Goal: Information Seeking & Learning: Learn about a topic

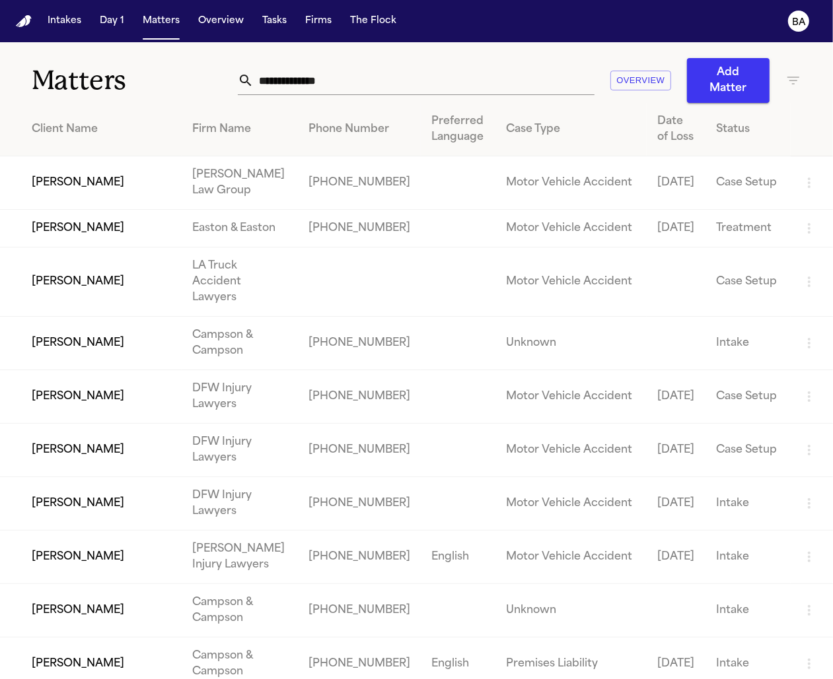
click at [316, 82] on input "text" at bounding box center [424, 80] width 341 height 29
paste input "**********"
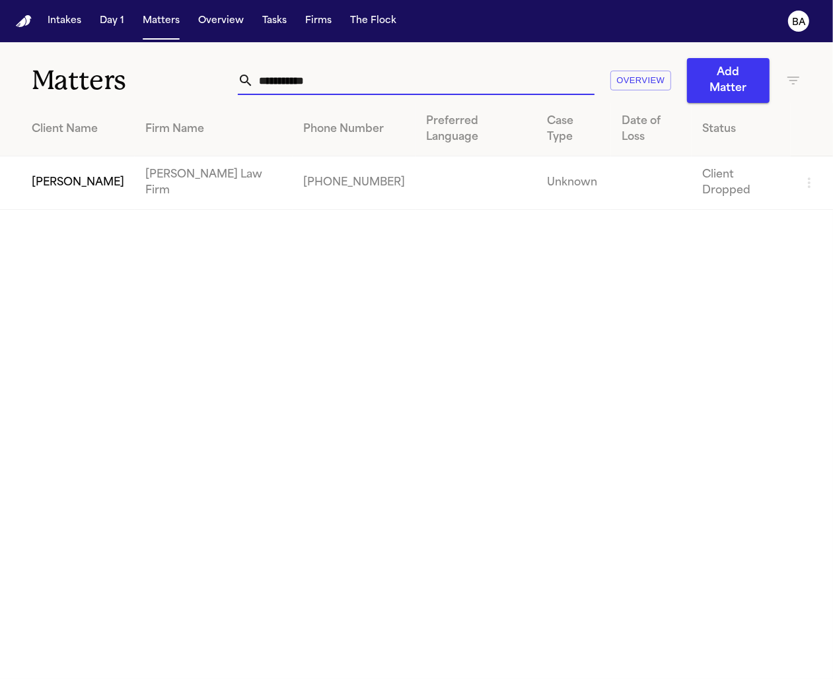
type input "**********"
click at [68, 156] on td "[PERSON_NAME]" at bounding box center [67, 182] width 135 height 53
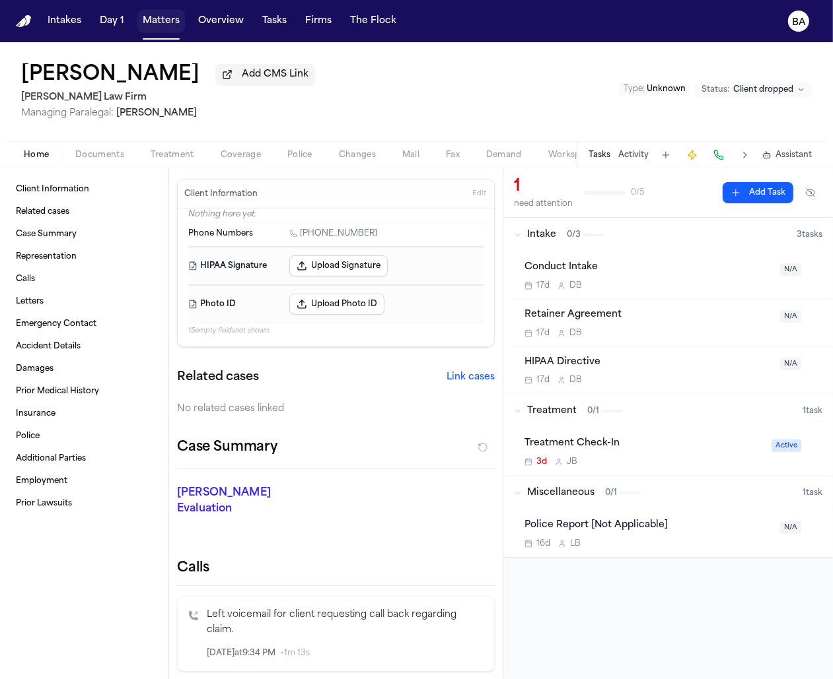
click at [161, 21] on button "Matters" at bounding box center [161, 21] width 48 height 24
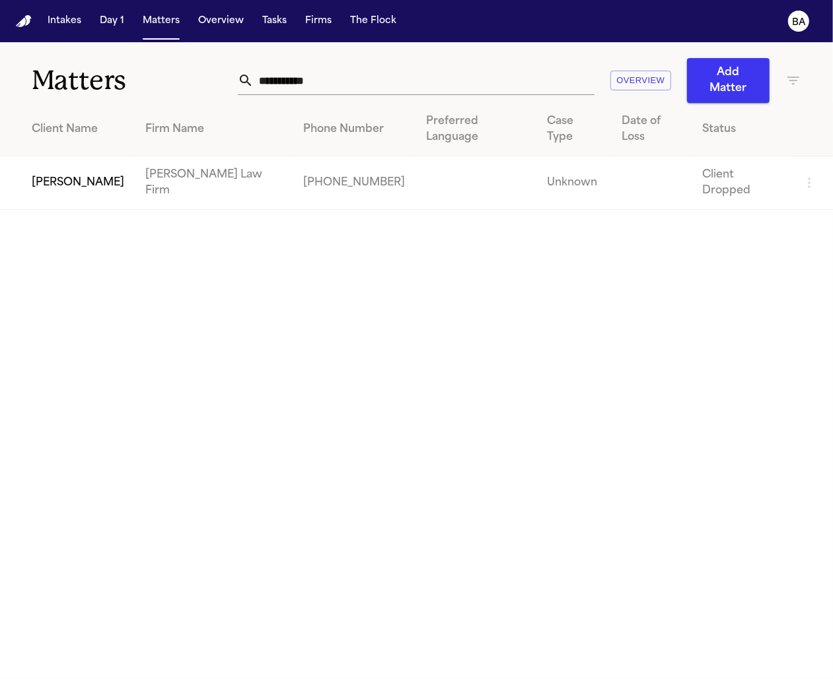
click at [384, 75] on input "**********" at bounding box center [424, 80] width 341 height 29
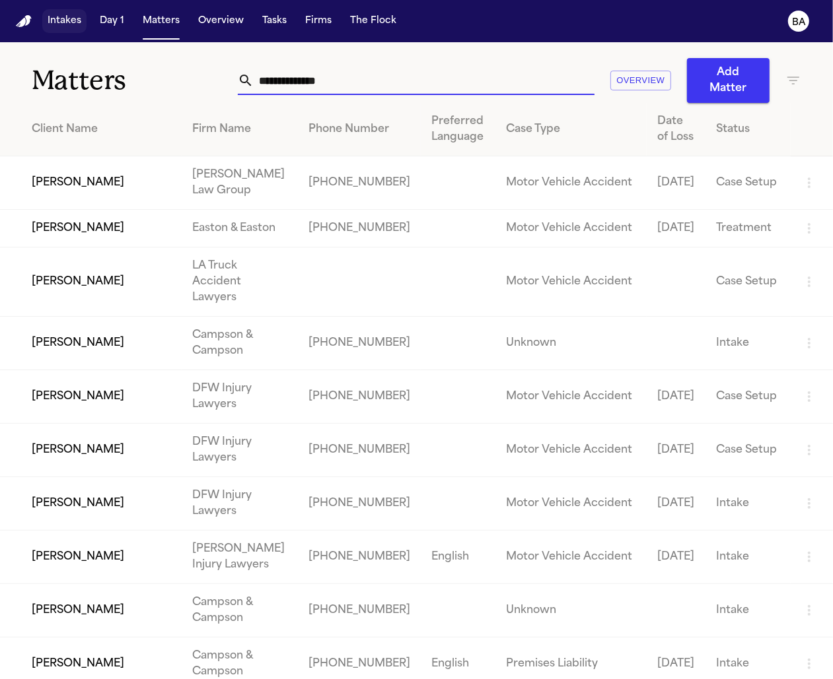
click at [63, 23] on button "Intakes" at bounding box center [64, 21] width 44 height 24
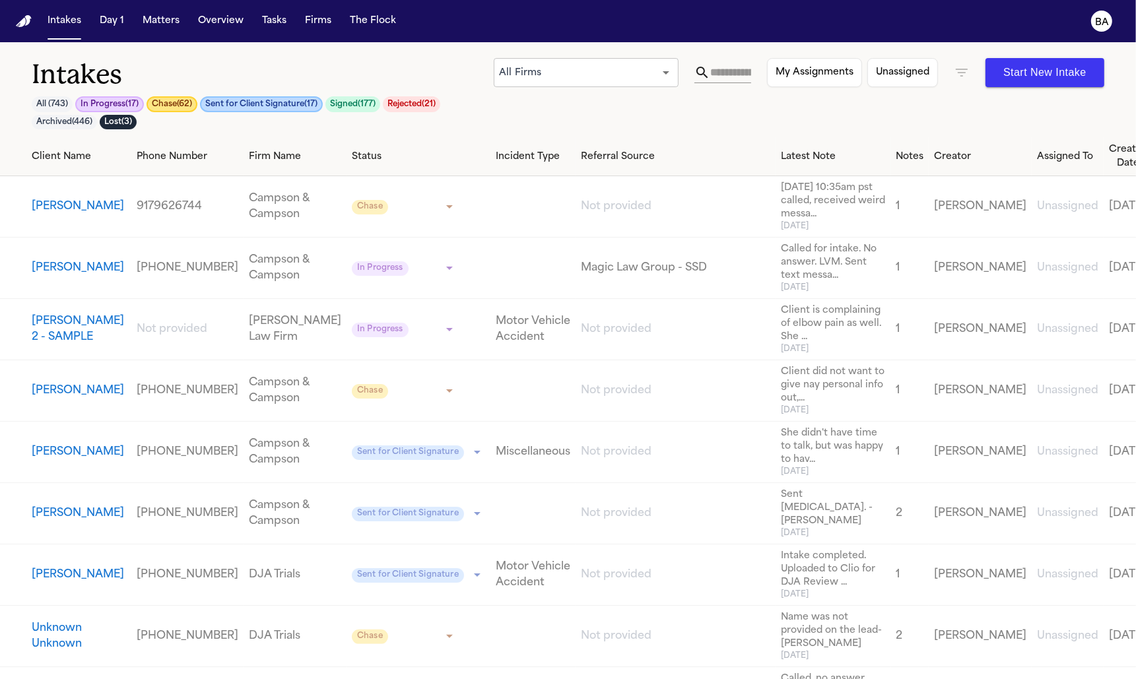
click at [171, 102] on button "Chase ( 62 )" at bounding box center [172, 104] width 51 height 16
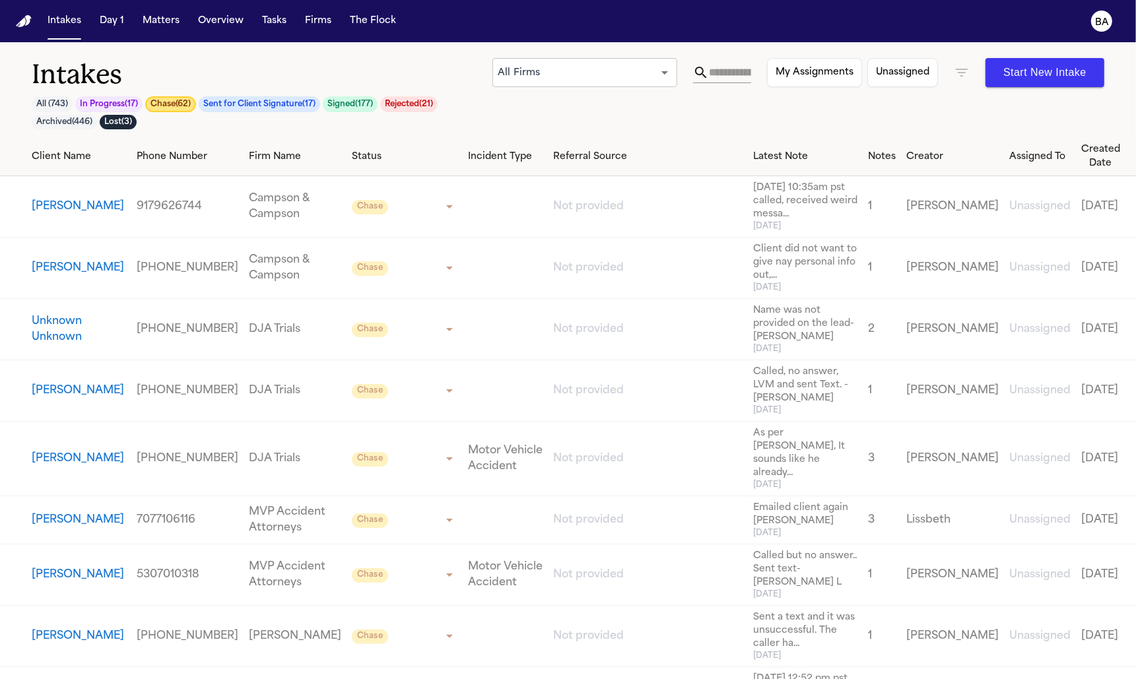
click at [259, 17] on button "Tasks" at bounding box center [274, 21] width 35 height 24
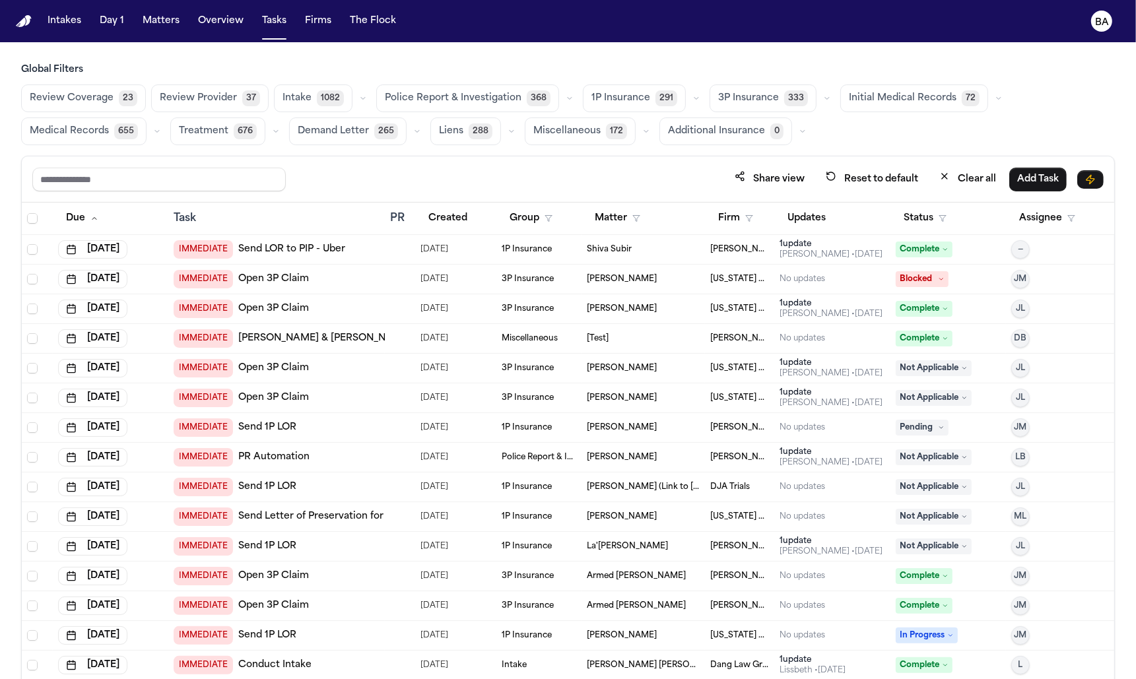
click at [689, 92] on button "button" at bounding box center [697, 98] width 16 height 16
click at [642, 133] on button "Open Claim 26" at bounding box center [649, 131] width 131 height 26
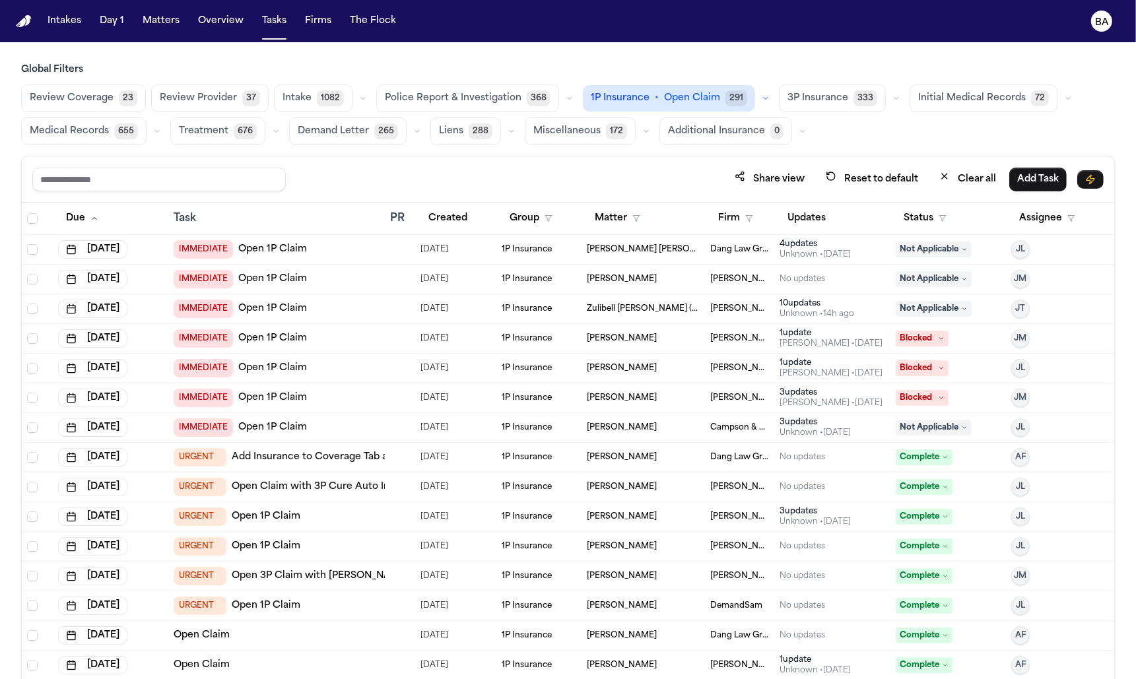
click at [324, 168] on div "Share view Reset to default Clear all Add Task" at bounding box center [568, 179] width 1072 height 24
click at [691, 101] on span "Open Claim" at bounding box center [692, 98] width 56 height 13
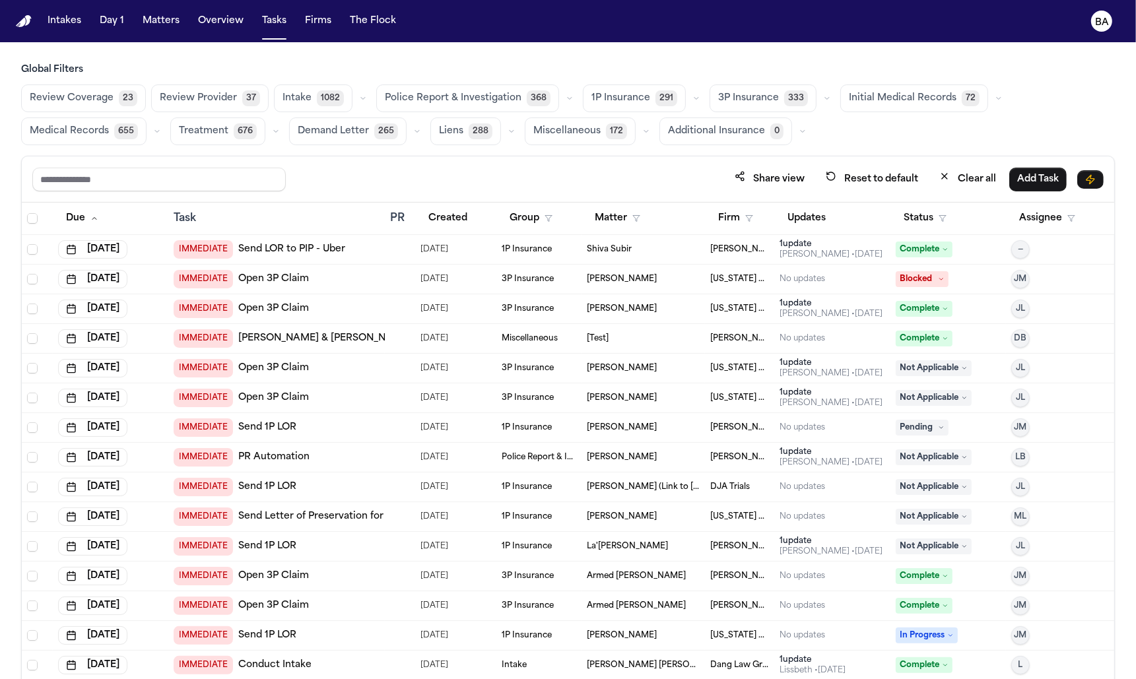
click at [619, 95] on span "1P Insurance" at bounding box center [621, 98] width 59 height 13
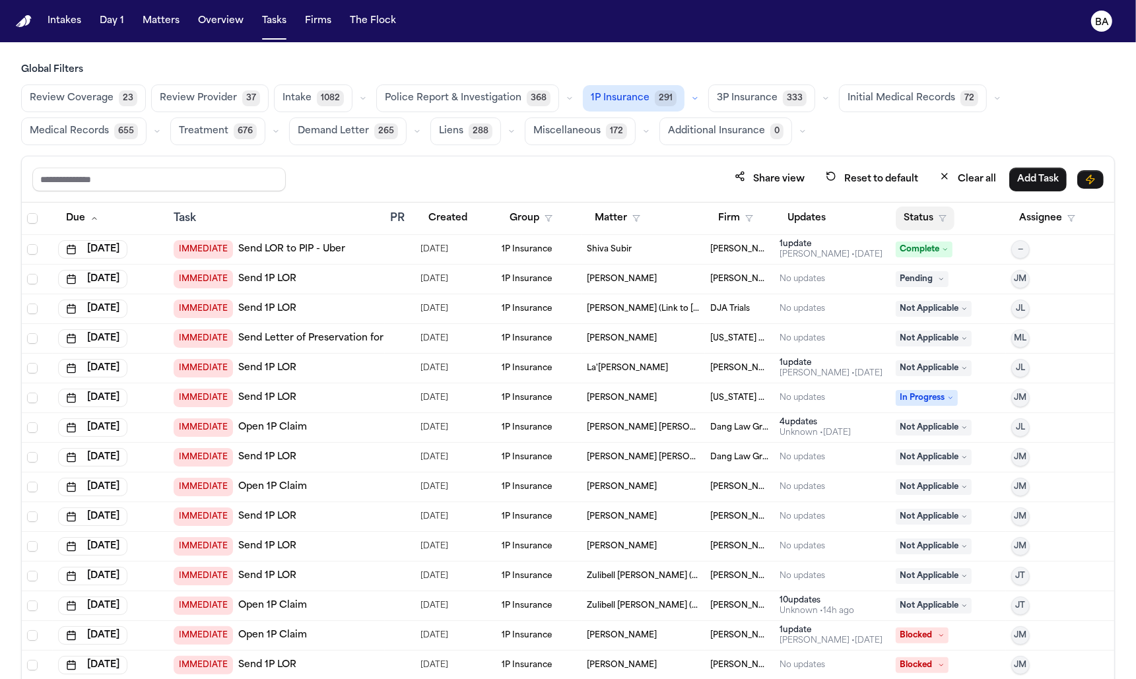
click at [922, 221] on button "Status" at bounding box center [925, 219] width 59 height 24
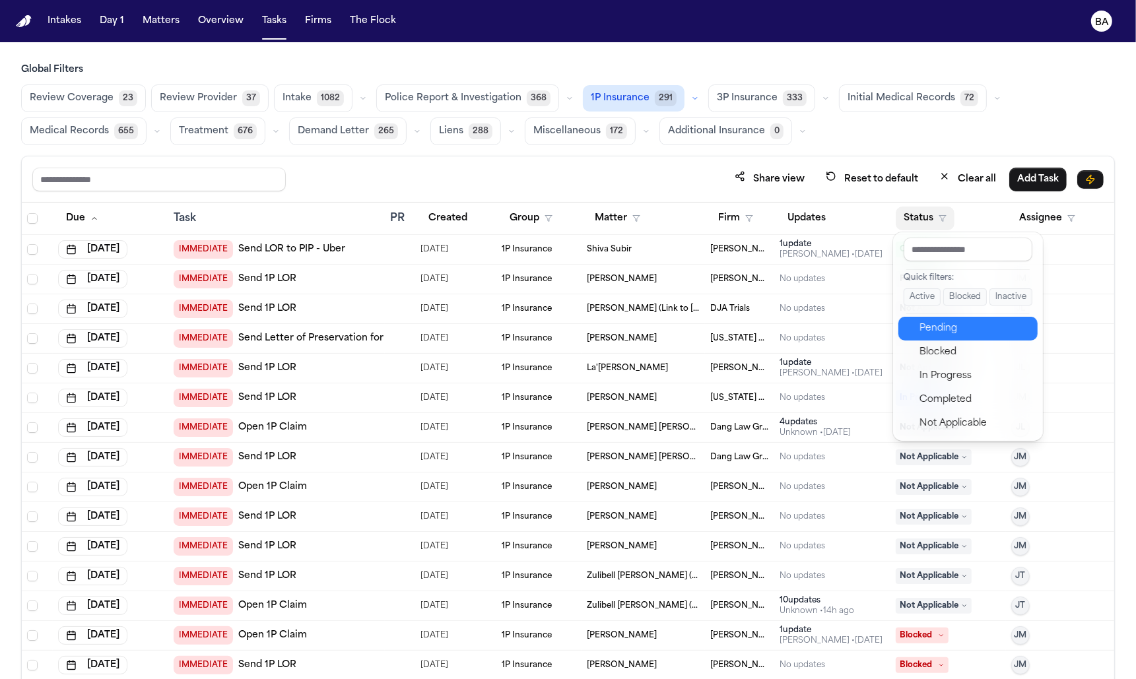
click at [948, 328] on div "Pending" at bounding box center [975, 329] width 110 height 16
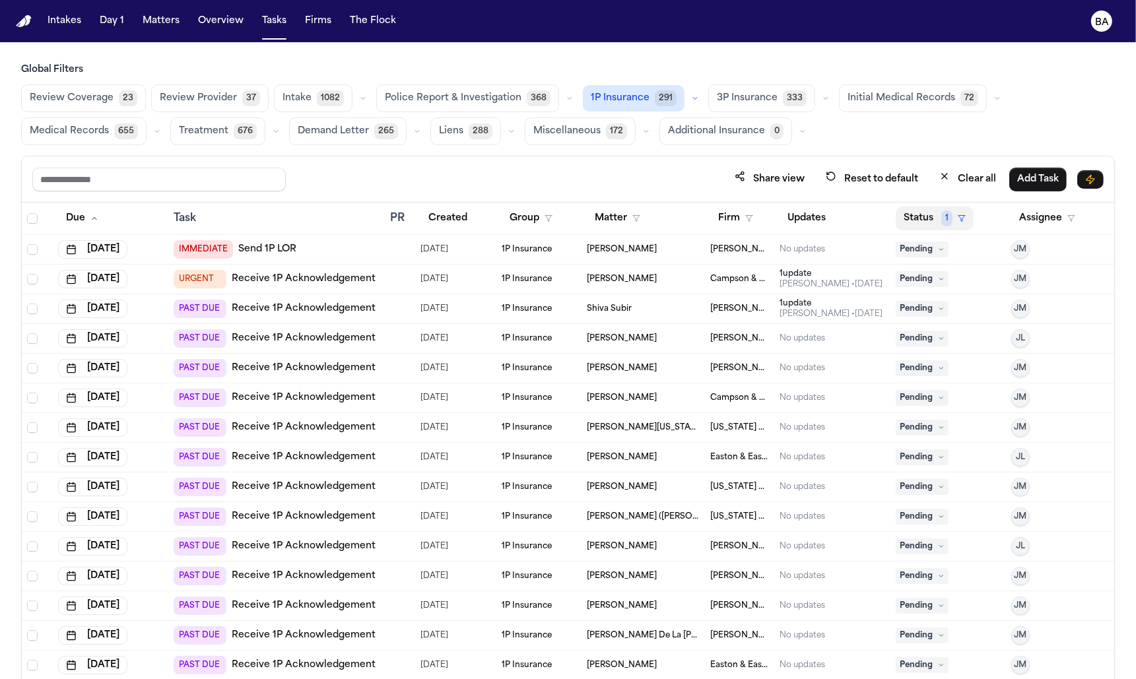
click at [936, 213] on button "Status 1" at bounding box center [935, 219] width 78 height 24
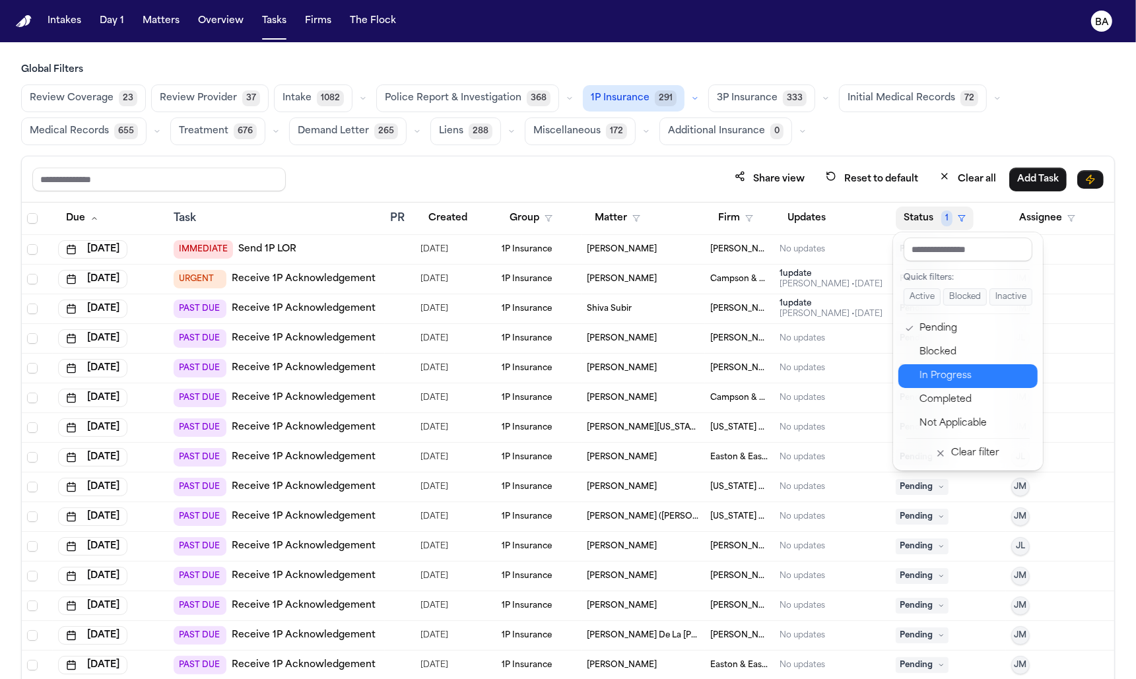
click at [945, 373] on div "In Progress" at bounding box center [975, 376] width 110 height 16
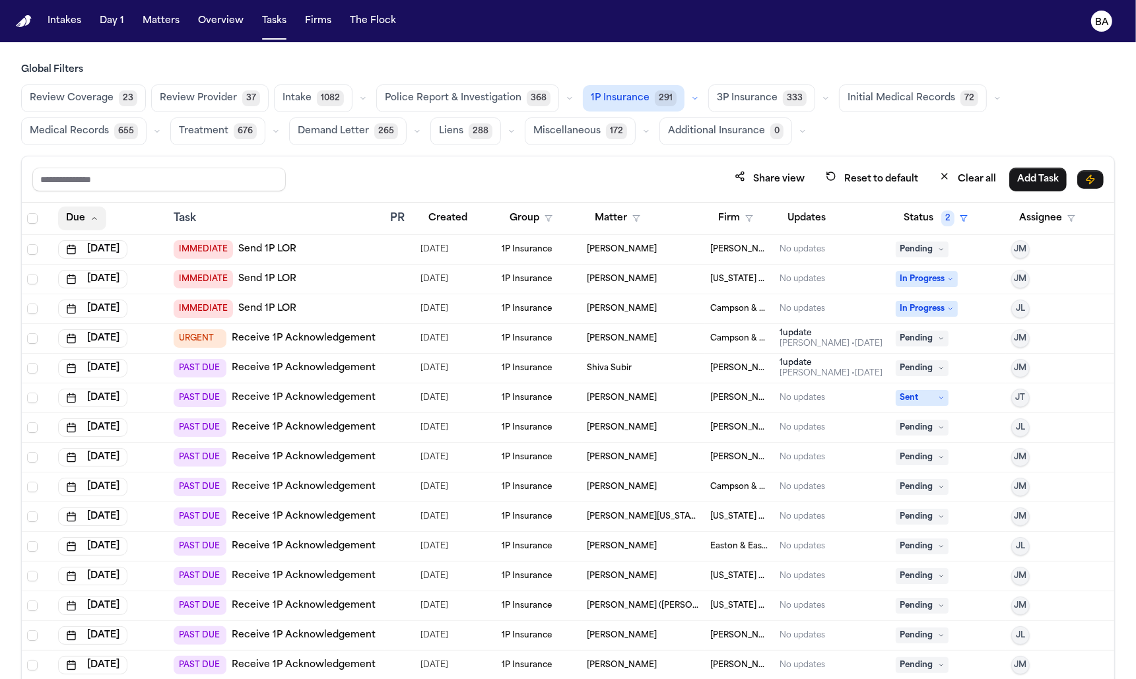
click at [94, 218] on icon "button" at bounding box center [94, 219] width 4 height 2
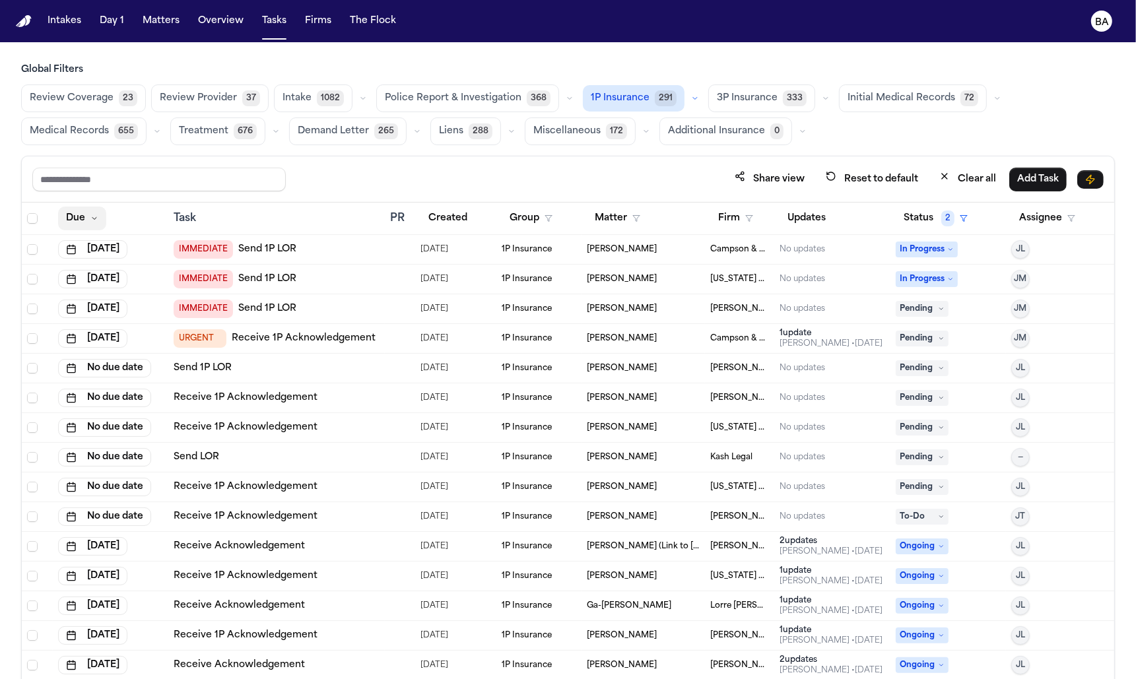
click at [94, 216] on icon "button" at bounding box center [94, 219] width 8 height 8
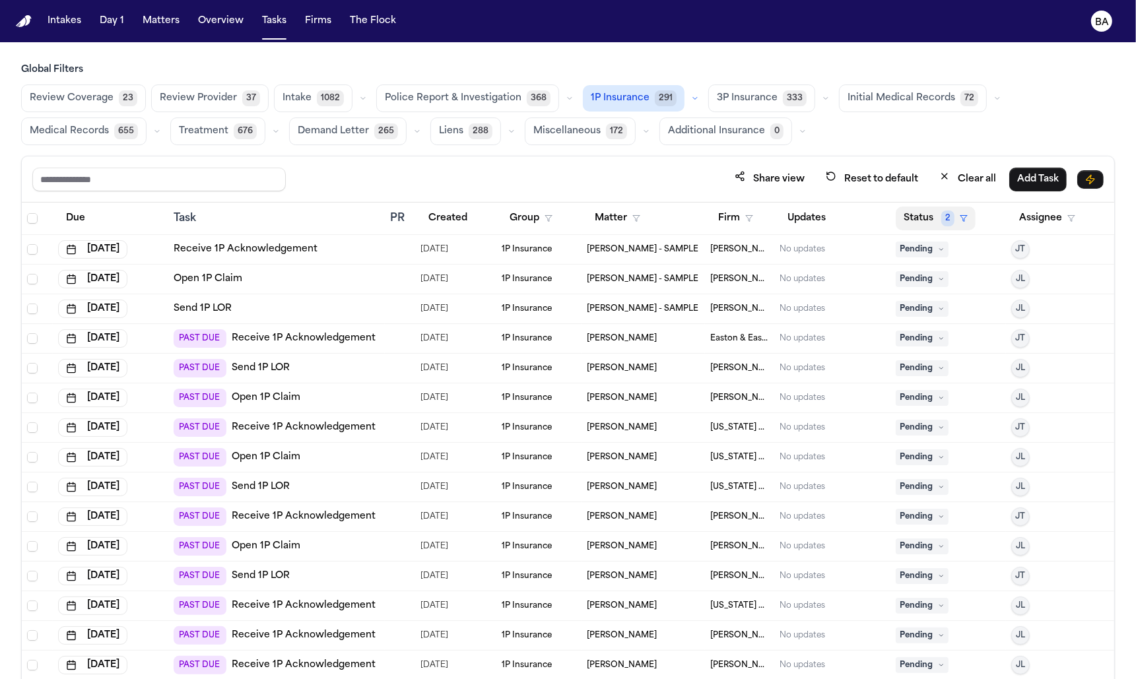
click at [953, 209] on button "Status 2" at bounding box center [936, 219] width 80 height 24
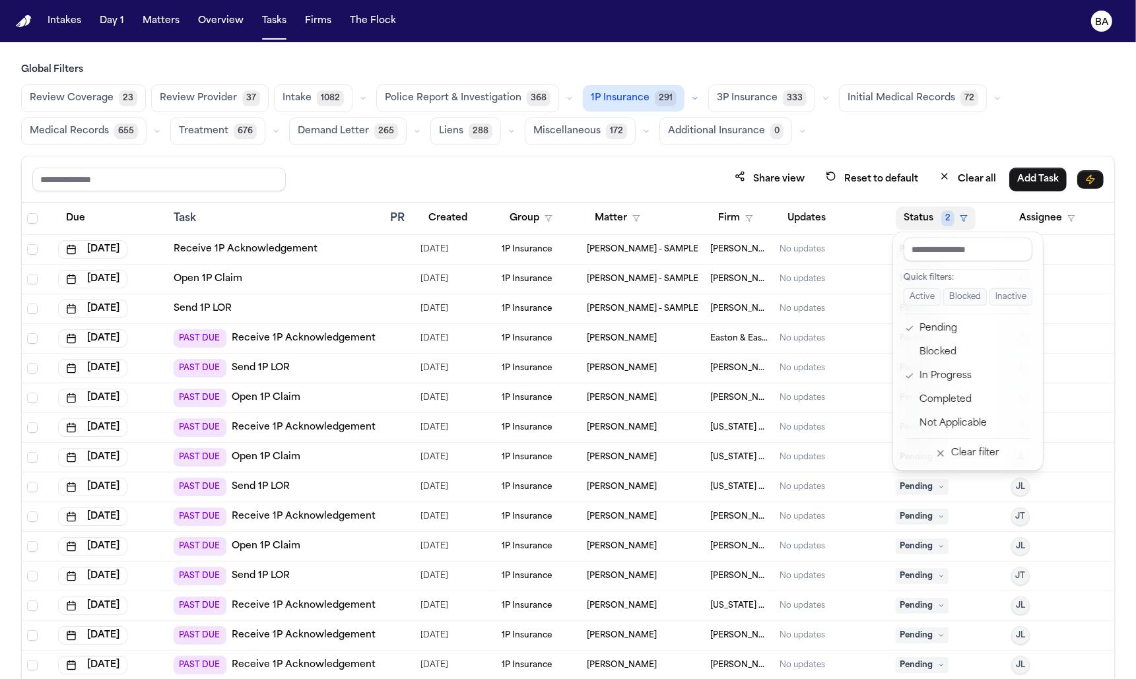
click at [921, 299] on button "Active" at bounding box center [922, 297] width 37 height 17
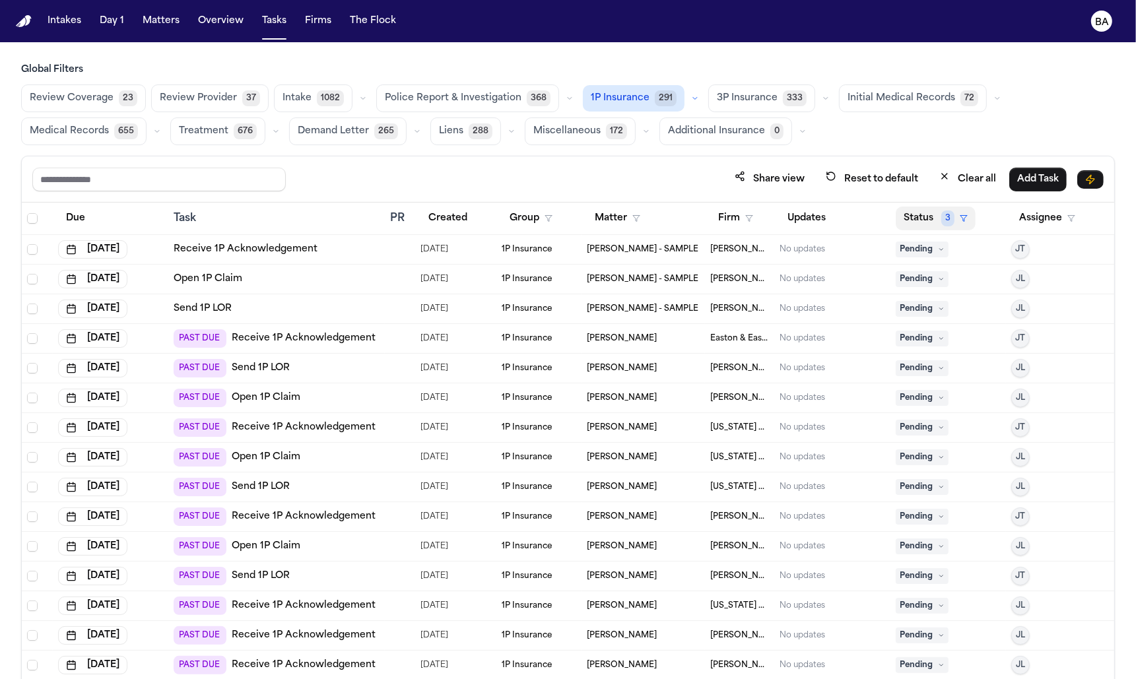
click at [937, 215] on button "Status 3" at bounding box center [936, 219] width 80 height 24
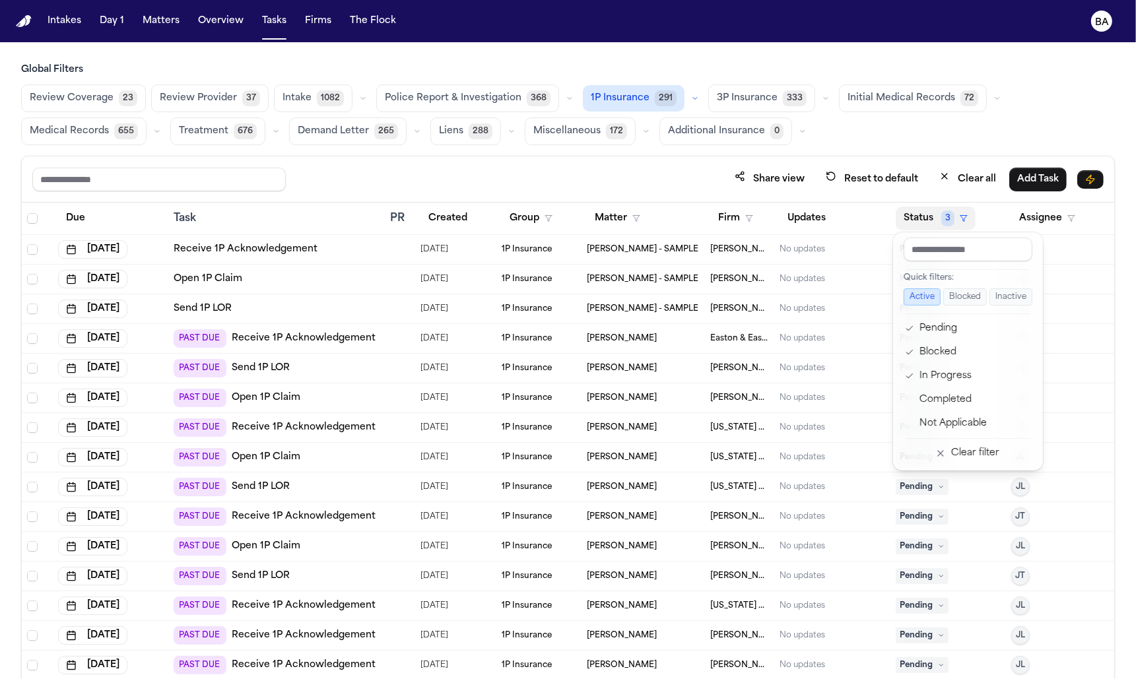
click at [680, 168] on div "Share view Reset to default Clear all Add Task Due Task PR Created Group Matter…" at bounding box center [568, 447] width 1094 height 582
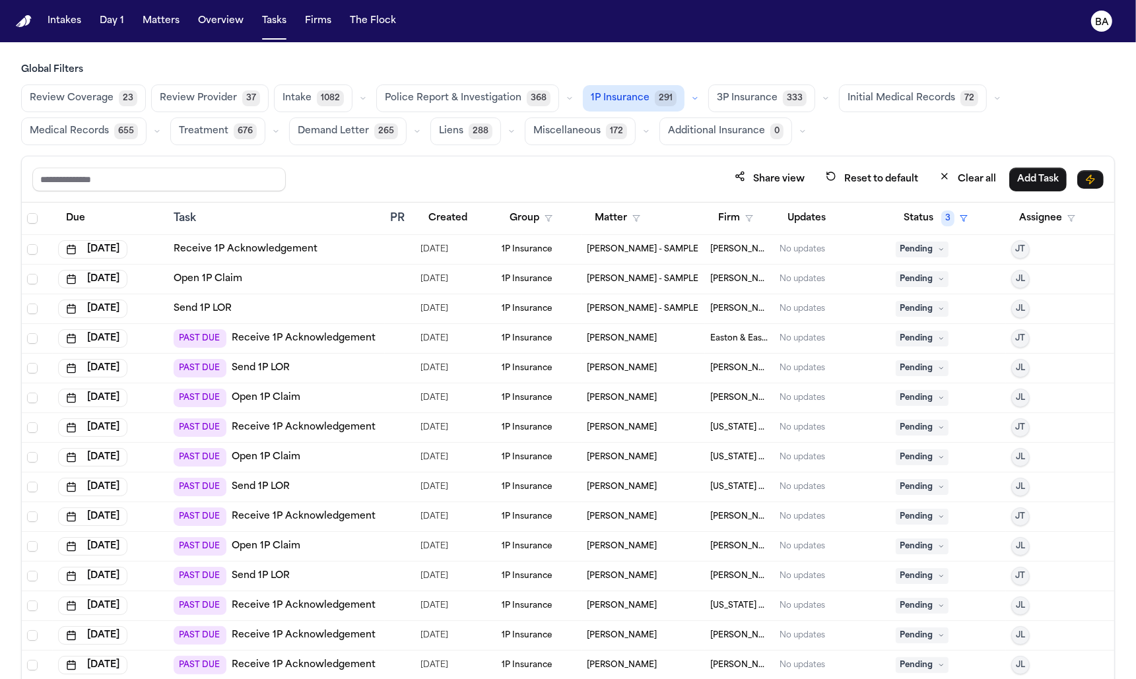
click at [735, 96] on span "3P Insurance" at bounding box center [747, 98] width 61 height 13
click at [614, 100] on span "1P Insurance" at bounding box center [621, 98] width 59 height 13
click at [946, 216] on span "3" at bounding box center [947, 219] width 13 height 16
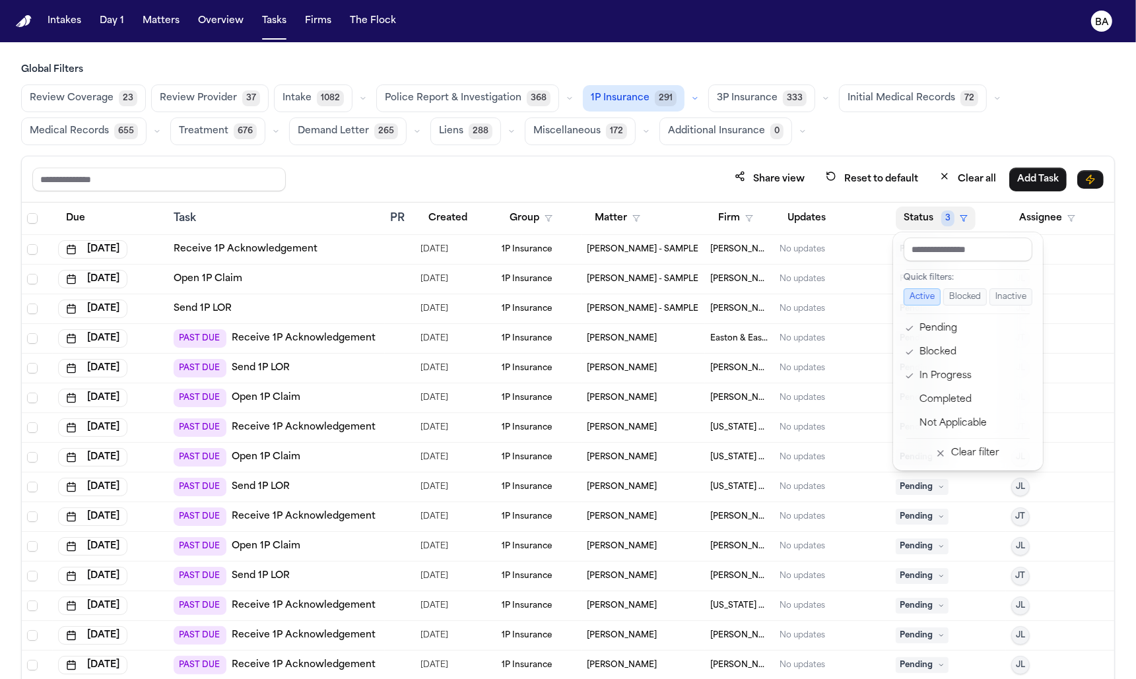
click at [550, 168] on div "Share view Reset to default Clear all Add Task Due Task PR Created Group Matter…" at bounding box center [568, 447] width 1094 height 582
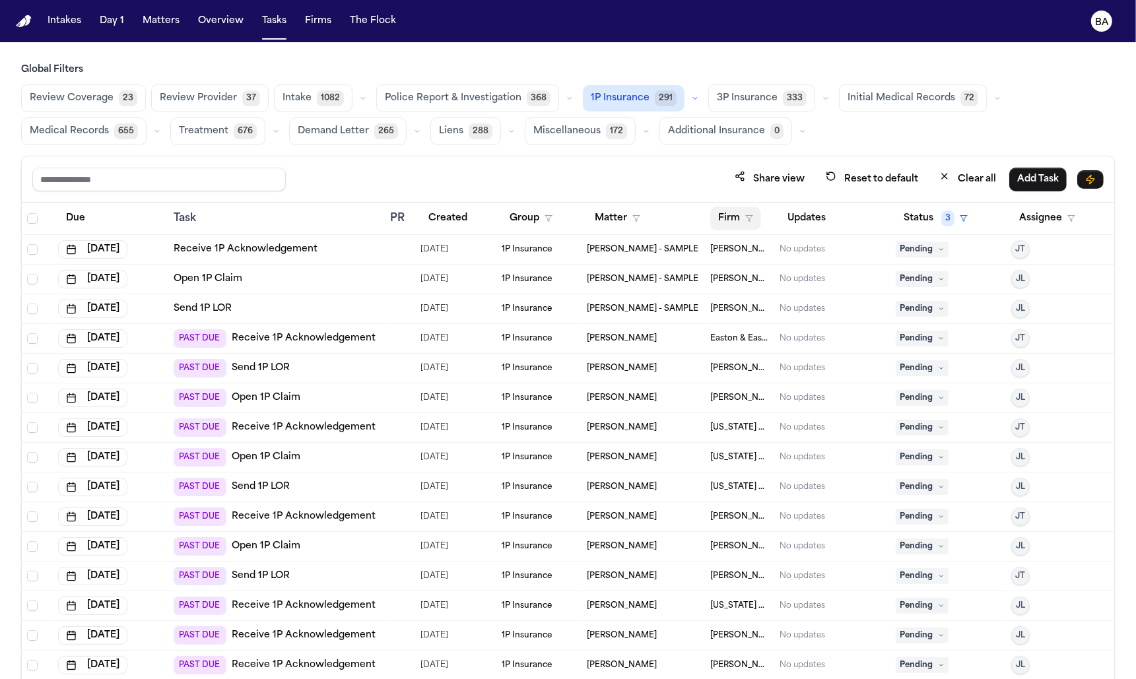
click at [738, 220] on button "Firm" at bounding box center [735, 219] width 51 height 24
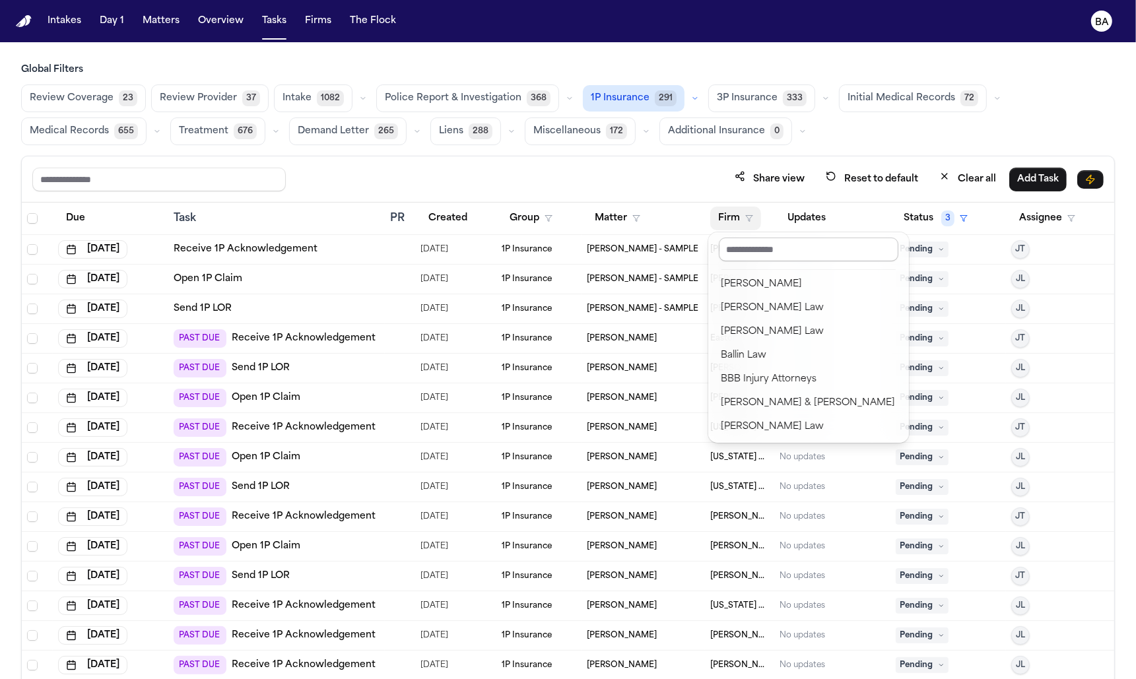
click at [754, 249] on input "text" at bounding box center [809, 250] width 180 height 24
type input "***"
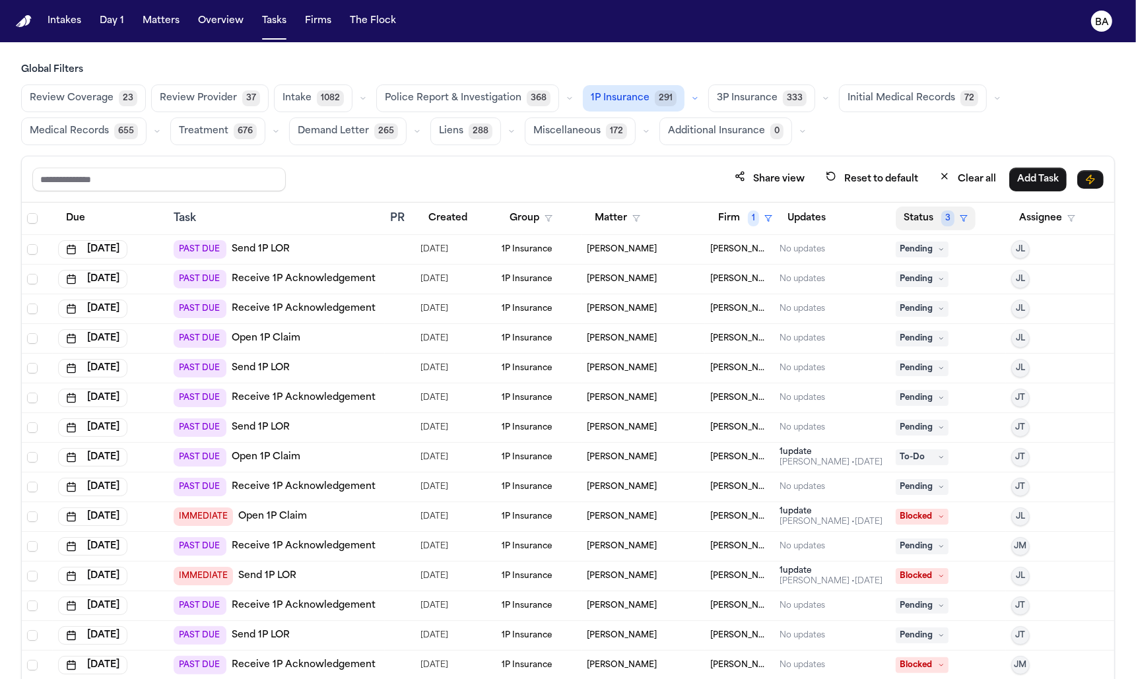
click at [903, 217] on button "Status 3" at bounding box center [936, 219] width 80 height 24
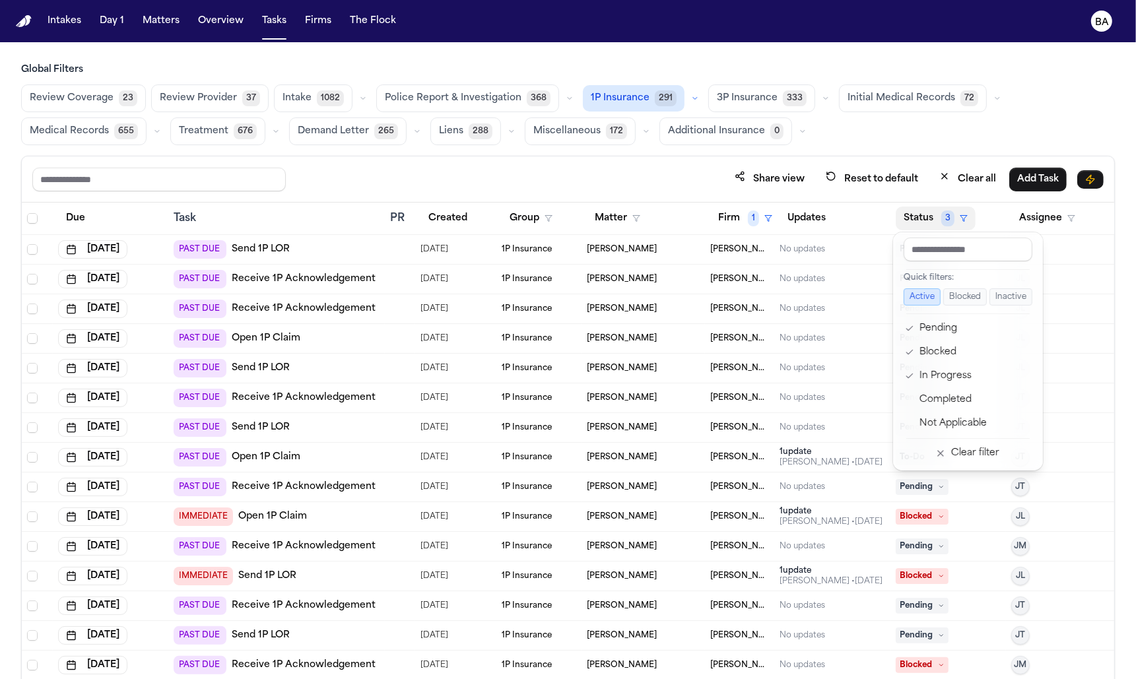
click at [925, 296] on button "Active" at bounding box center [922, 297] width 37 height 17
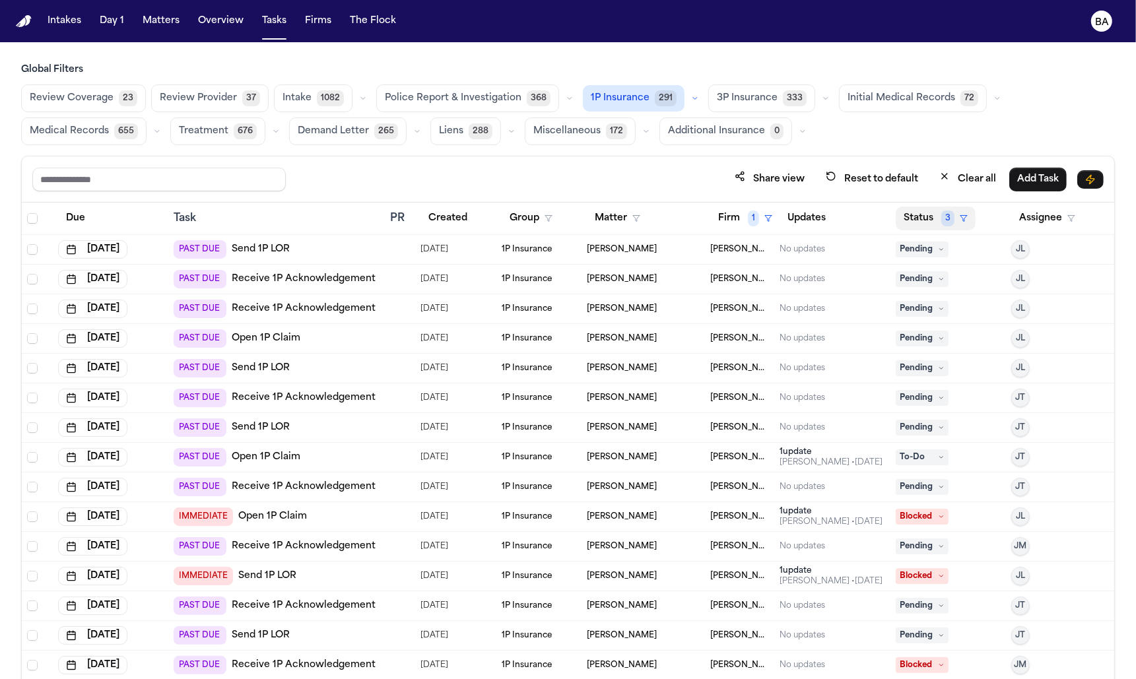
click at [944, 214] on span "3" at bounding box center [947, 219] width 13 height 16
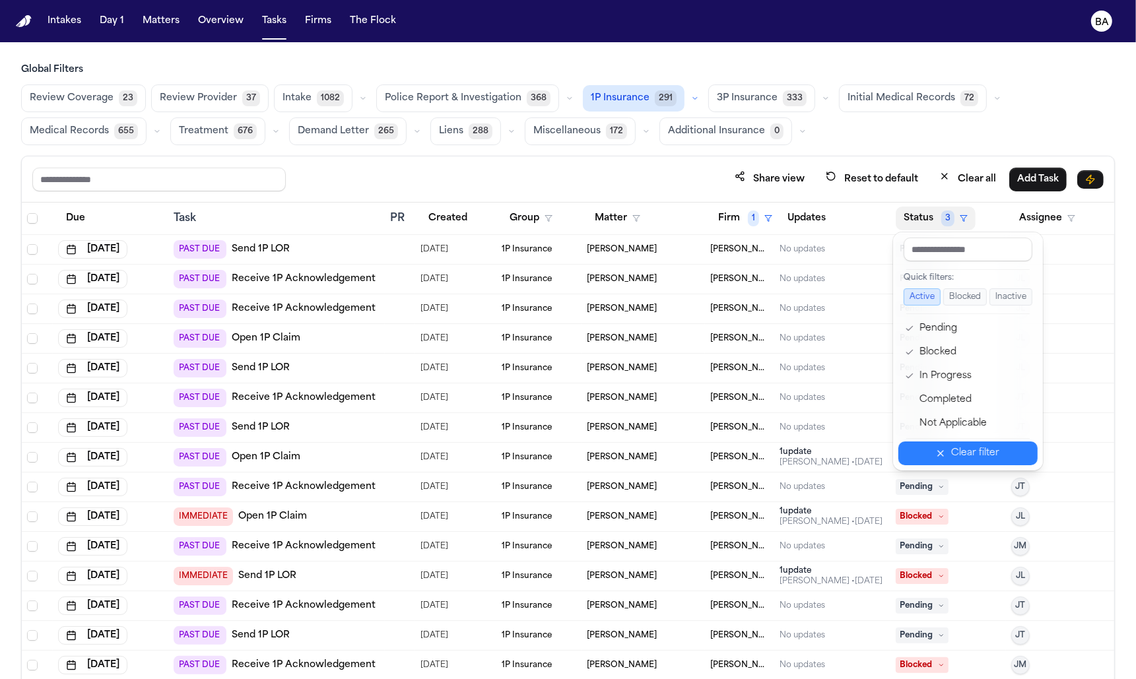
click at [947, 449] on button "Clear filter" at bounding box center [968, 454] width 139 height 24
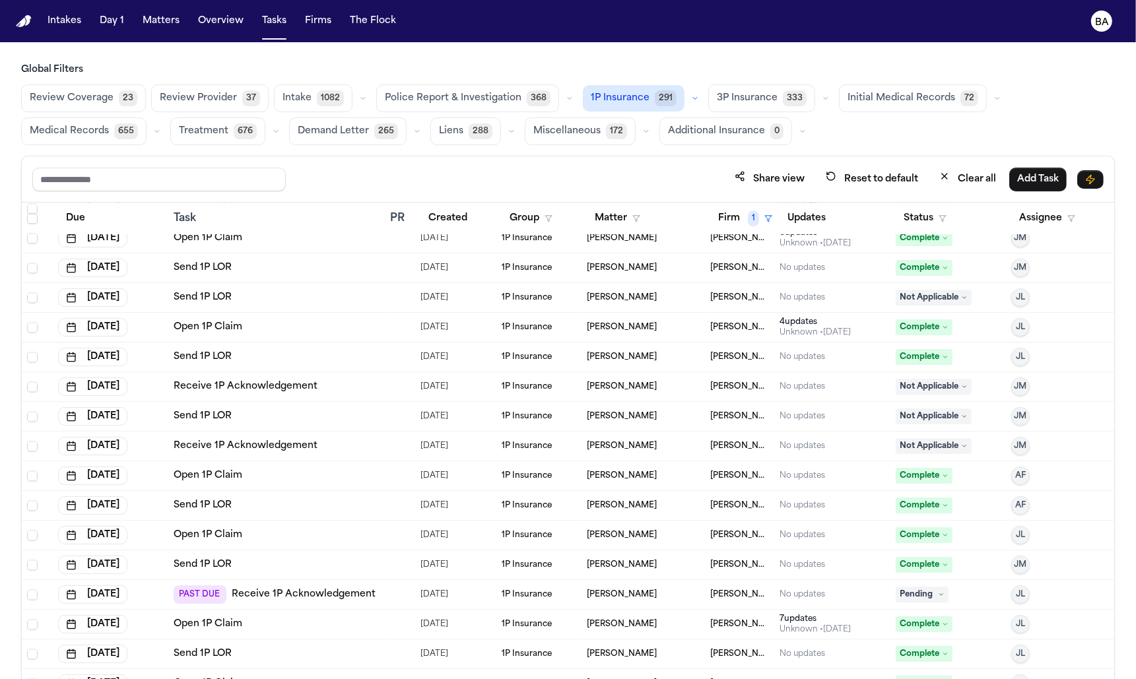
scroll to position [2086, 0]
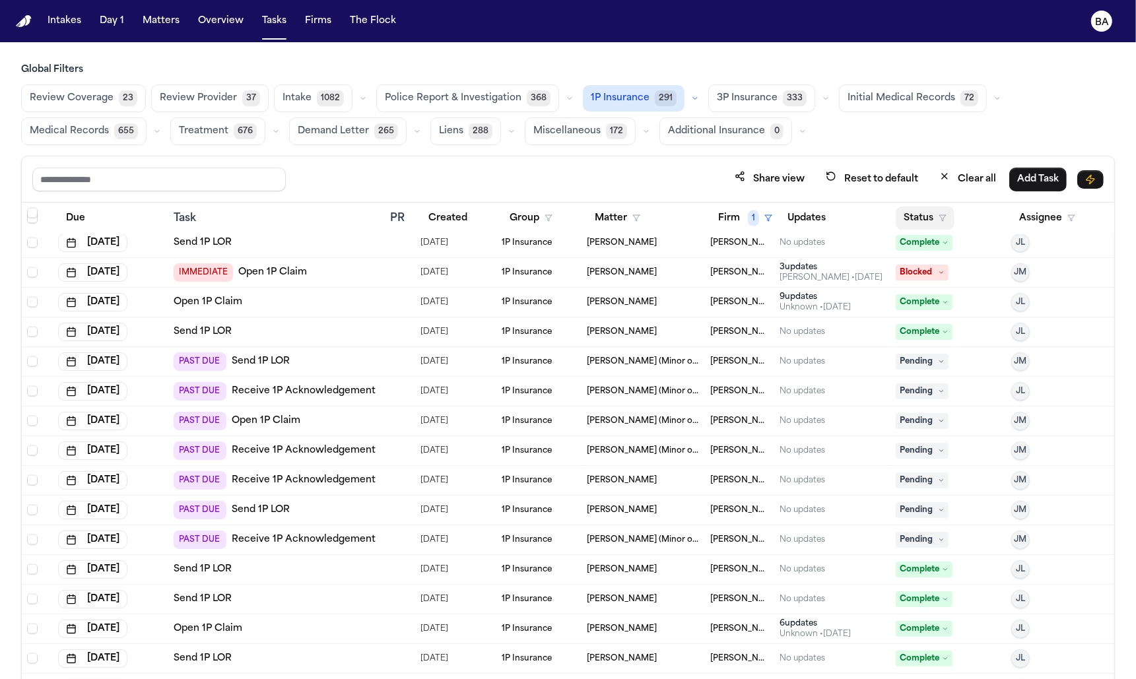
click at [934, 207] on button "Status" at bounding box center [925, 219] width 59 height 24
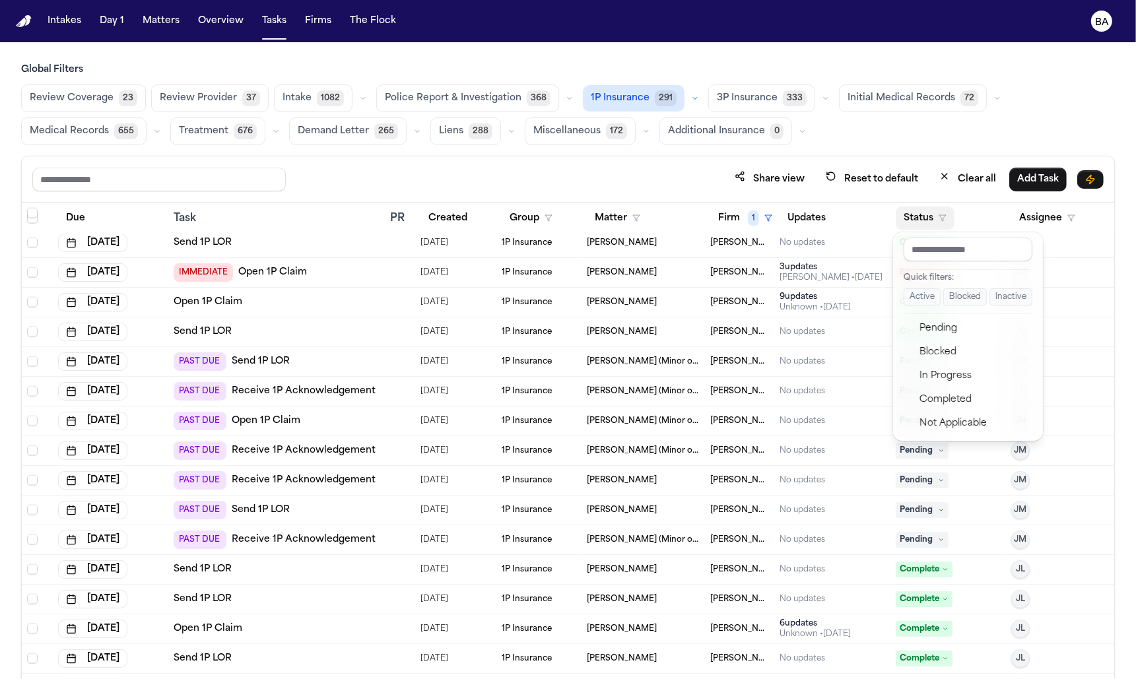
click at [920, 294] on button "Active" at bounding box center [922, 297] width 37 height 17
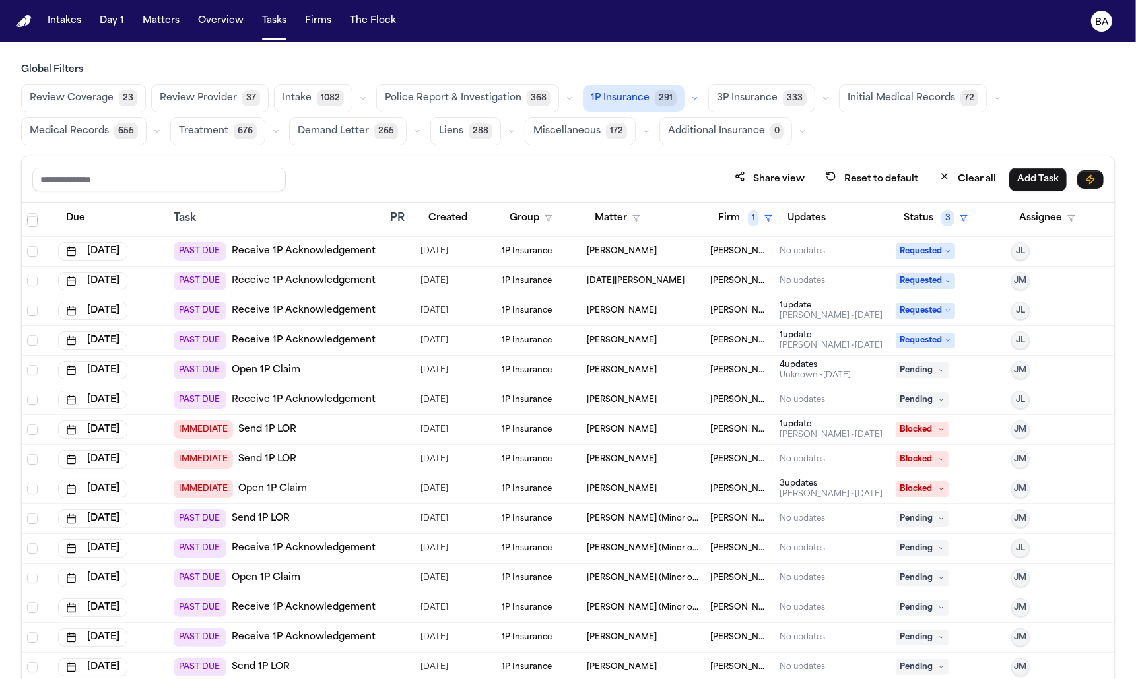
scroll to position [518, 0]
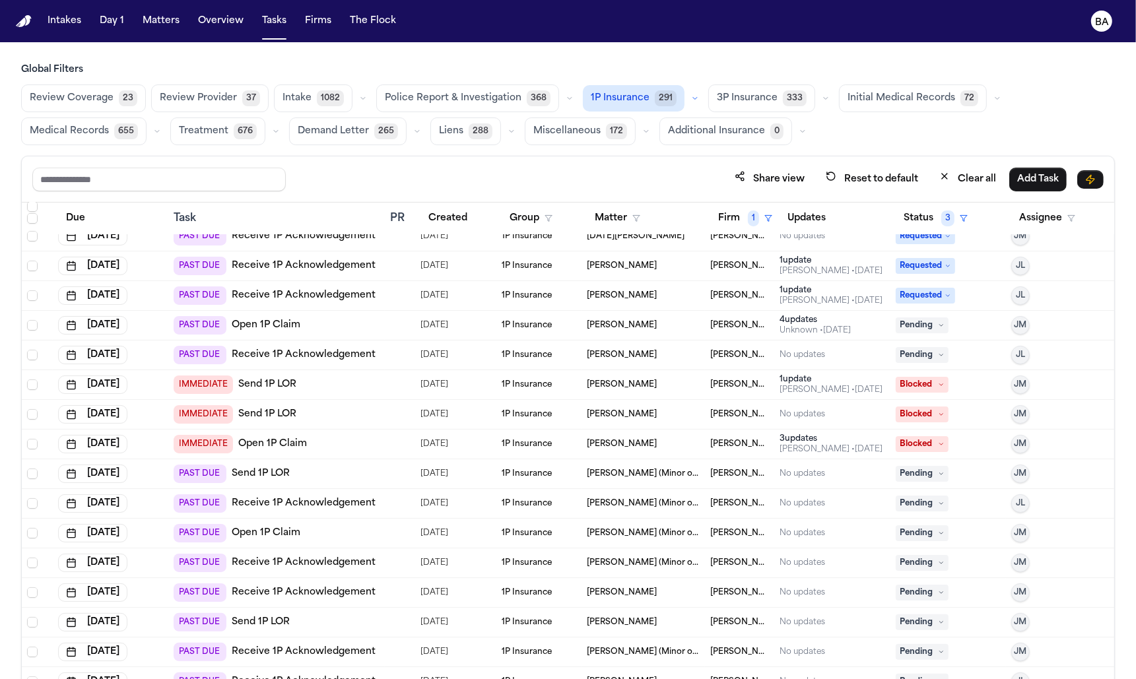
click at [380, 324] on td "PAST DUE Open 1P Claim" at bounding box center [276, 326] width 216 height 30
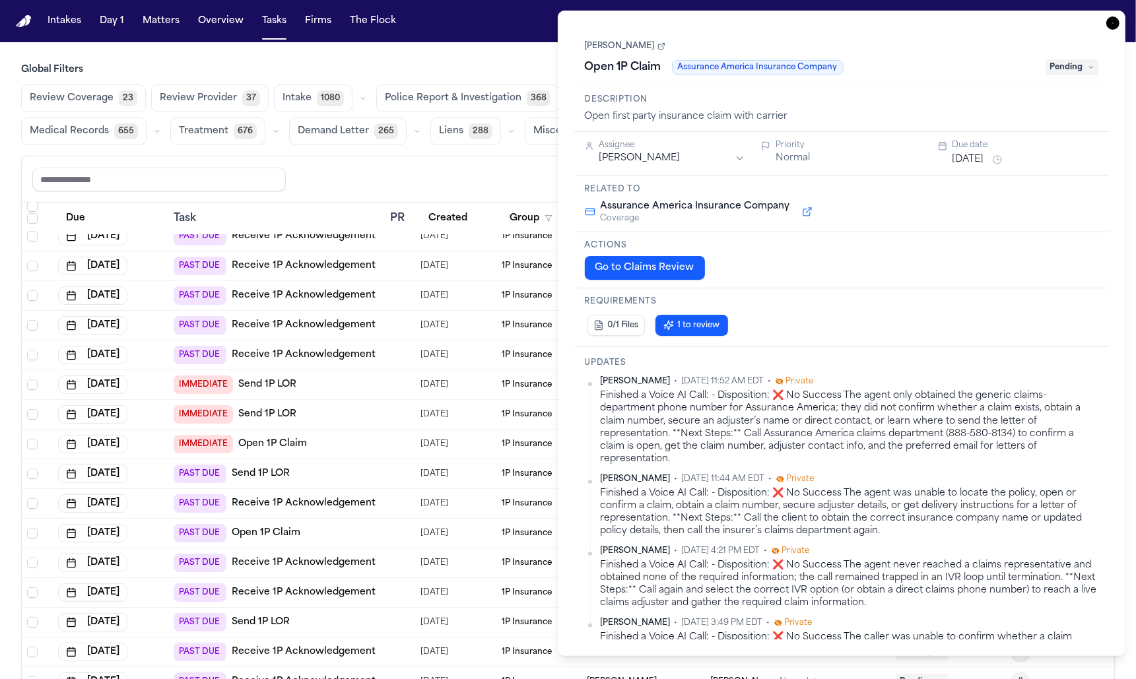
click at [1113, 24] on icon "button" at bounding box center [1113, 23] width 13 height 13
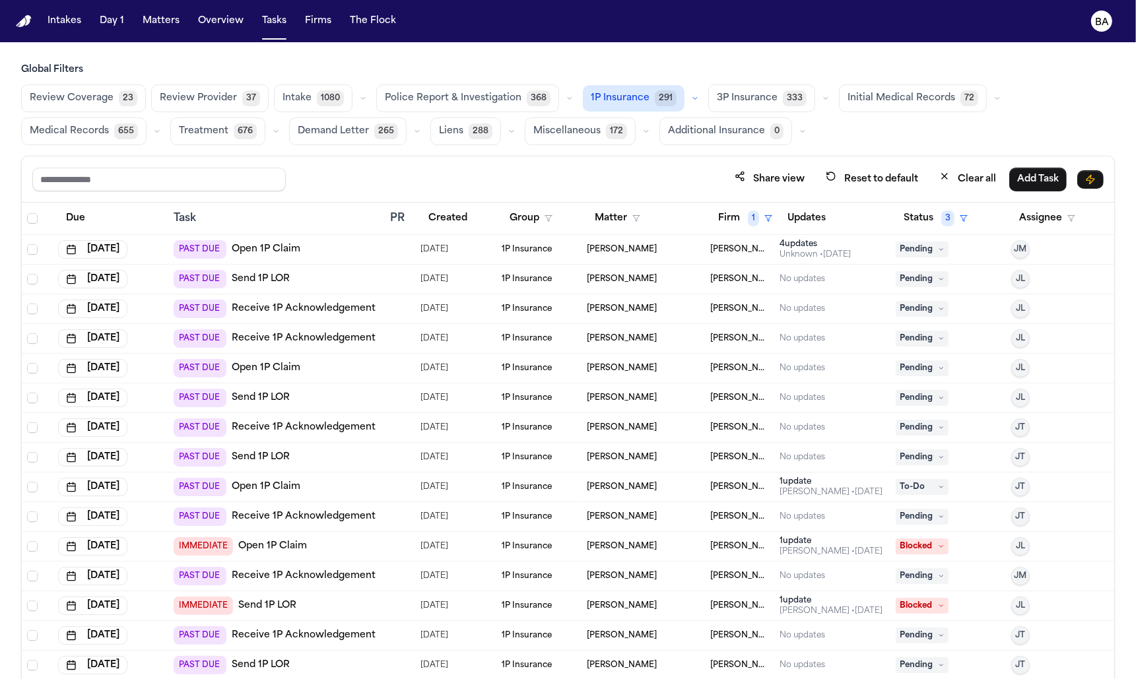
click at [344, 371] on div "PAST DUE Open 1P Claim" at bounding box center [276, 368] width 205 height 18
click at [334, 460] on div "PAST DUE Send 1P LOR" at bounding box center [276, 457] width 205 height 18
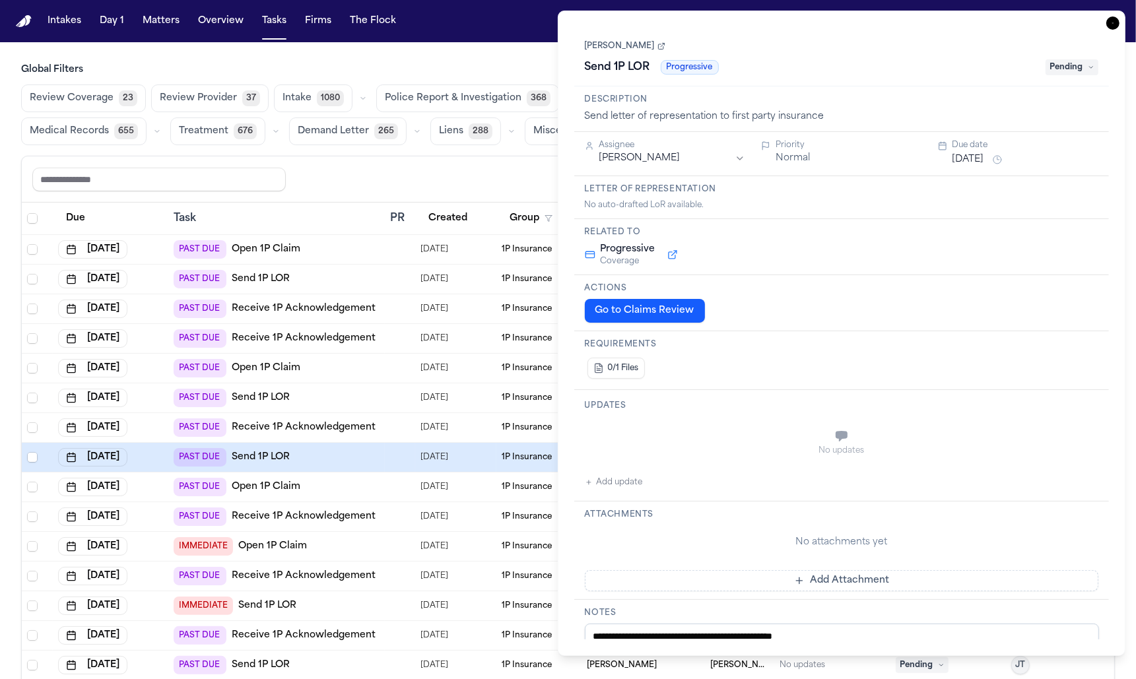
scroll to position [77, 0]
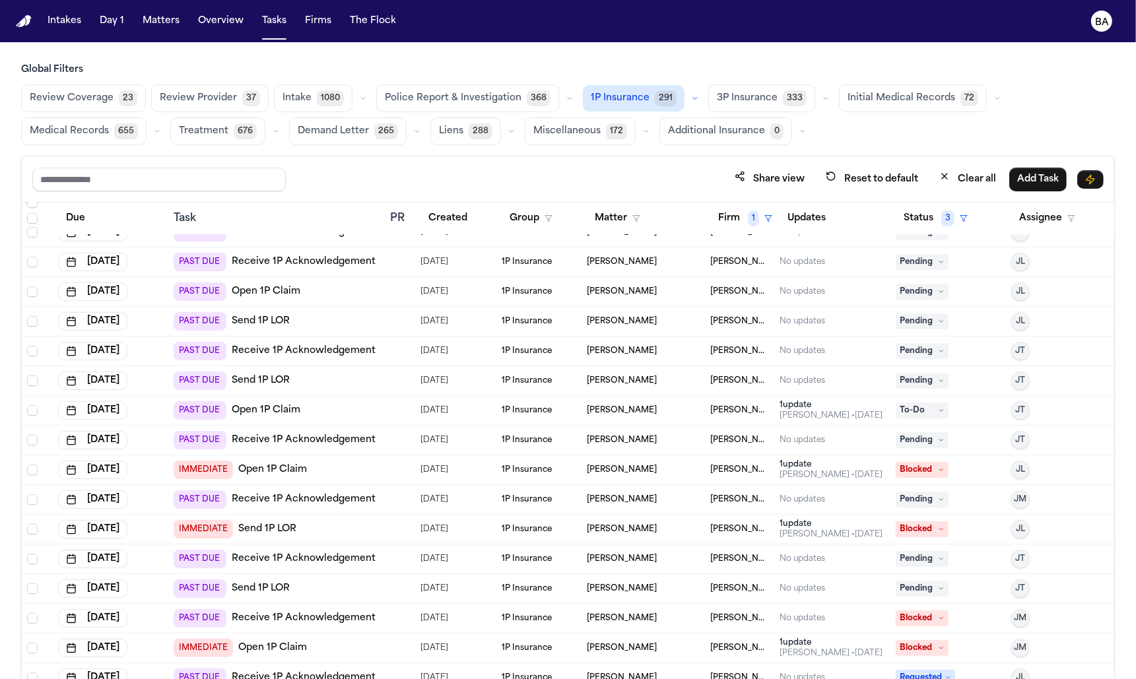
click at [337, 416] on div "PAST DUE Open 1P Claim" at bounding box center [276, 410] width 205 height 18
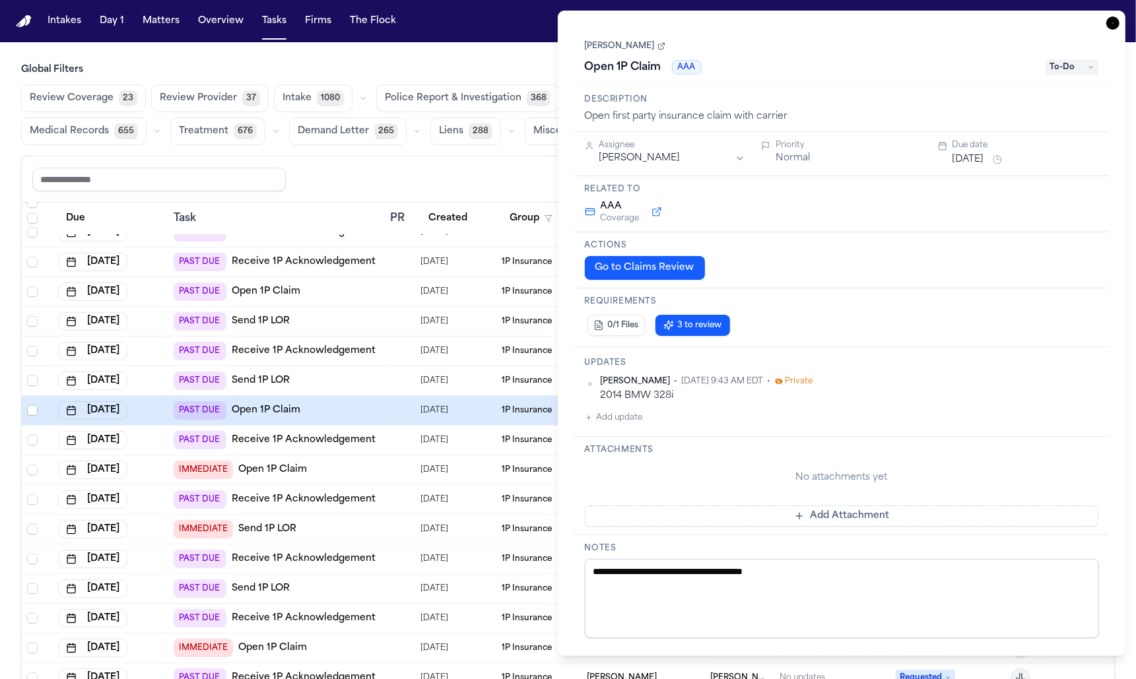
click at [339, 461] on div "IMMEDIATE Open 1P Claim" at bounding box center [276, 470] width 205 height 18
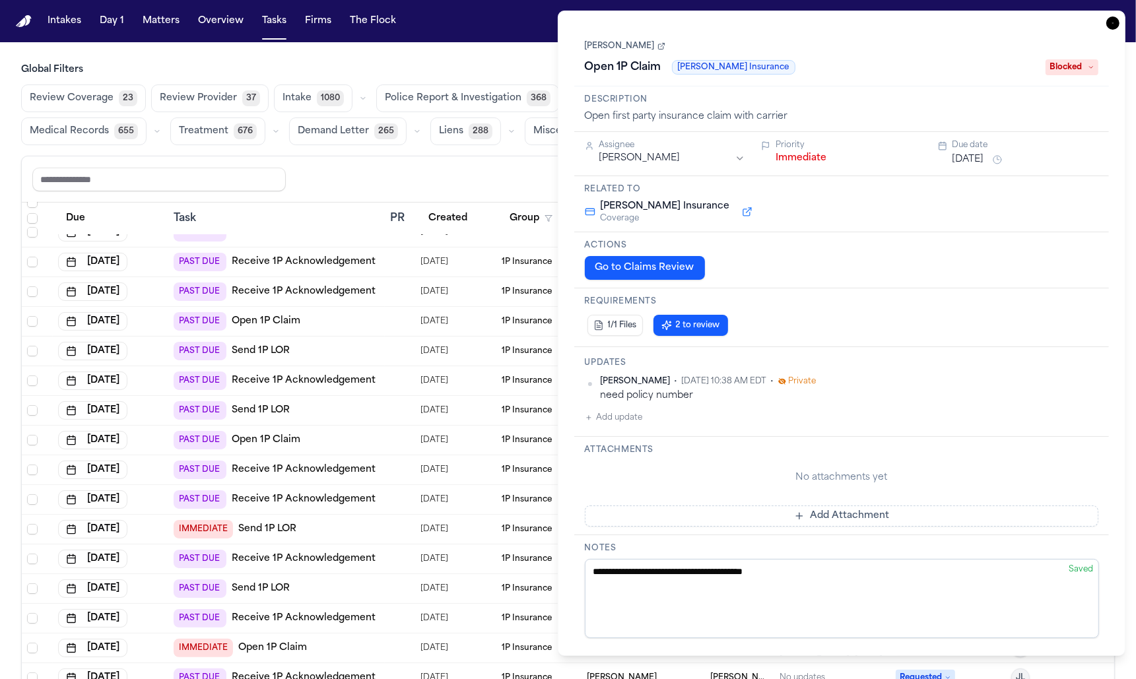
click at [789, 380] on span "Private" at bounding box center [803, 381] width 28 height 11
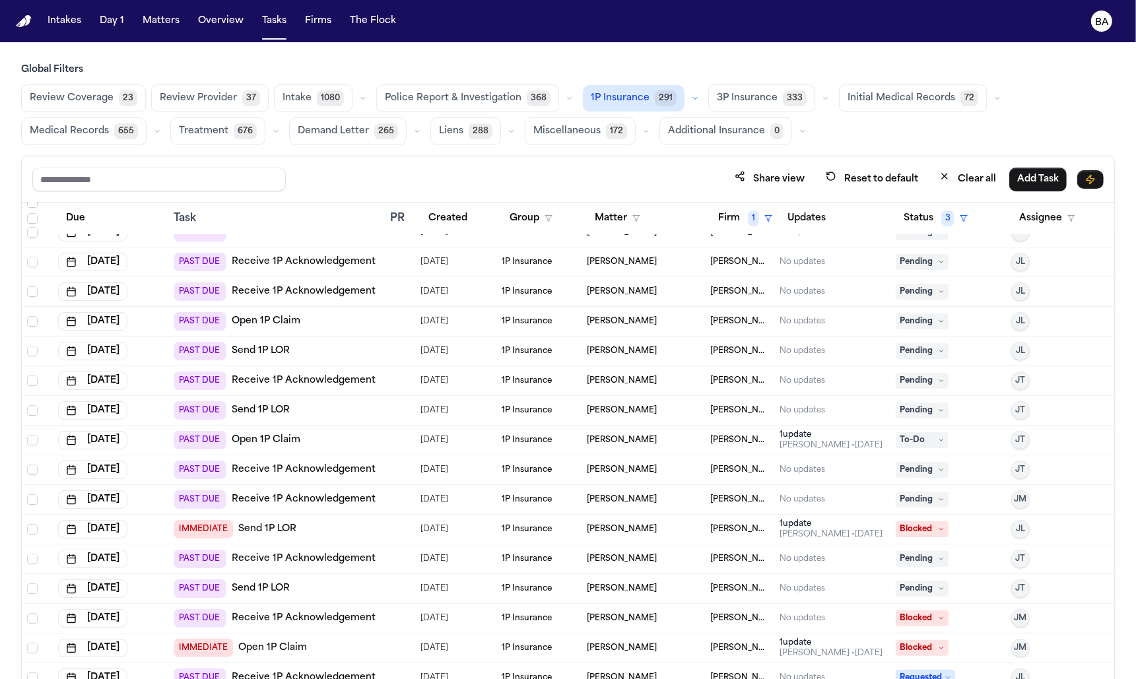
click at [357, 437] on div "PAST DUE Open 1P Claim" at bounding box center [276, 440] width 205 height 18
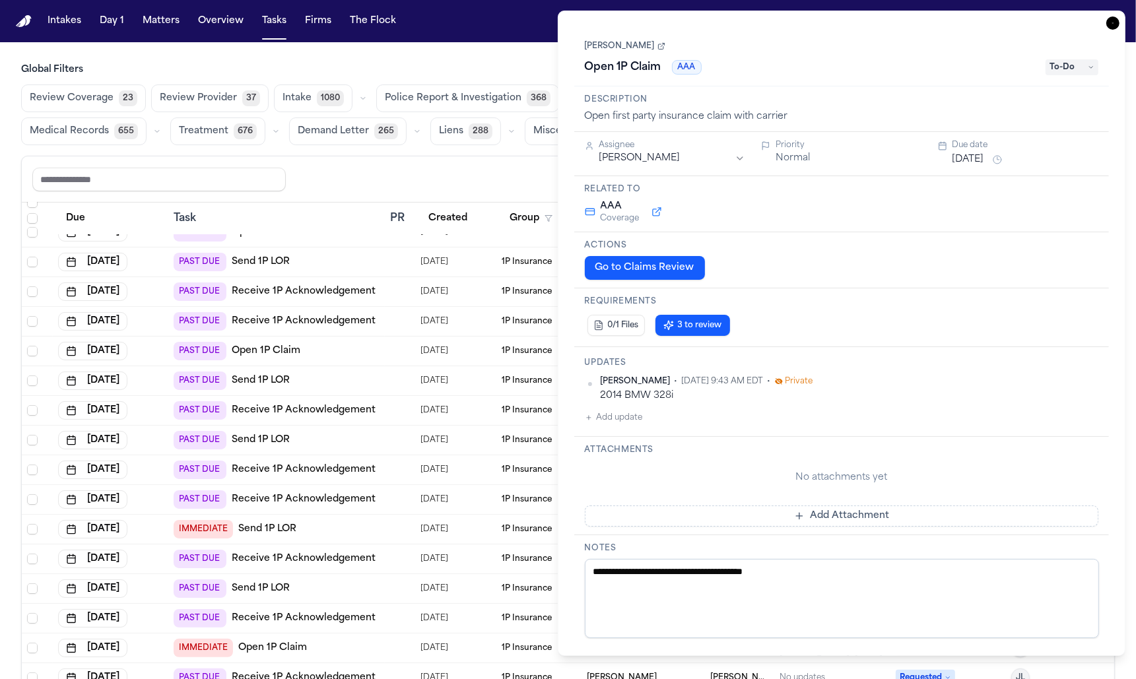
click at [695, 320] on span "3 to review" at bounding box center [700, 325] width 44 height 11
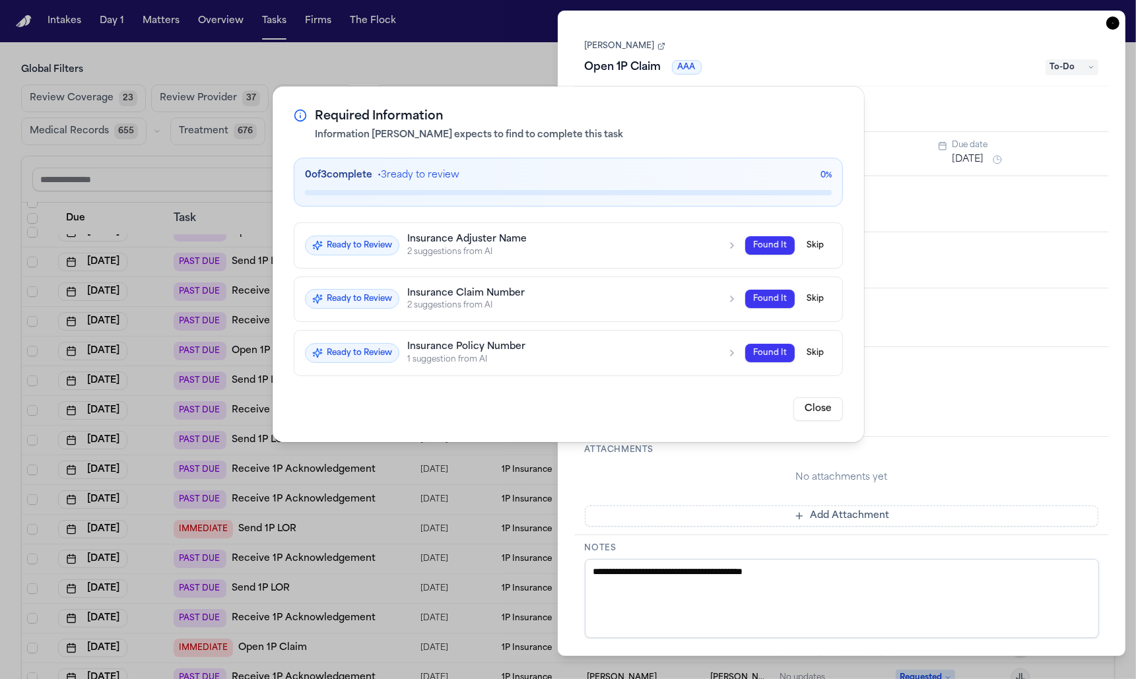
click at [817, 407] on button "Close" at bounding box center [819, 409] width 50 height 24
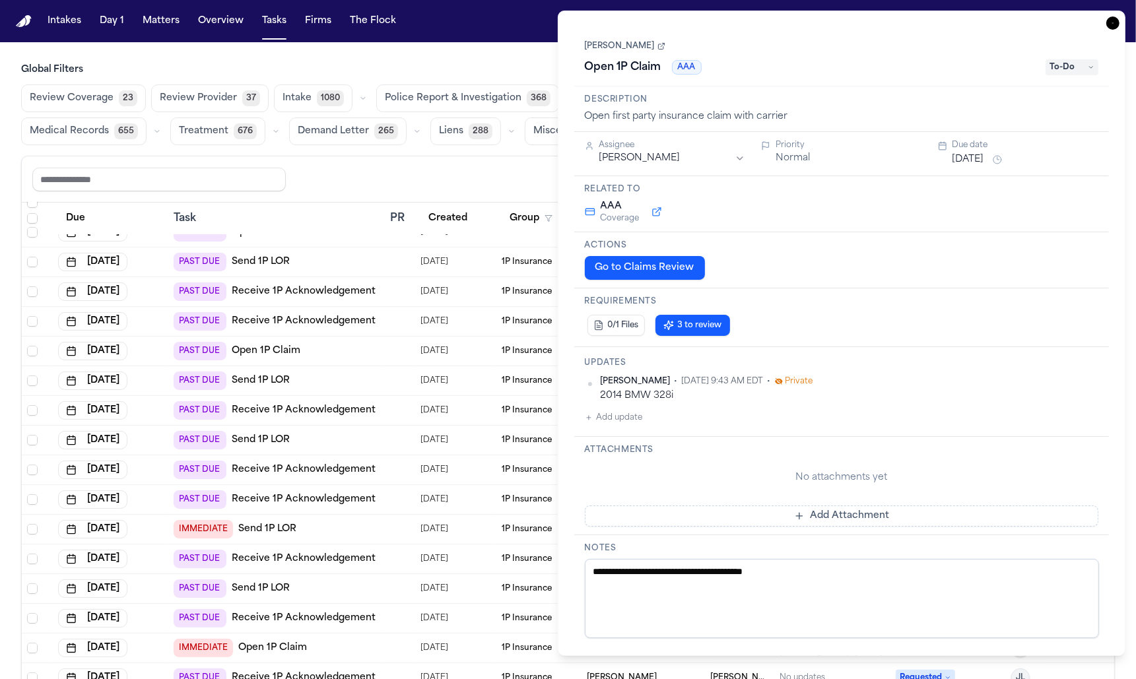
click at [648, 264] on button "Go to Claims Review" at bounding box center [645, 268] width 120 height 24
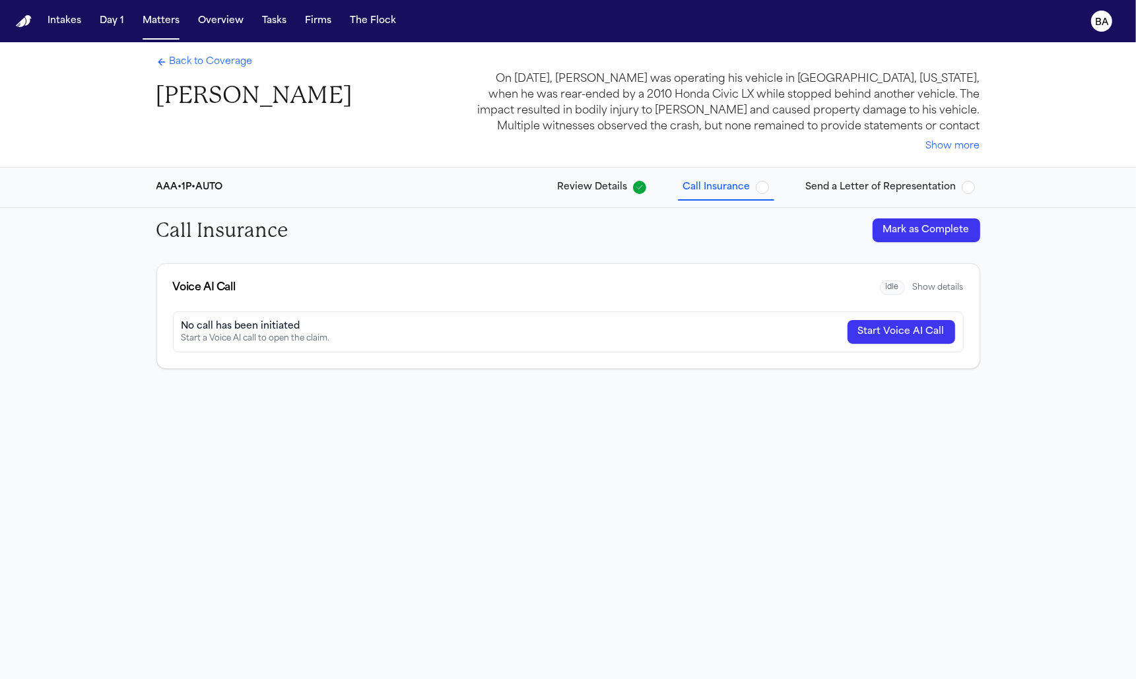
click at [605, 182] on span "Review Details" at bounding box center [593, 187] width 70 height 13
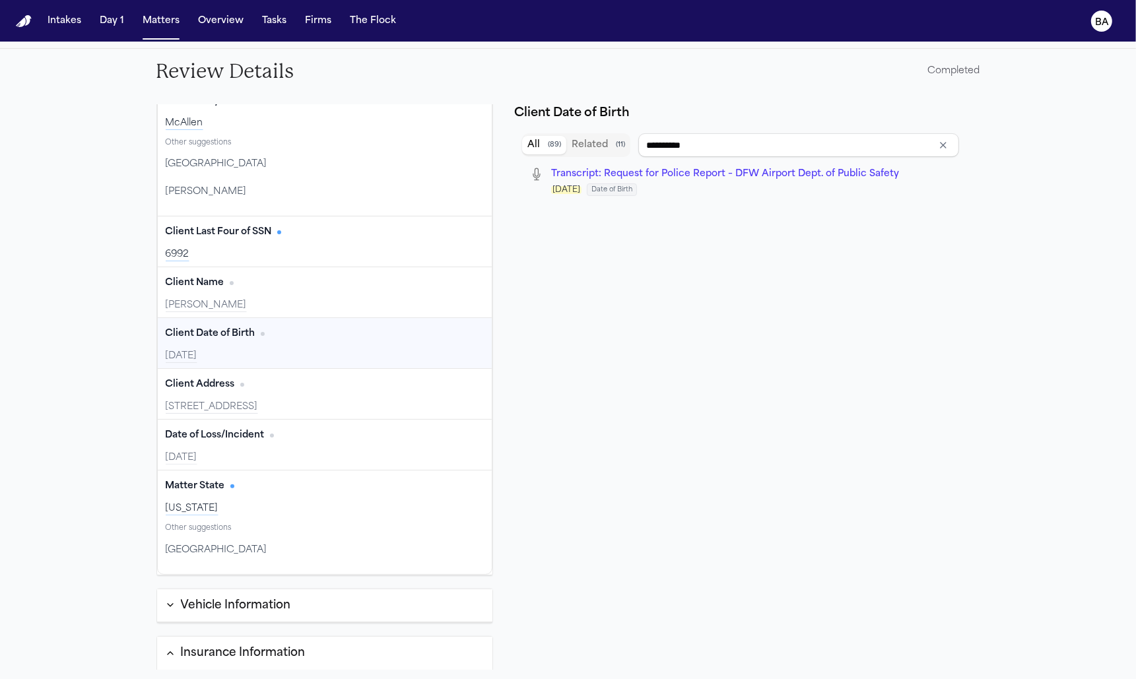
scroll to position [18, 0]
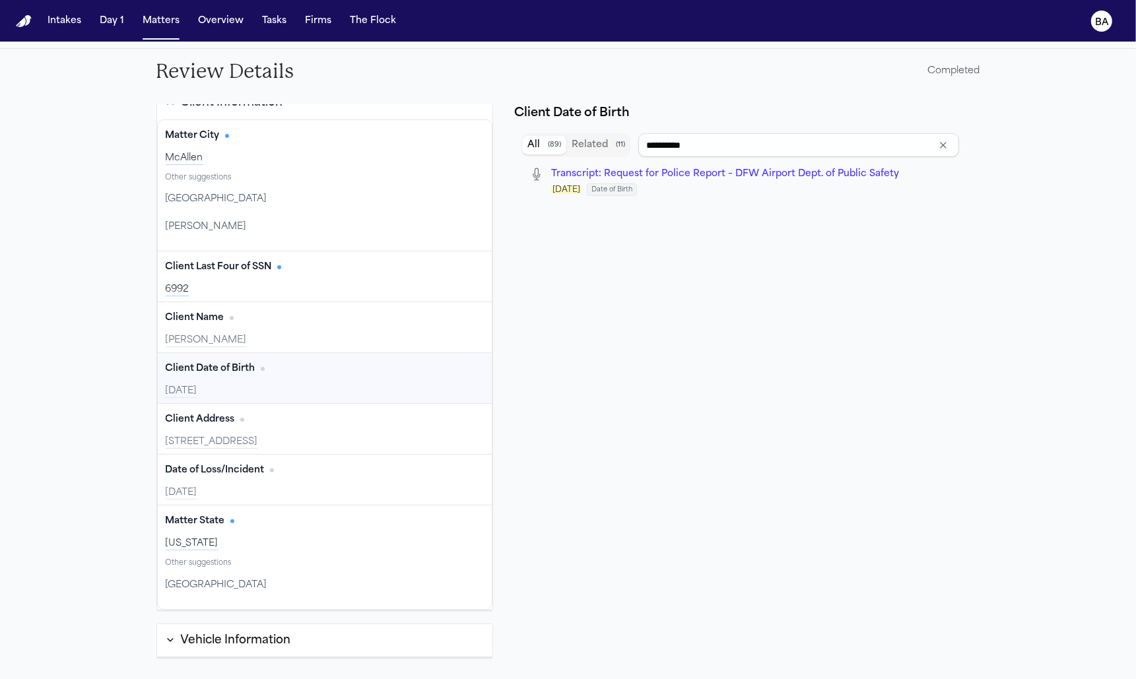
type input "**********"
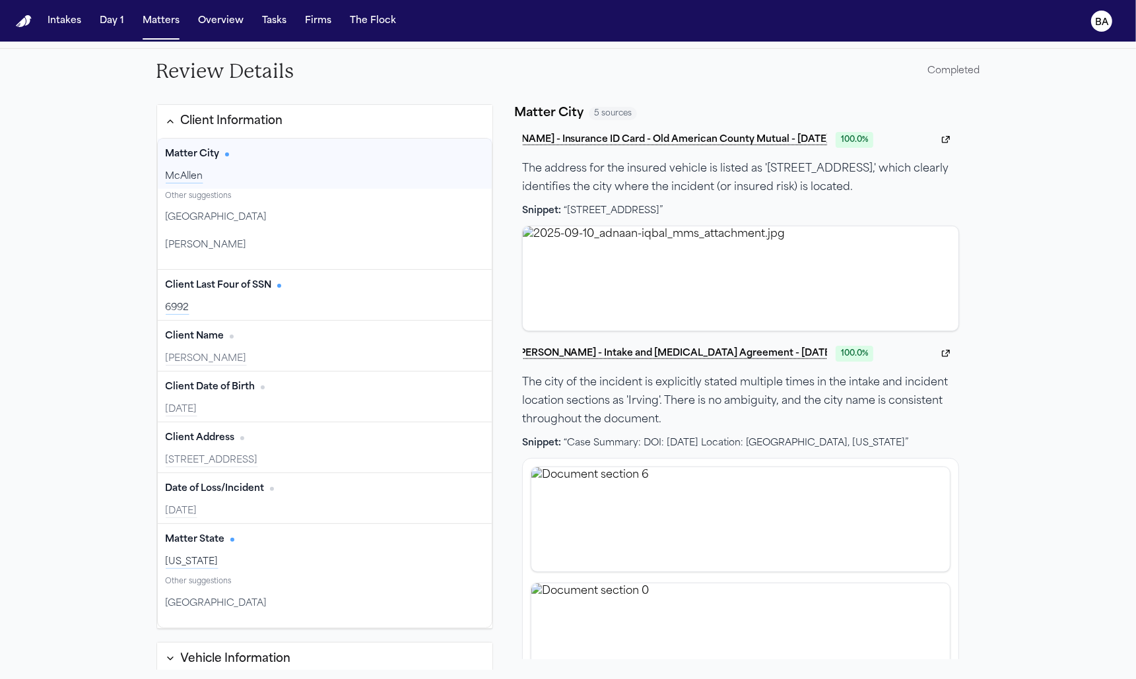
scroll to position [0, 0]
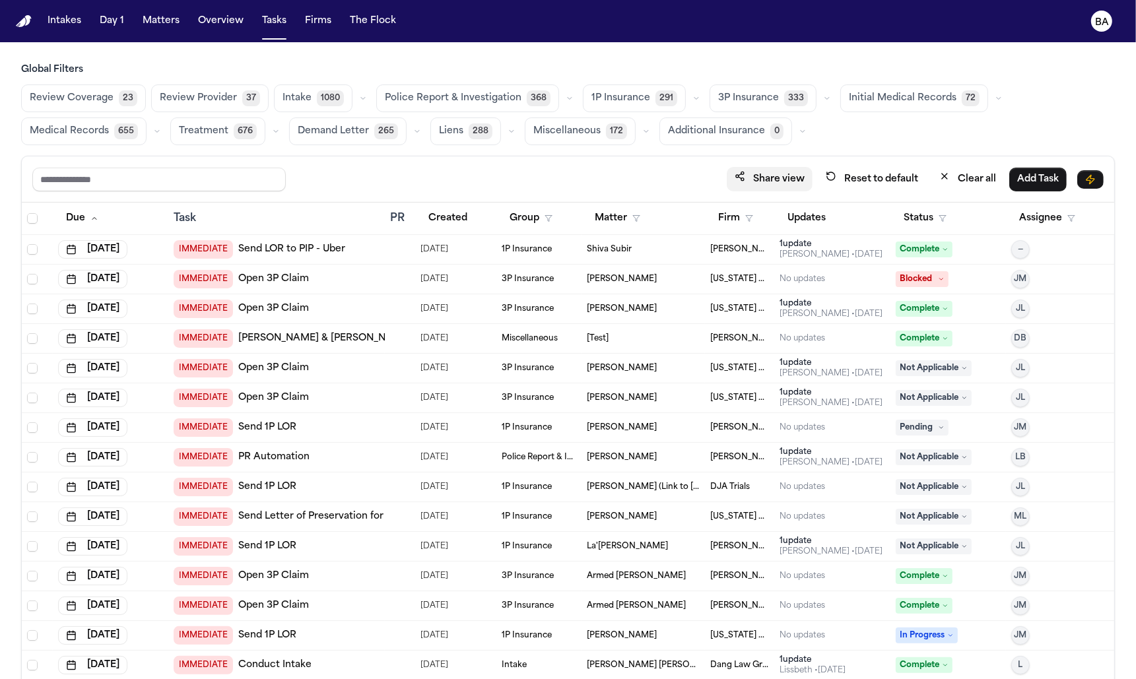
click at [753, 185] on button "Share view" at bounding box center [770, 179] width 86 height 24
click at [167, 17] on button "Matters" at bounding box center [161, 21] width 48 height 24
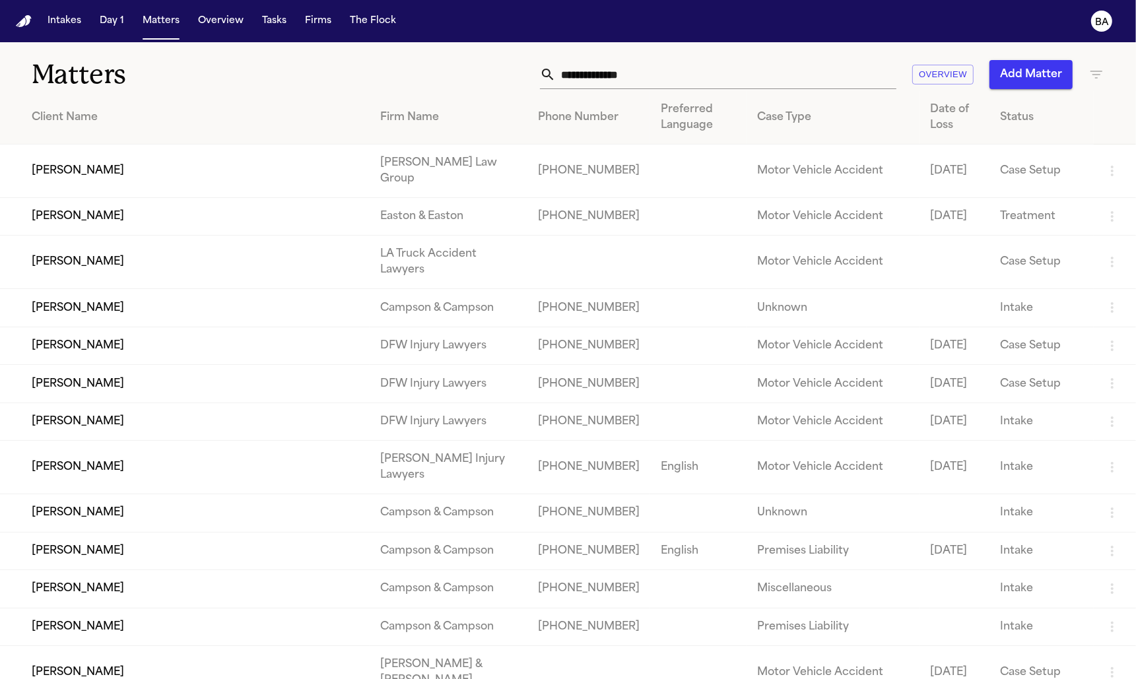
click at [150, 164] on td "William Schivins" at bounding box center [185, 171] width 370 height 53
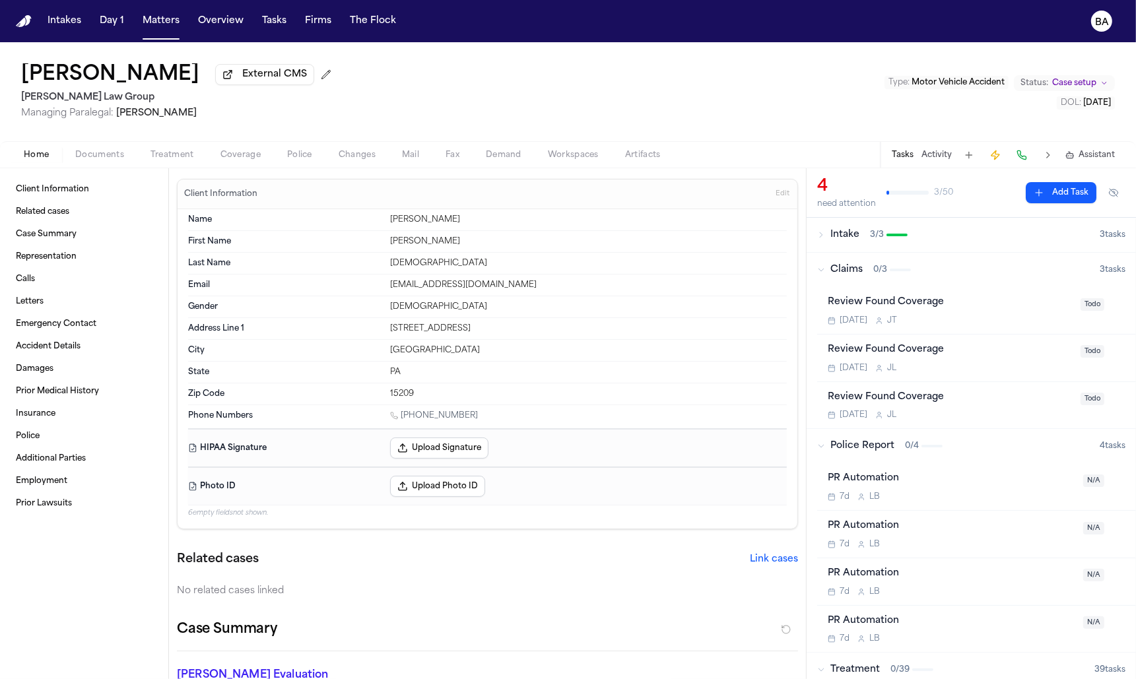
click at [928, 158] on button "Activity" at bounding box center [937, 155] width 30 height 11
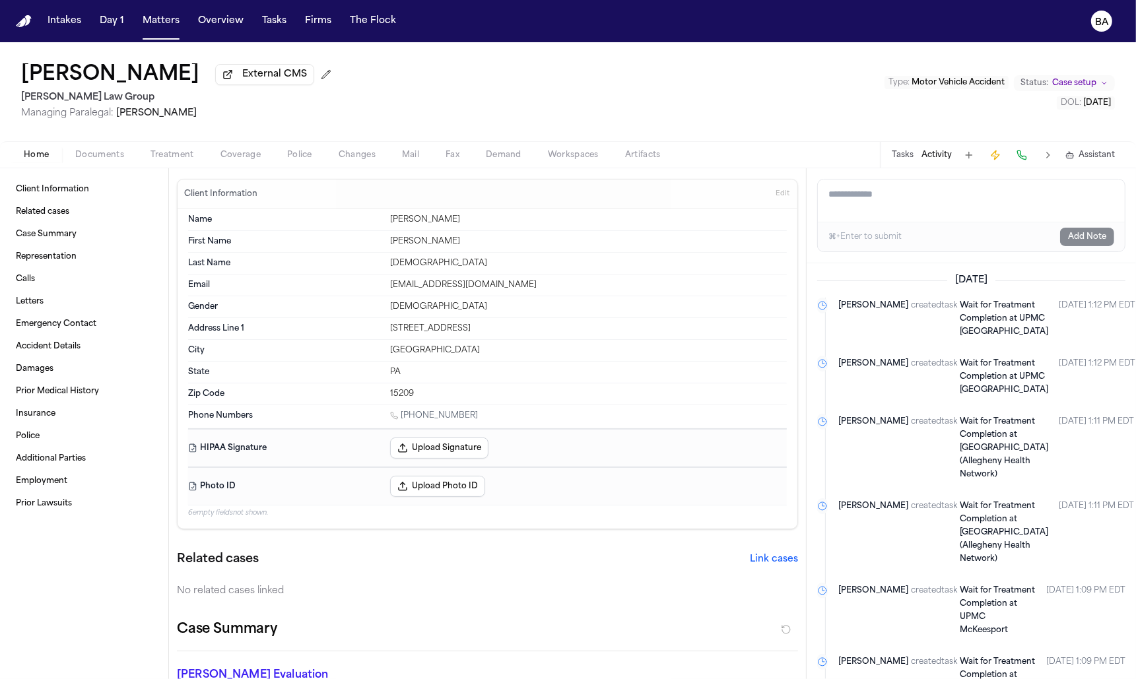
click at [861, 209] on textarea "Add a note to this matter" at bounding box center [971, 201] width 307 height 42
click at [167, 14] on button "Matters" at bounding box center [161, 21] width 48 height 24
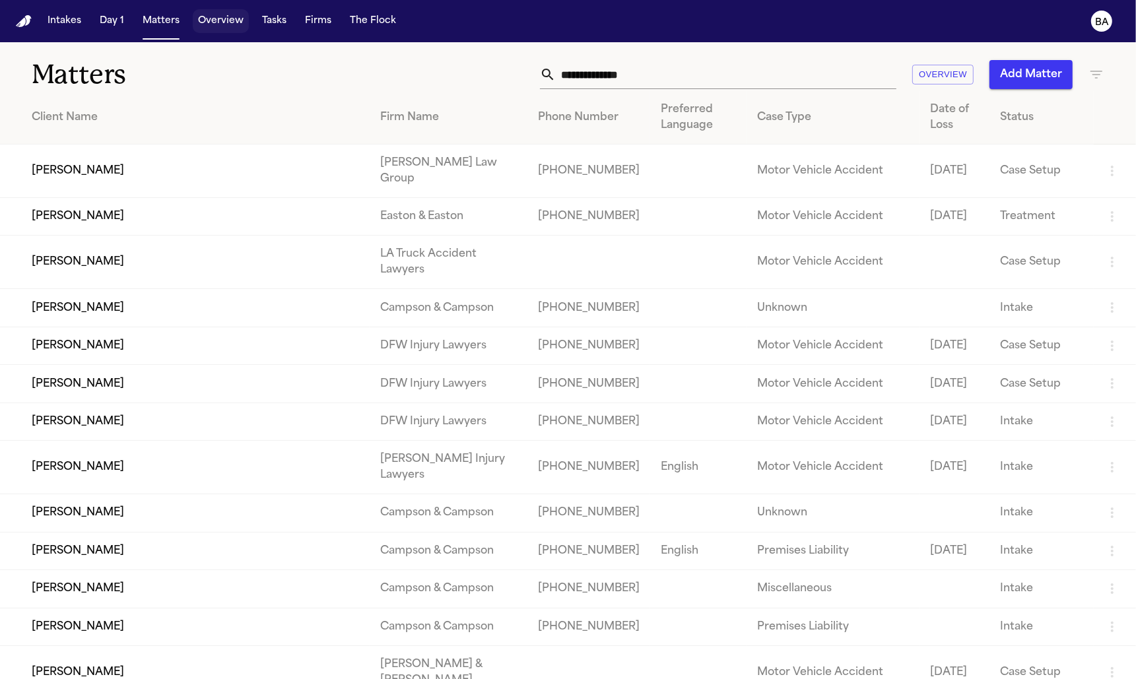
click at [232, 22] on button "Overview" at bounding box center [221, 21] width 56 height 24
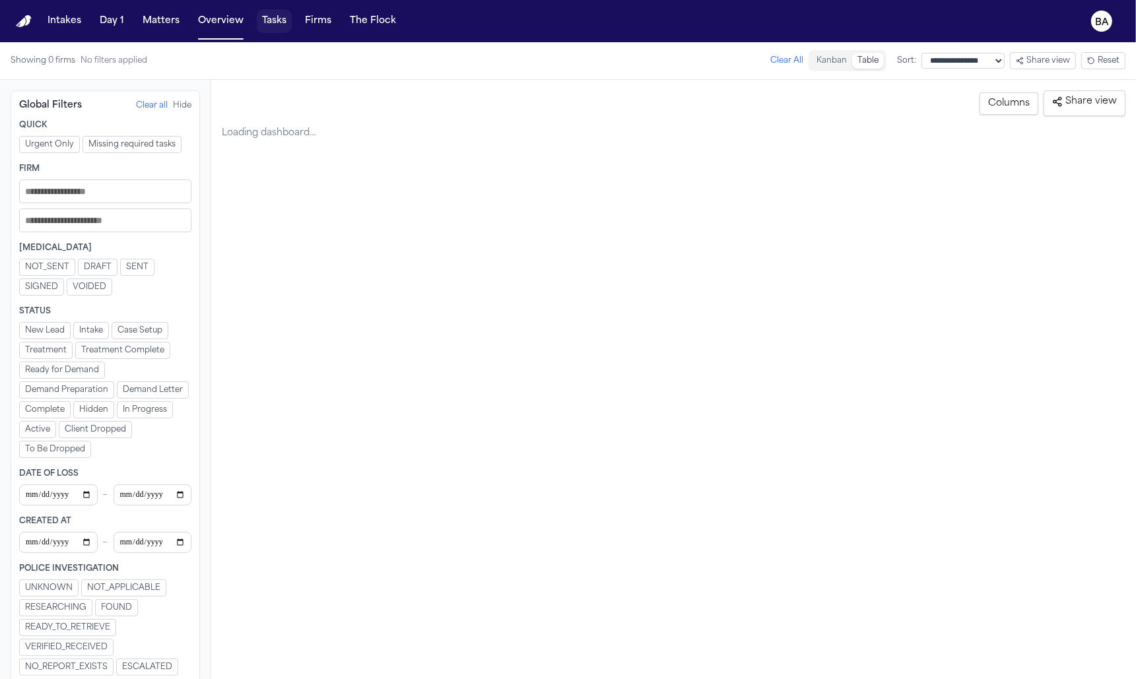
click at [265, 26] on button "Tasks" at bounding box center [274, 21] width 35 height 24
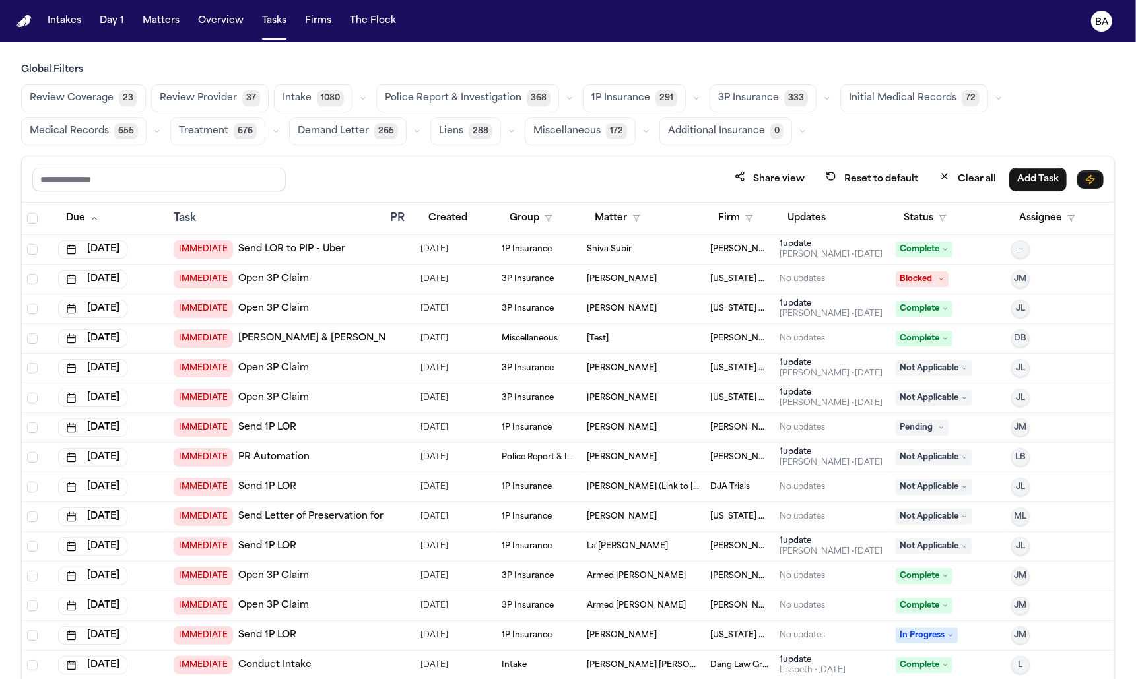
click at [234, 130] on span "676" at bounding box center [245, 131] width 23 height 16
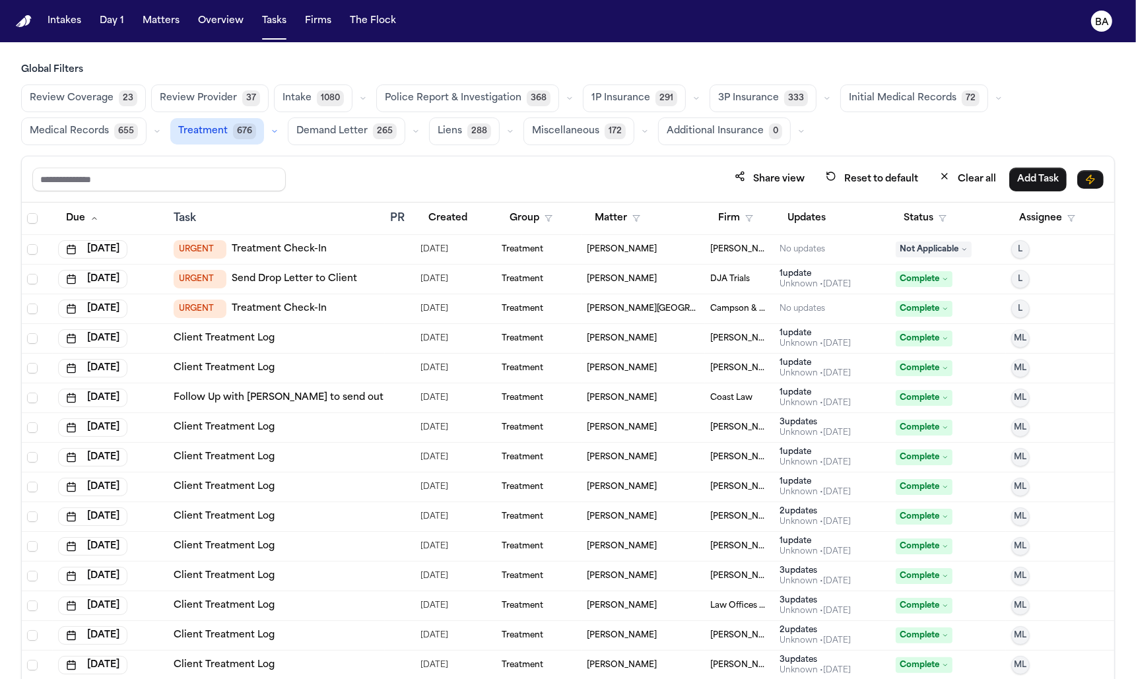
click at [271, 139] on div "Treatment 676" at bounding box center [226, 131] width 112 height 26
click at [271, 128] on icon "button" at bounding box center [275, 131] width 8 height 8
click at [257, 164] on span "Treatment Check-In" at bounding box center [225, 169] width 92 height 26
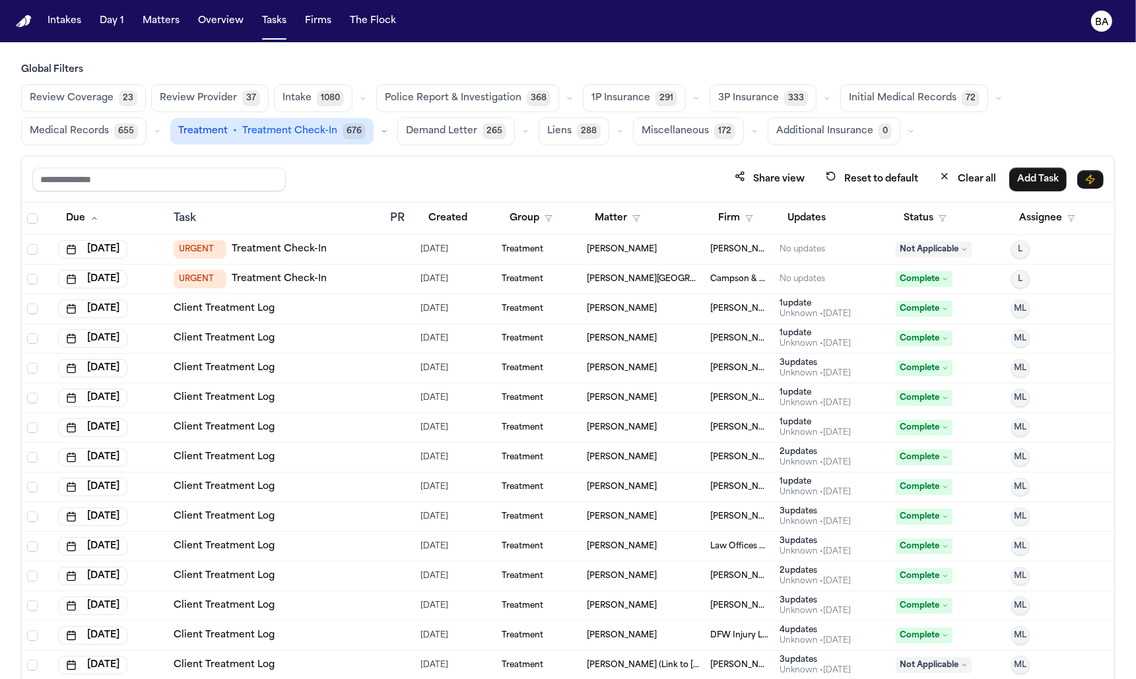
click at [347, 281] on div "URGENT Treatment Check-In" at bounding box center [276, 279] width 205 height 18
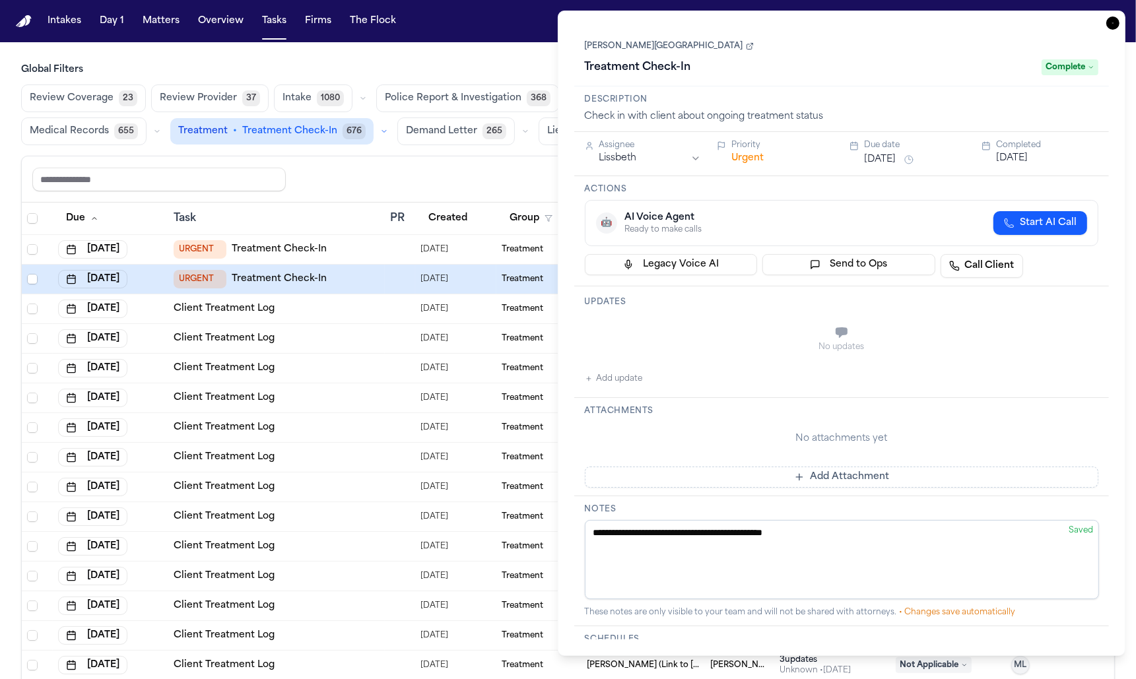
click at [639, 50] on link "Vernice Maitland" at bounding box center [669, 46] width 169 height 11
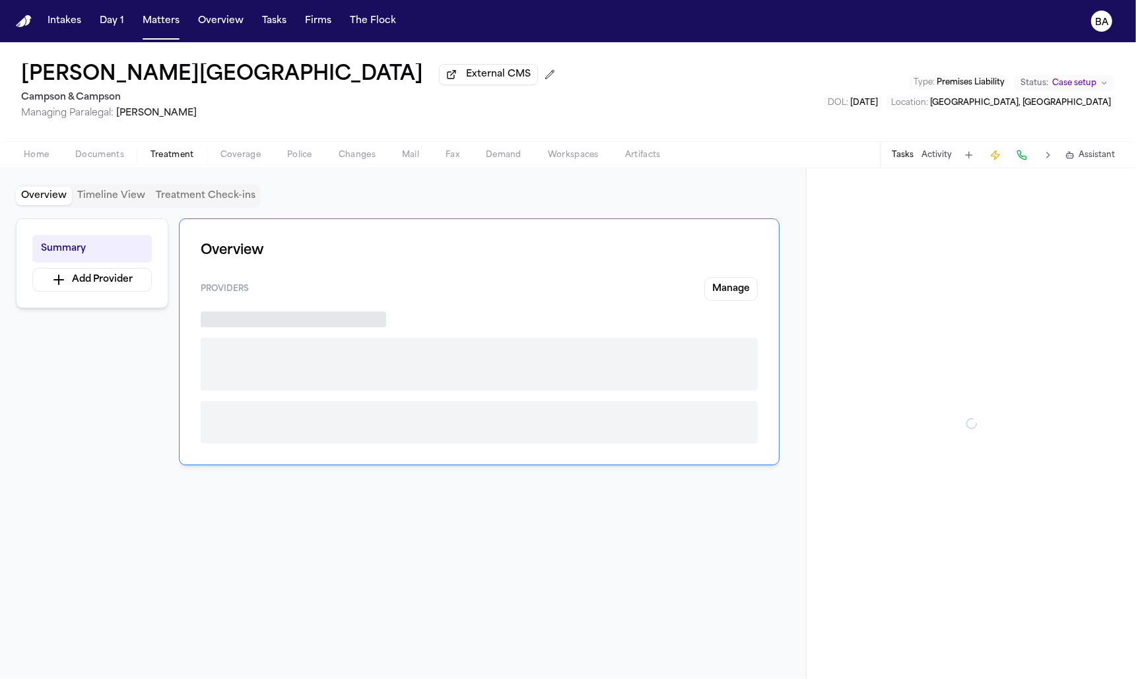
click at [184, 157] on span "Treatment" at bounding box center [173, 155] width 44 height 11
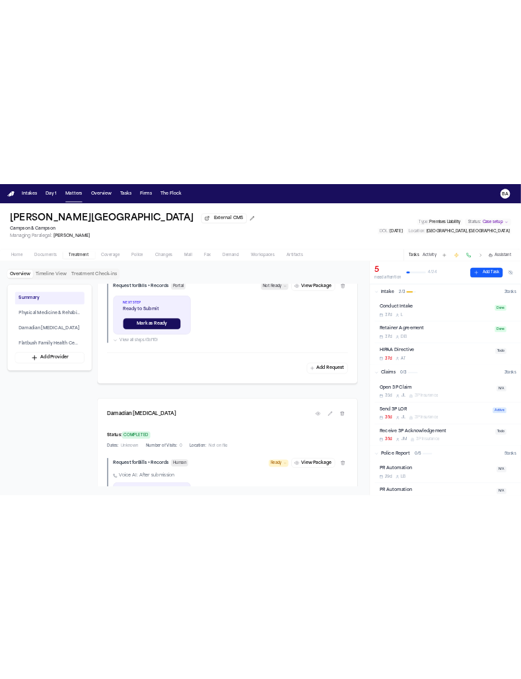
scroll to position [886, 0]
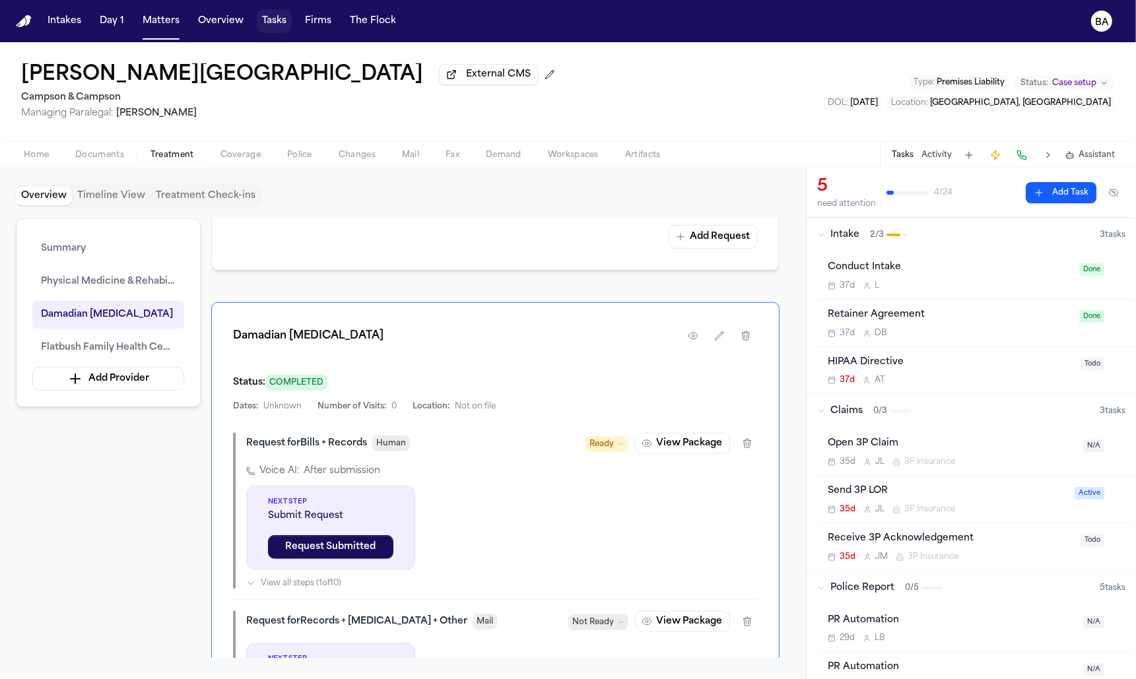
click at [272, 22] on button "Tasks" at bounding box center [274, 21] width 35 height 24
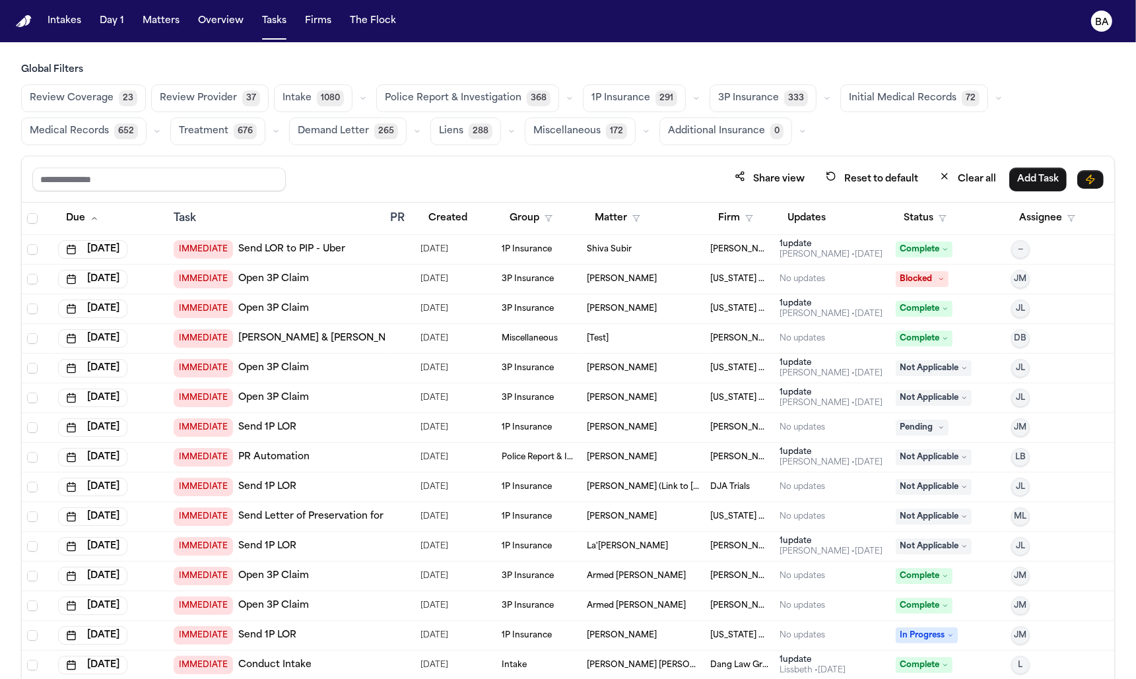
click at [215, 136] on span "Treatment" at bounding box center [204, 131] width 50 height 13
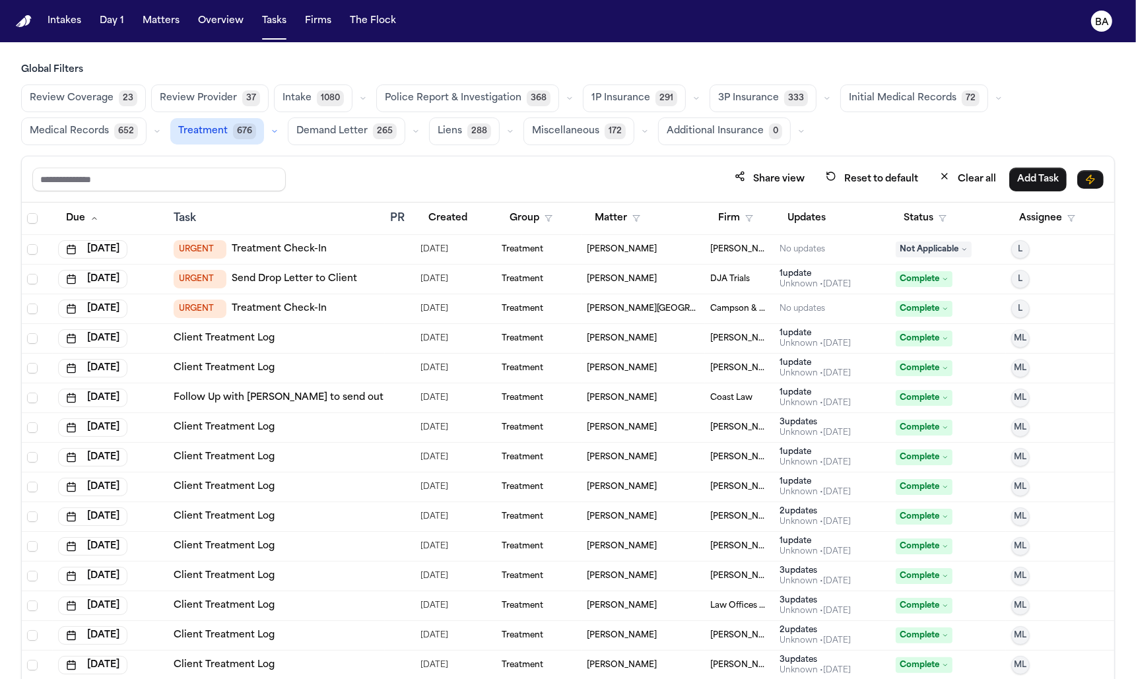
click at [271, 129] on icon "button" at bounding box center [275, 131] width 8 height 8
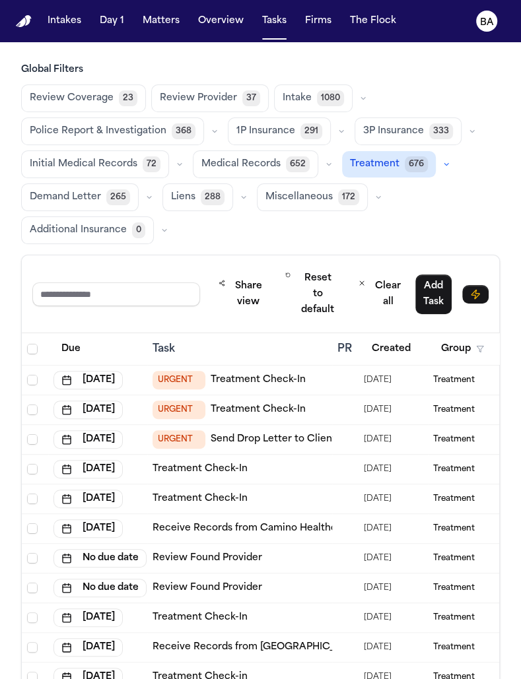
click at [438, 156] on button "button" at bounding box center [446, 164] width 16 height 16
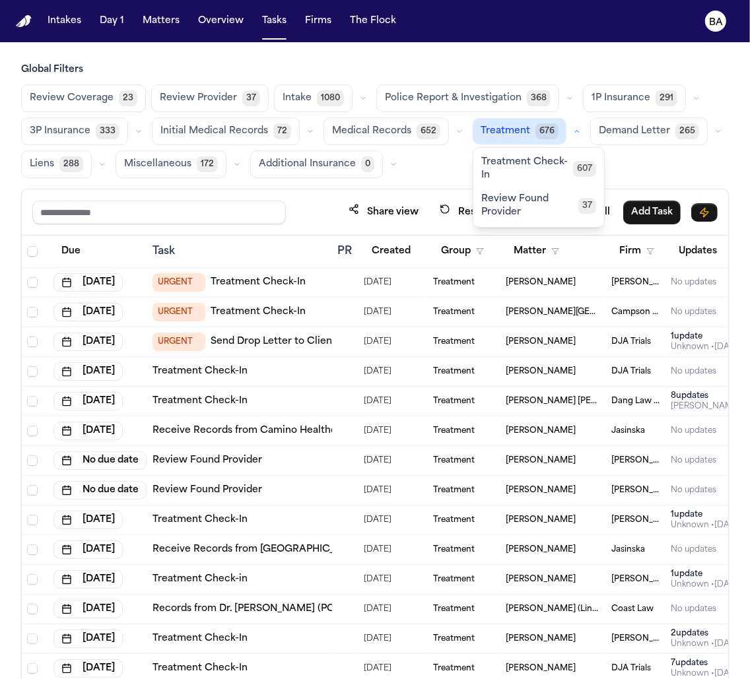
click at [300, 24] on button "Firms" at bounding box center [318, 21] width 37 height 24
click at [162, 26] on button "Matters" at bounding box center [161, 21] width 48 height 24
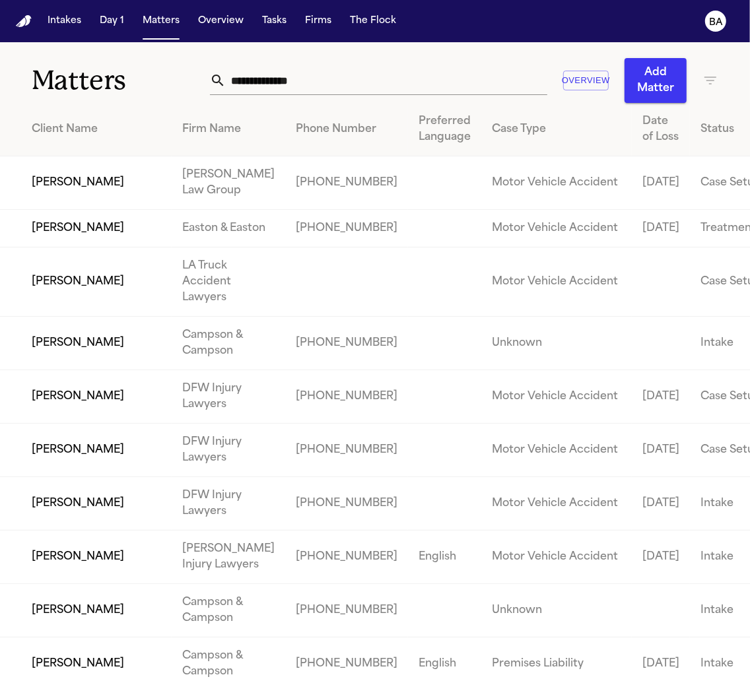
click at [347, 77] on input "text" at bounding box center [387, 80] width 322 height 29
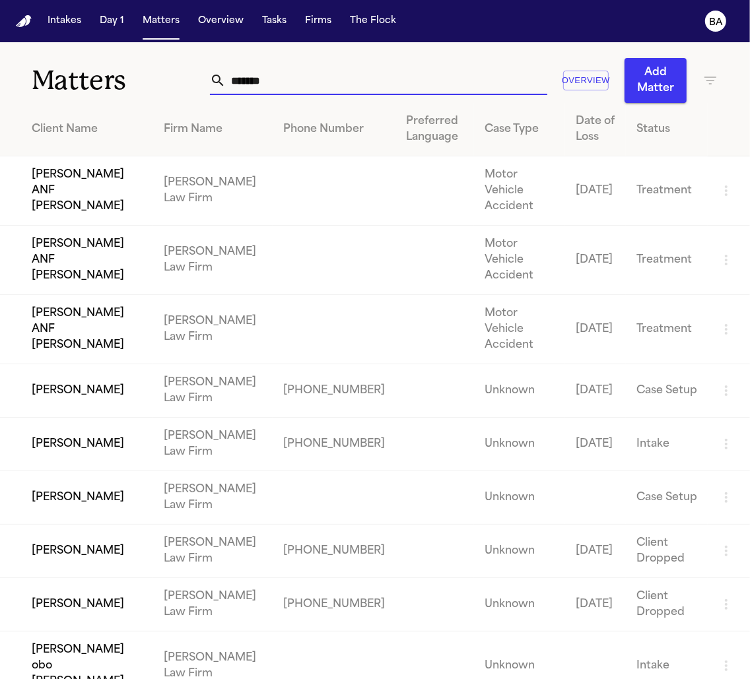
type input "*******"
click at [78, 239] on td "Santiago Saavedra ANF Jose Saavedra Reyes" at bounding box center [76, 260] width 153 height 69
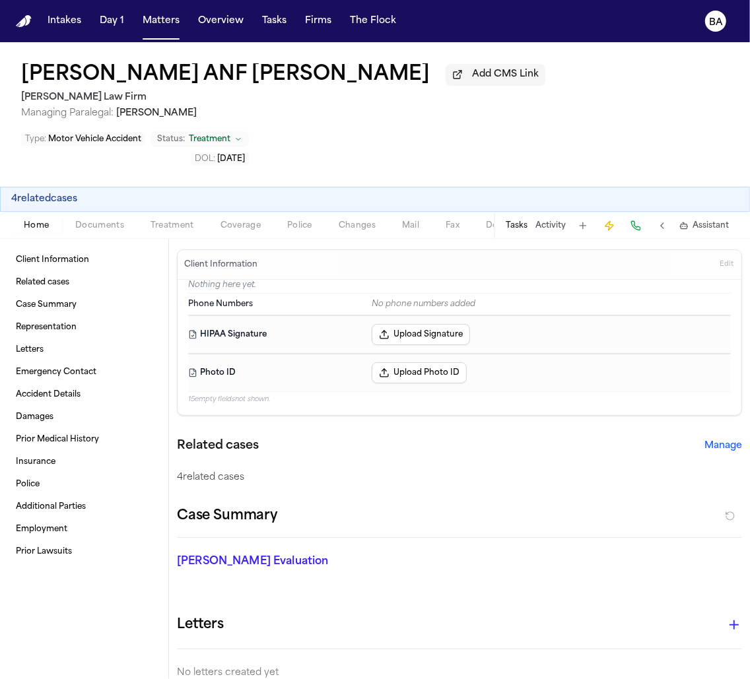
click at [113, 228] on span "Documents" at bounding box center [99, 226] width 49 height 11
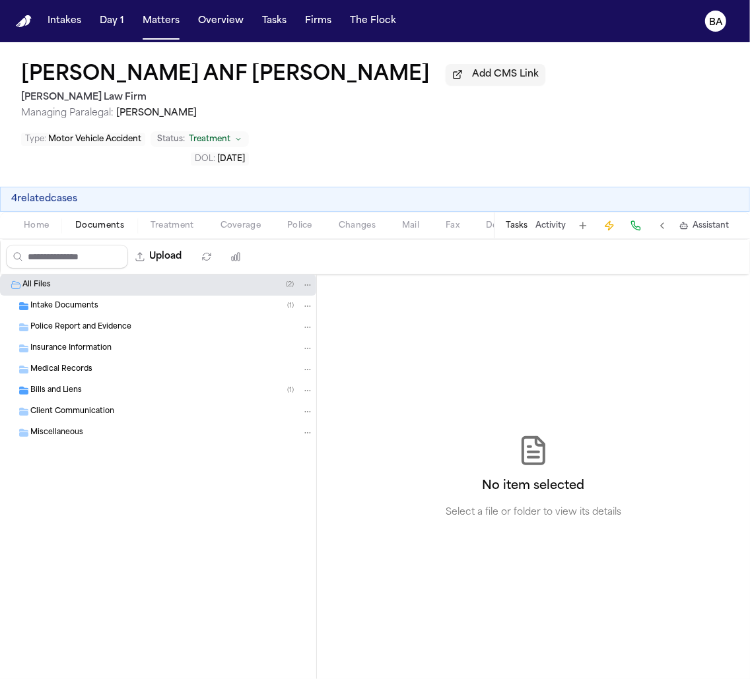
click at [79, 358] on div "Insurance Information" at bounding box center [158, 348] width 316 height 21
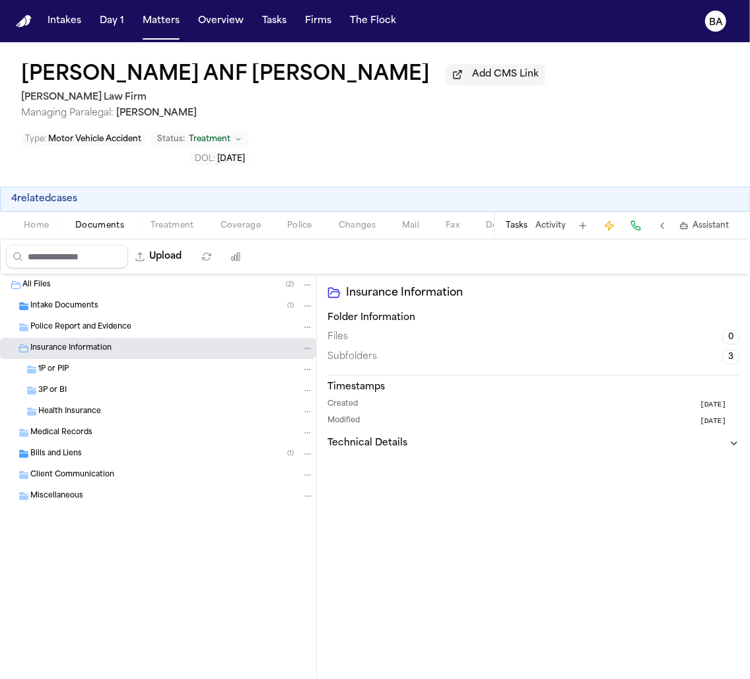
click at [71, 422] on div "Health Insurance" at bounding box center [158, 411] width 316 height 21
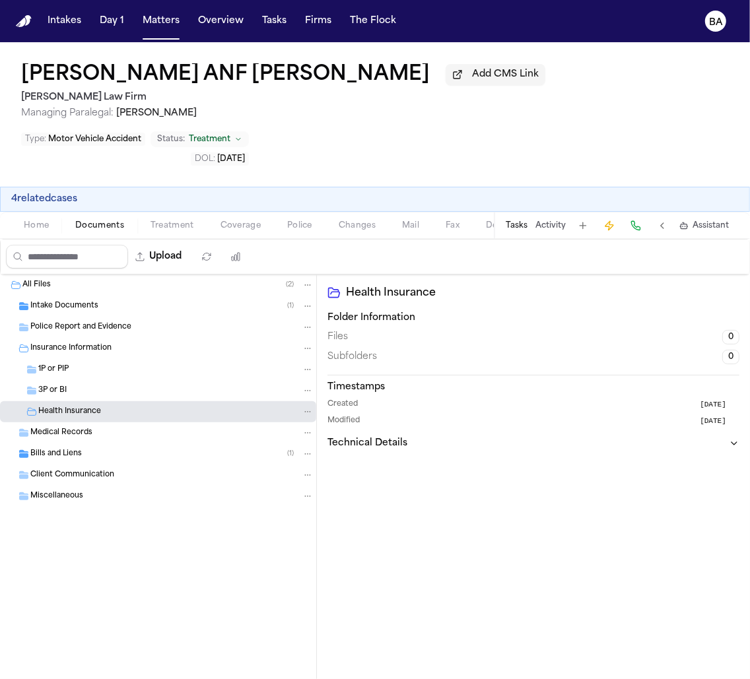
click at [70, 401] on div "3P or BI" at bounding box center [158, 390] width 316 height 21
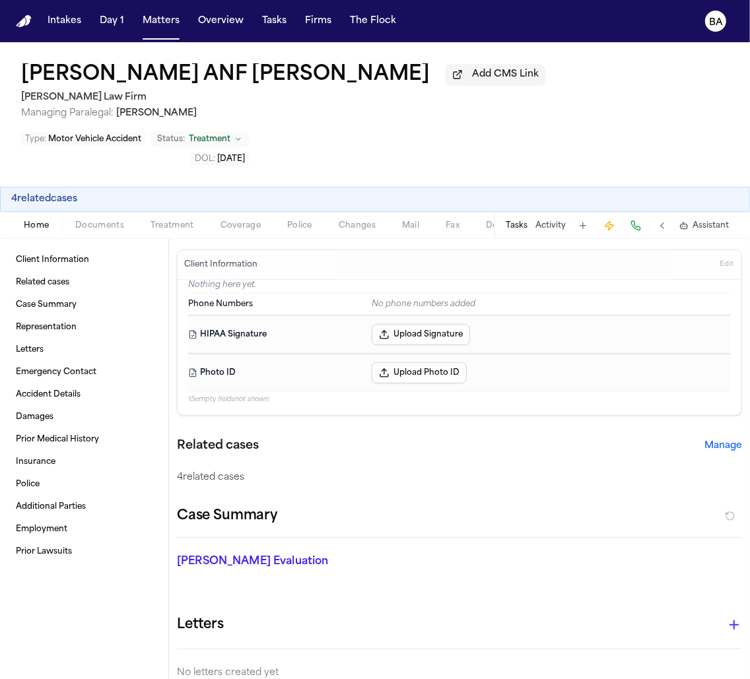
click at [100, 236] on div "Home Documents Treatment Coverage Police Changes Mail Fax Demand Workspaces Art…" at bounding box center [375, 225] width 750 height 26
click at [95, 224] on span "Documents" at bounding box center [99, 226] width 49 height 11
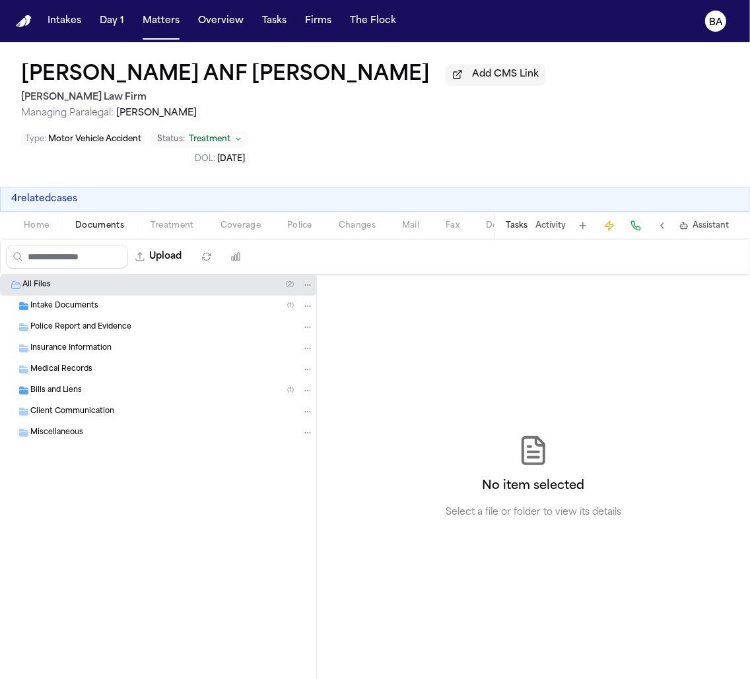
click at [91, 393] on div "Bills and Liens ( 1 )" at bounding box center [171, 391] width 283 height 12
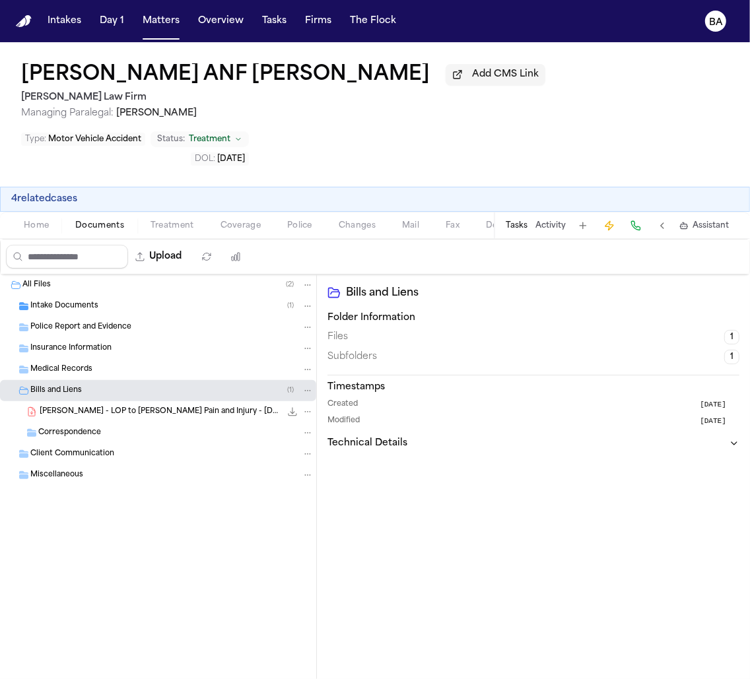
click at [93, 416] on span "S. Saavedra - LOP to Denton Pain and Injury - 9.13.25" at bounding box center [160, 412] width 241 height 11
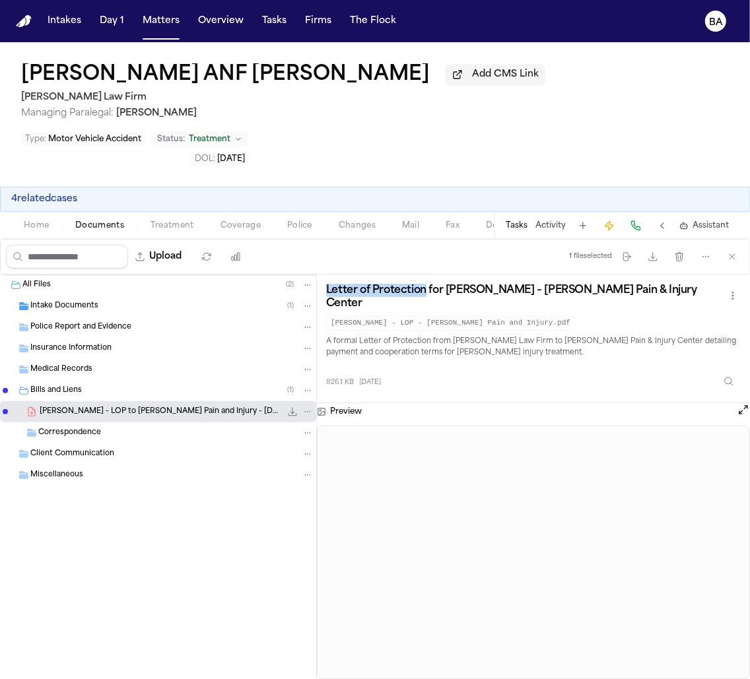
drag, startPoint x: 325, startPoint y: 295, endPoint x: 426, endPoint y: 296, distance: 101.0
click at [426, 296] on div "Letter of Protection for Santiago Saavedra – Denton Pain & Injury Center S. Saa…" at bounding box center [533, 339] width 433 height 129
click at [393, 298] on h3 "Letter of Protection for Santiago Saavedra – Denton Pain & Injury Center" at bounding box center [525, 297] width 399 height 26
drag, startPoint x: 413, startPoint y: 295, endPoint x: 315, endPoint y: 296, distance: 97.7
click at [315, 296] on div "All Files ( 2 ) Intake Documents ( 1 ) Police Report and Evidence Insurance Inf…" at bounding box center [375, 477] width 750 height 405
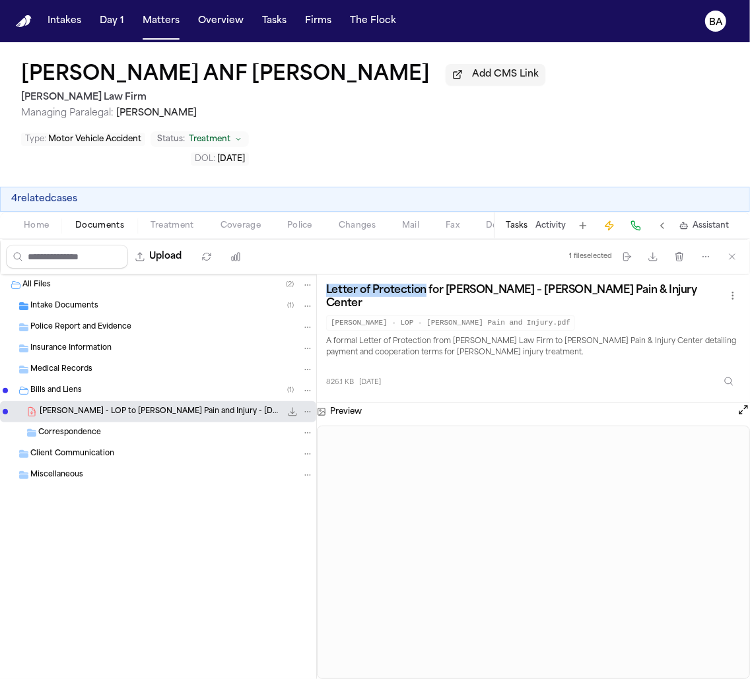
copy div "Intake Documents ( 1 ) Police Report and Evidence Insurance Information Medical…"
click at [48, 231] on span "Home" at bounding box center [36, 226] width 25 height 11
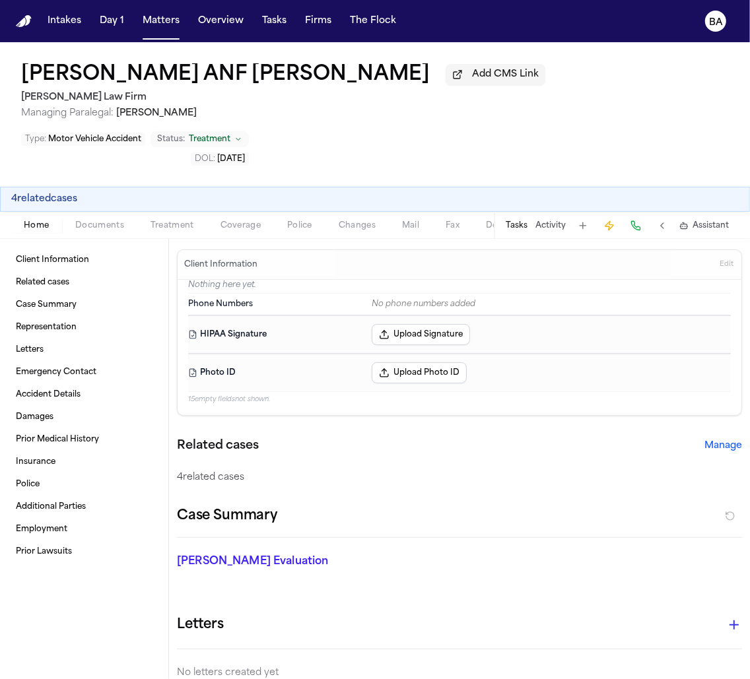
click at [90, 229] on span "Documents" at bounding box center [99, 226] width 49 height 11
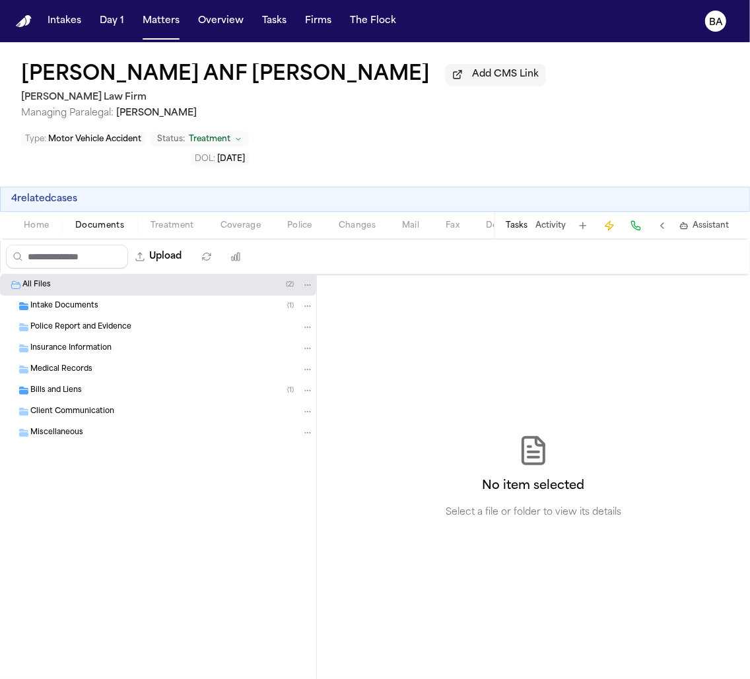
click at [141, 418] on div "Client Communication" at bounding box center [171, 412] width 283 height 12
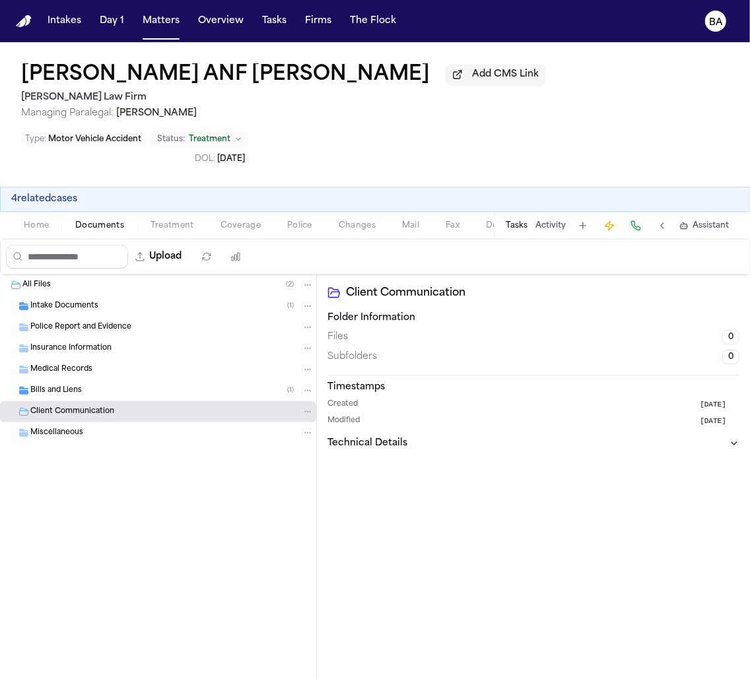
click at [125, 393] on div "Bills and Liens ( 1 )" at bounding box center [171, 391] width 283 height 12
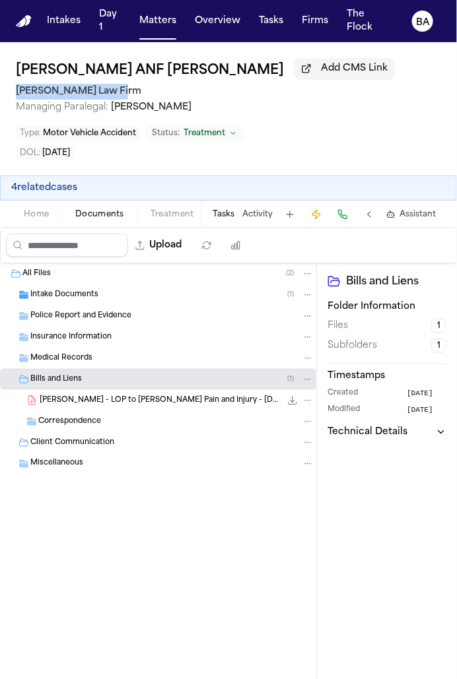
copy h2 "[PERSON_NAME] Law Firm"
drag, startPoint x: 126, startPoint y: 92, endPoint x: 17, endPoint y: 94, distance: 109.0
click at [17, 94] on h2 "[PERSON_NAME] Law Firm" at bounding box center [228, 92] width 425 height 16
click at [144, 18] on button "Matters" at bounding box center [158, 21] width 48 height 24
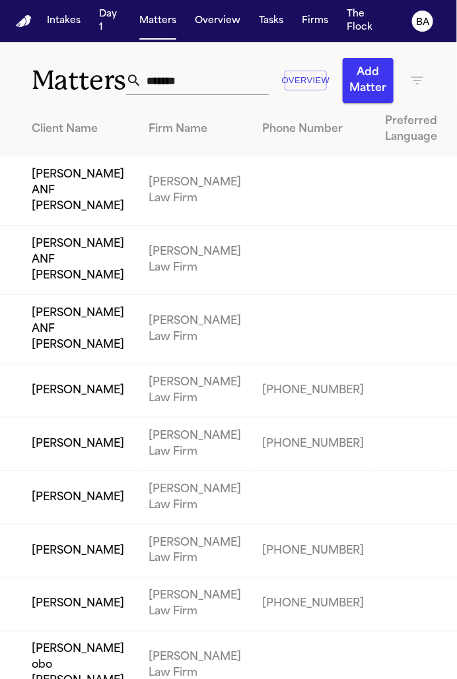
click at [193, 77] on input "*******" at bounding box center [205, 80] width 127 height 29
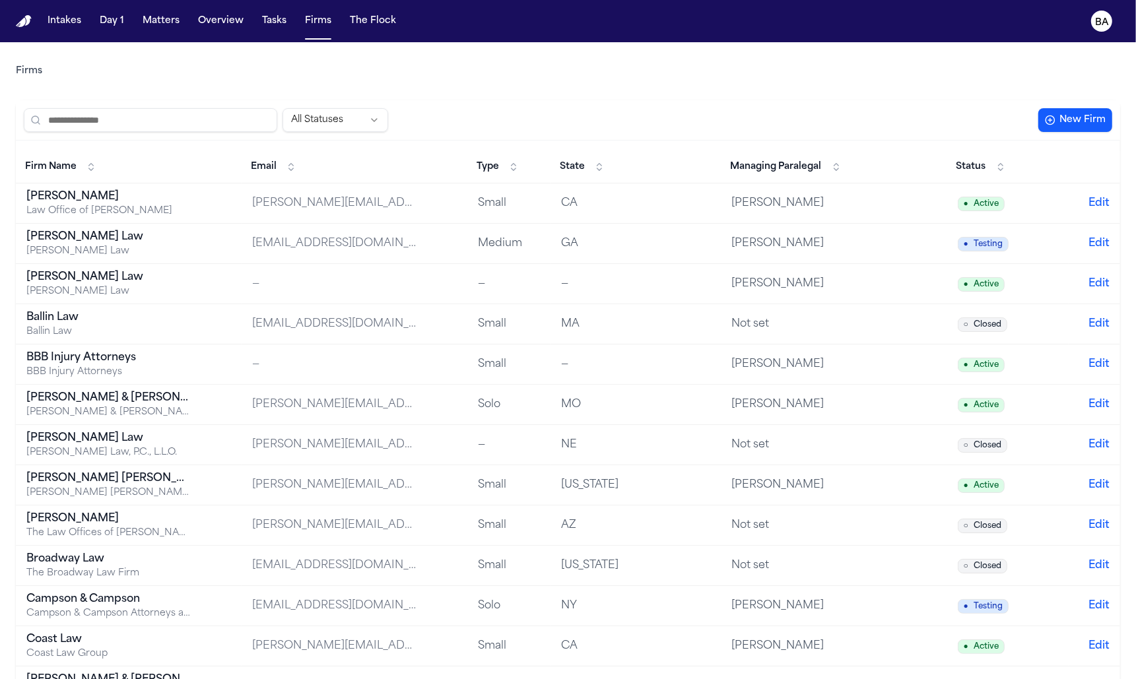
click at [237, 122] on input "search" at bounding box center [151, 120] width 254 height 24
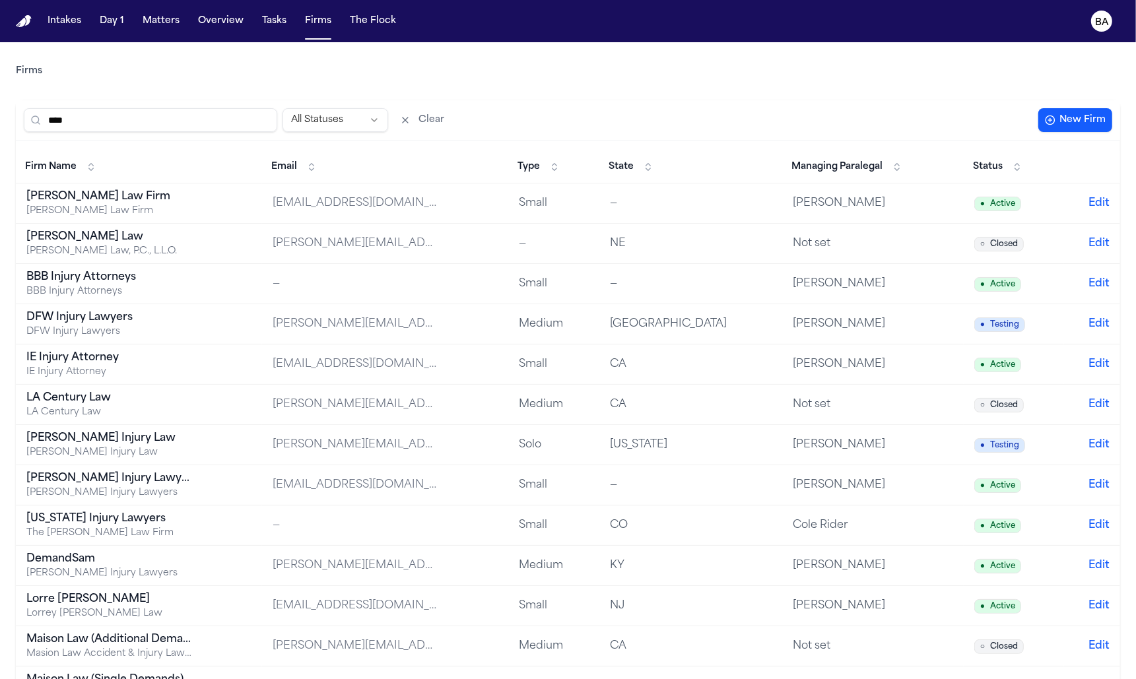
type input "***"
click at [67, 197] on div "[PERSON_NAME] Law Firm" at bounding box center [108, 197] width 165 height 16
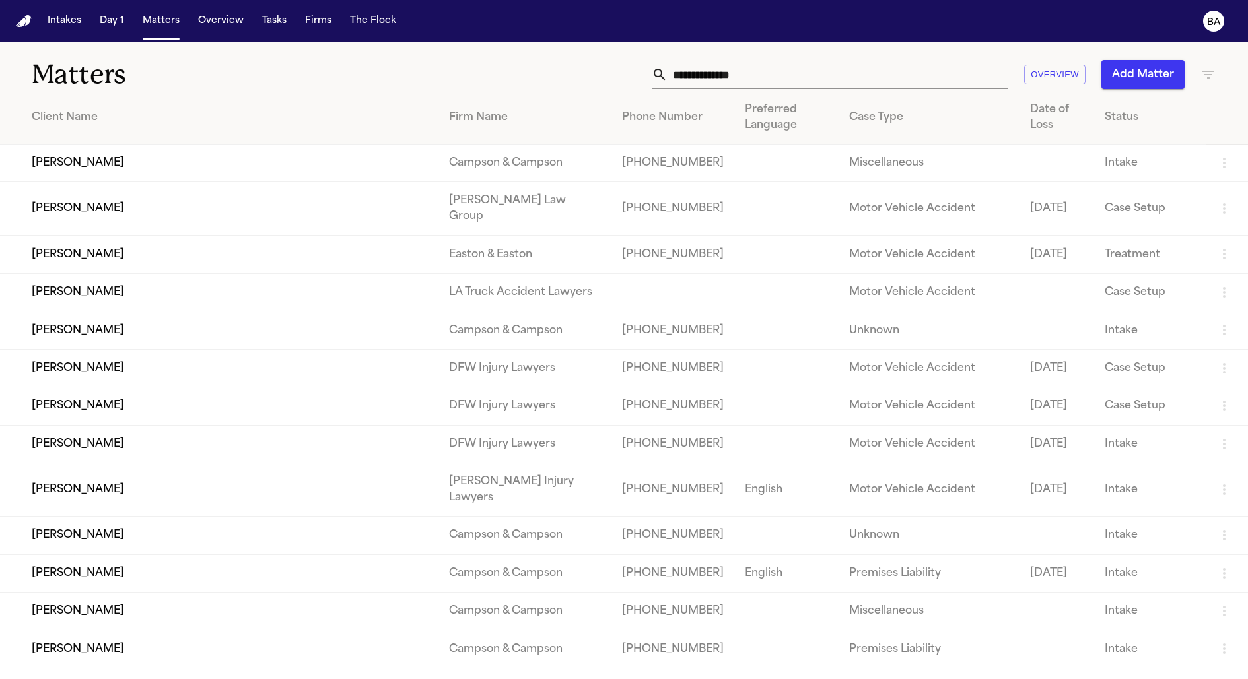
click at [215, 173] on td "[PERSON_NAME]" at bounding box center [219, 164] width 438 height 38
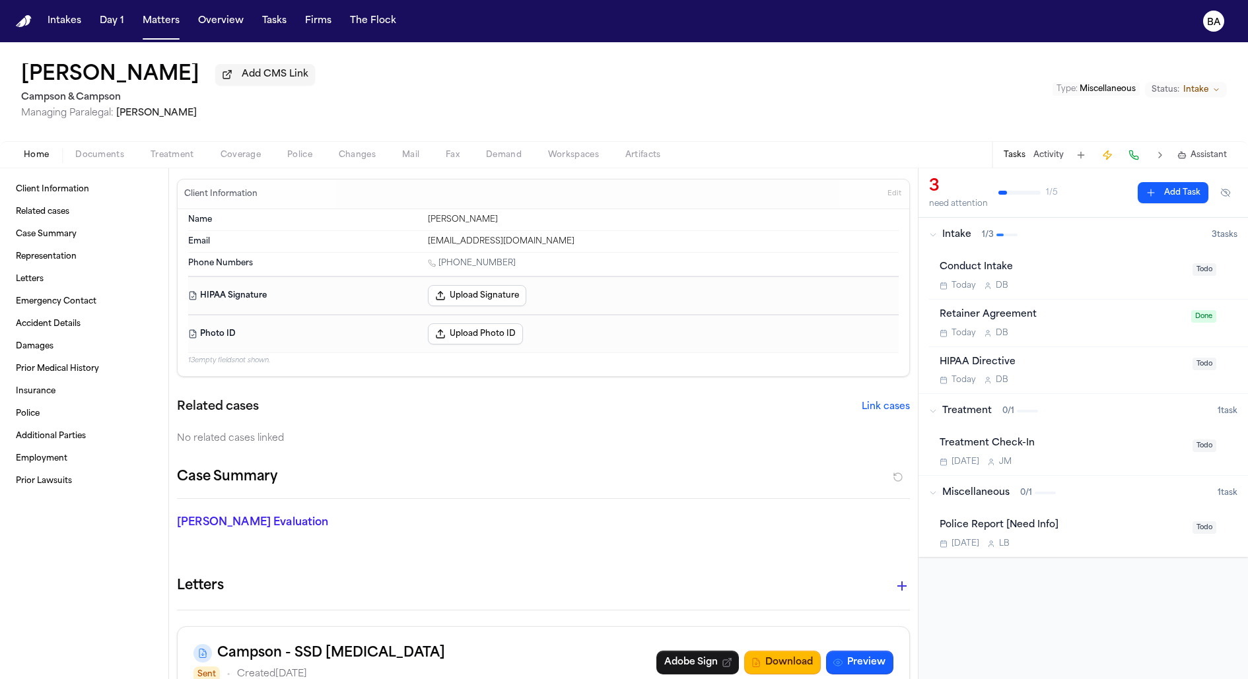
click at [1194, 93] on span "Intake" at bounding box center [1195, 90] width 25 height 11
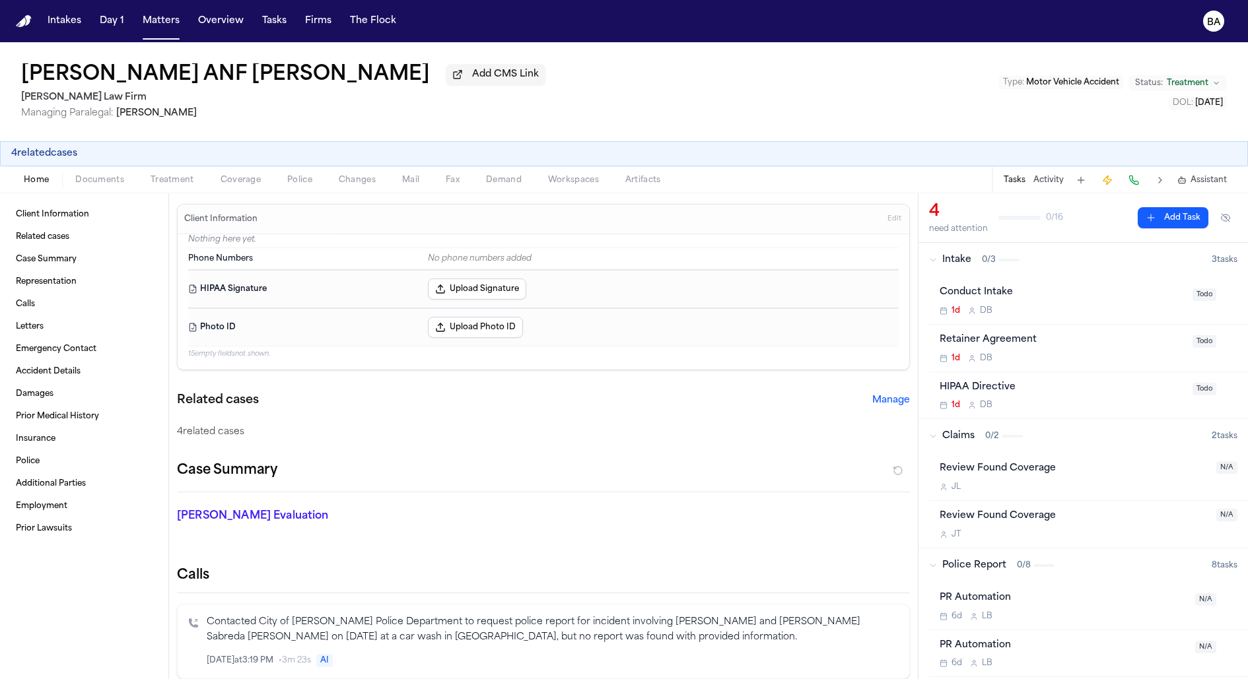
click at [110, 184] on span "Documents" at bounding box center [99, 180] width 49 height 11
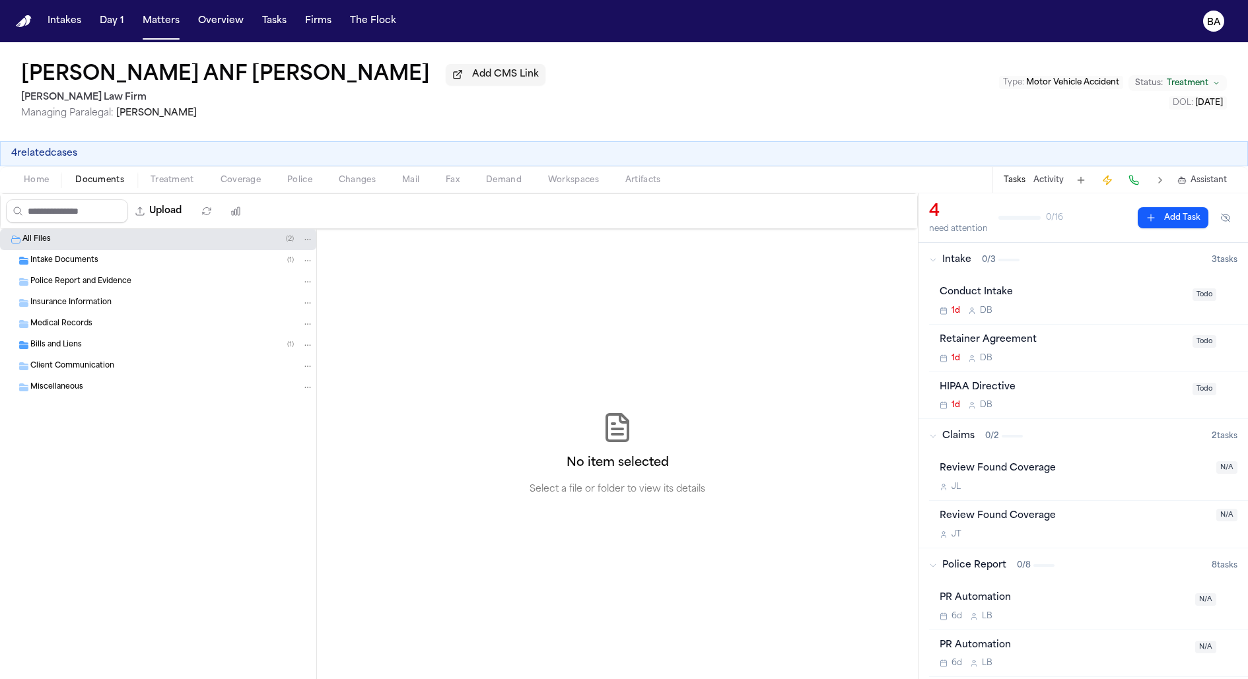
click at [159, 337] on div "Bills and Liens ( 1 )" at bounding box center [158, 345] width 316 height 21
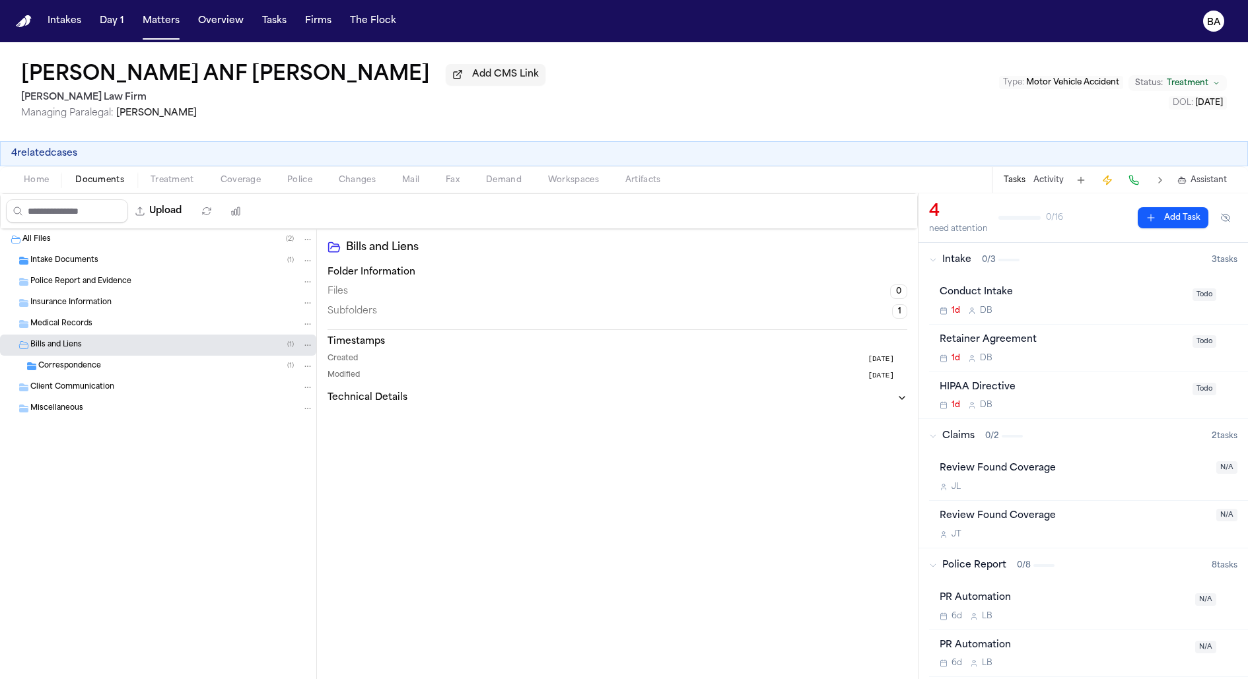
click at [163, 370] on div "Correspondence ( 1 )" at bounding box center [175, 366] width 275 height 12
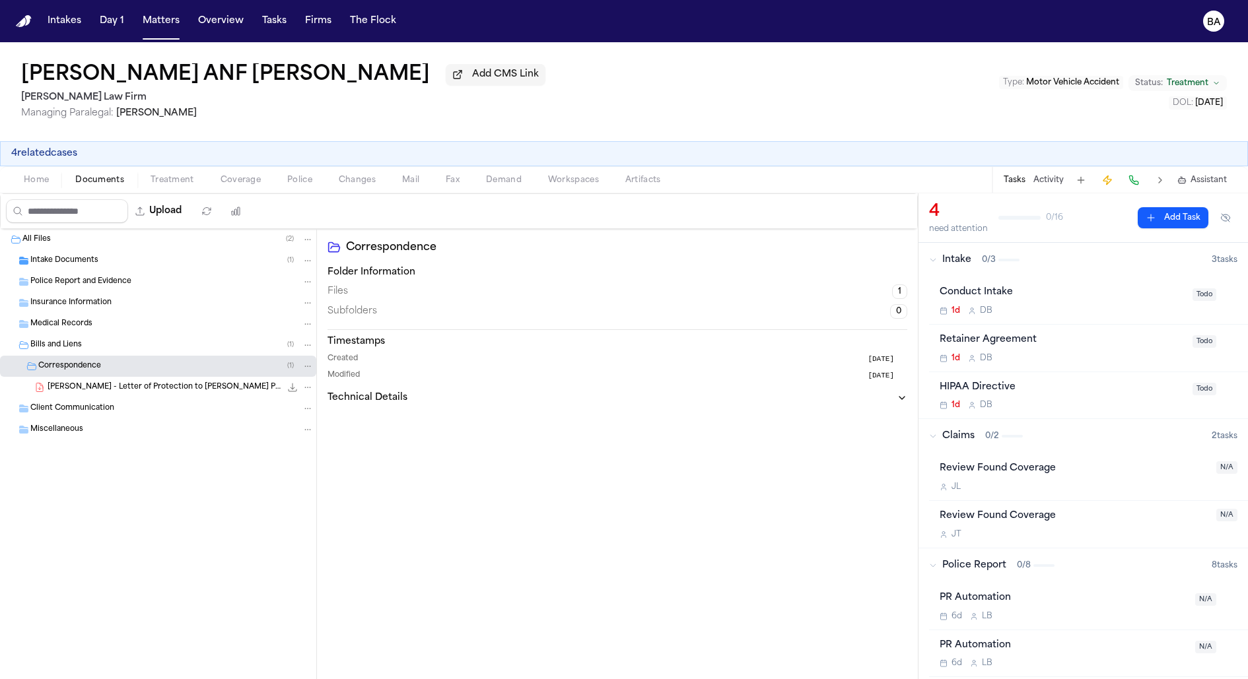
click at [166, 390] on span "[PERSON_NAME] - Letter of Protection to [PERSON_NAME] Pain and Injury - [DATE]" at bounding box center [164, 387] width 233 height 11
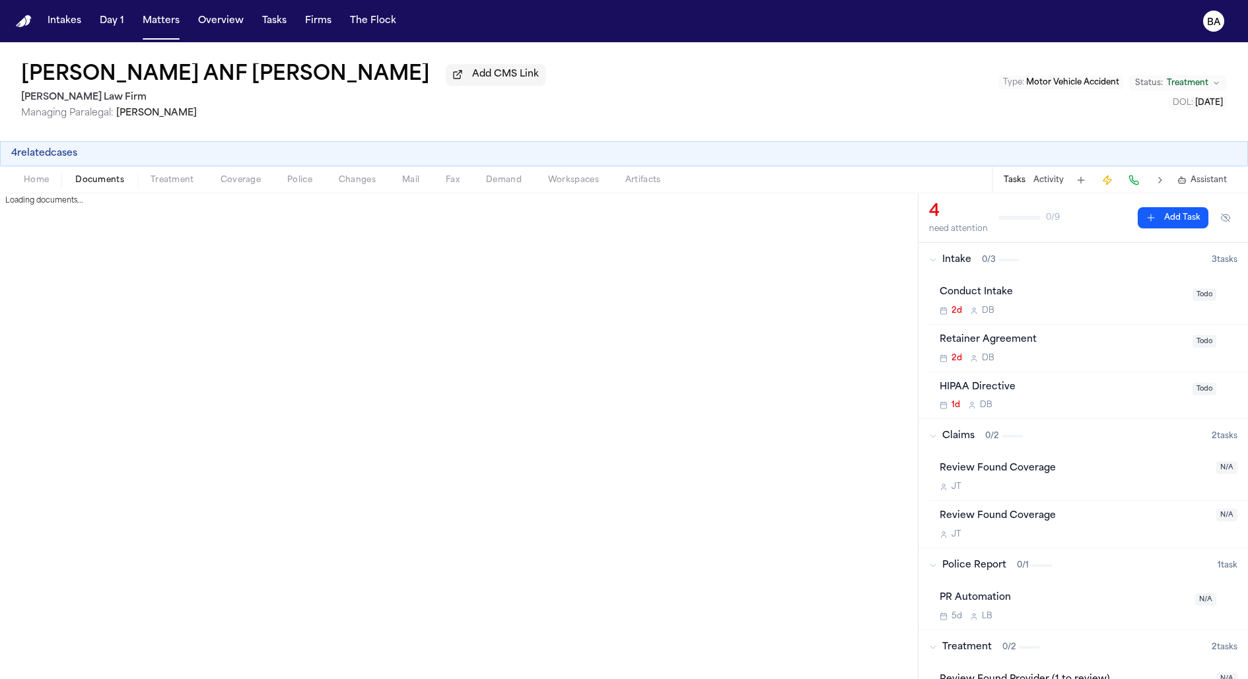
click at [91, 181] on span "Documents" at bounding box center [99, 180] width 49 height 11
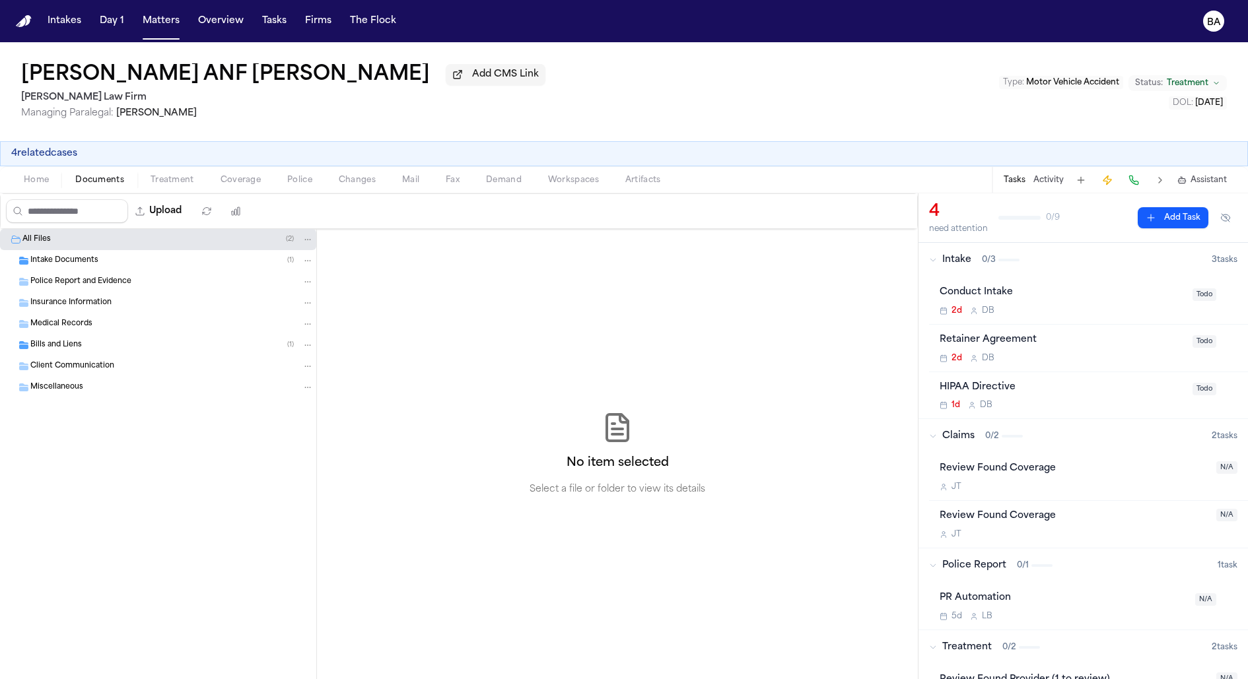
click at [100, 360] on div "Client Communication" at bounding box center [158, 366] width 316 height 21
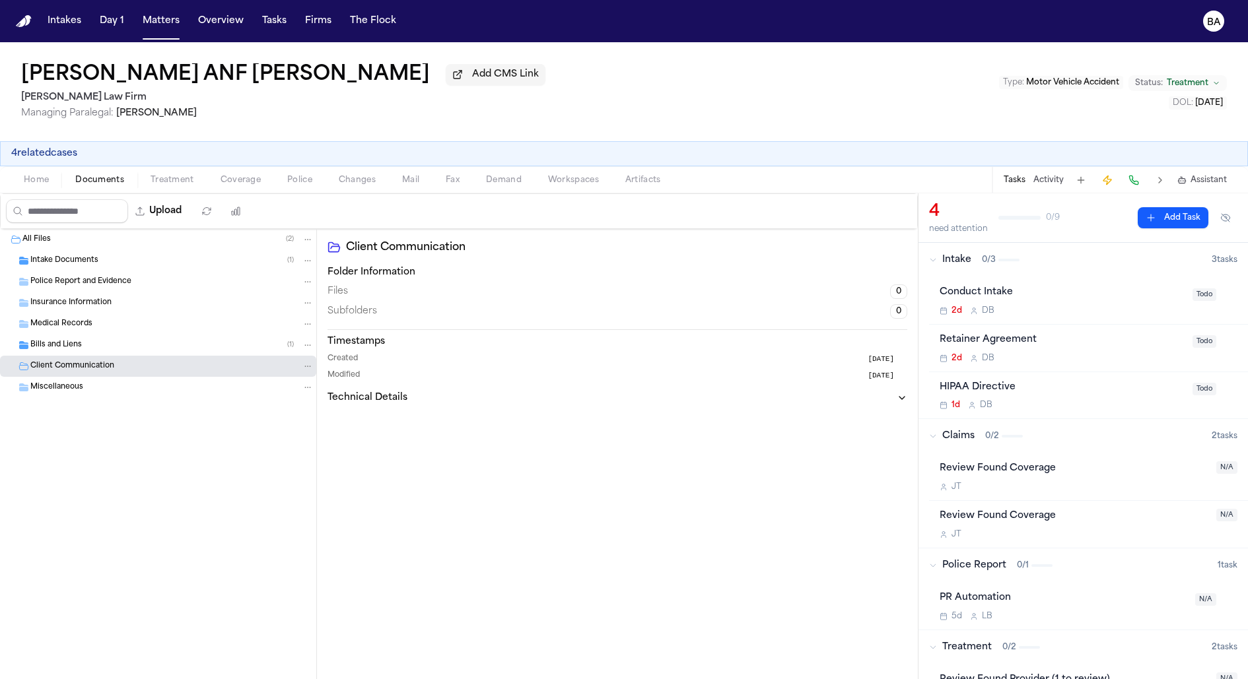
click at [94, 349] on div "Bills and Liens ( 1 )" at bounding box center [171, 345] width 283 height 12
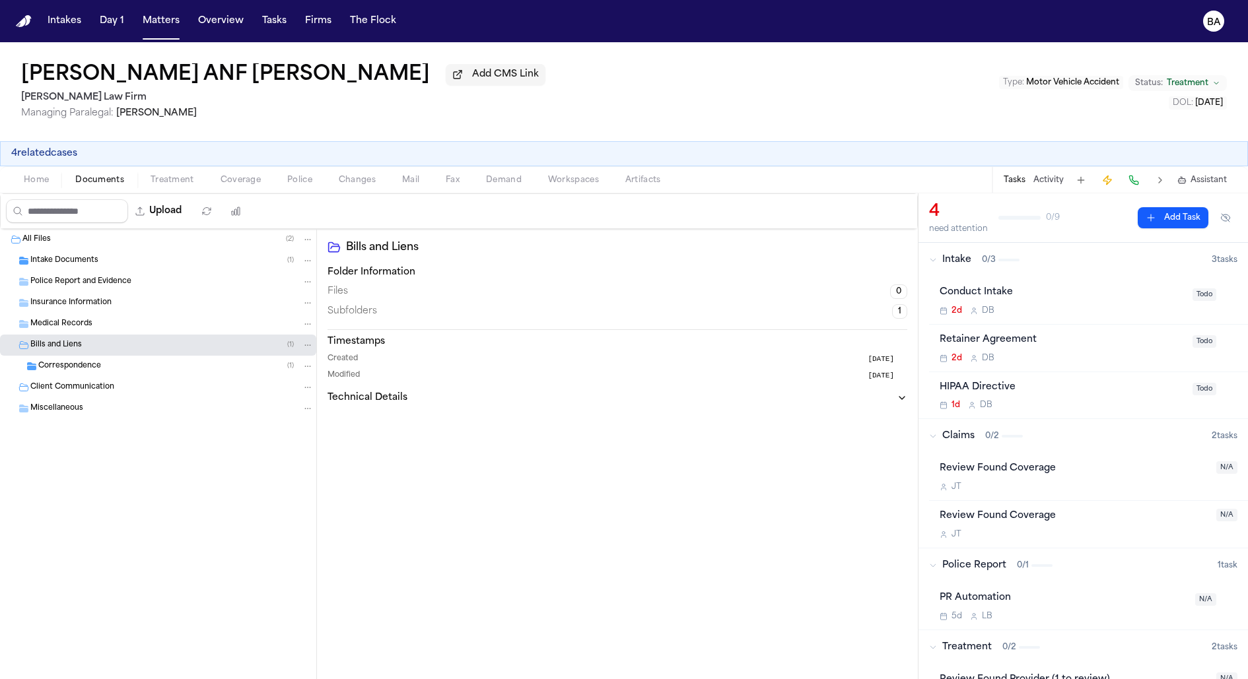
click at [94, 368] on span "Correspondence" at bounding box center [69, 366] width 63 height 11
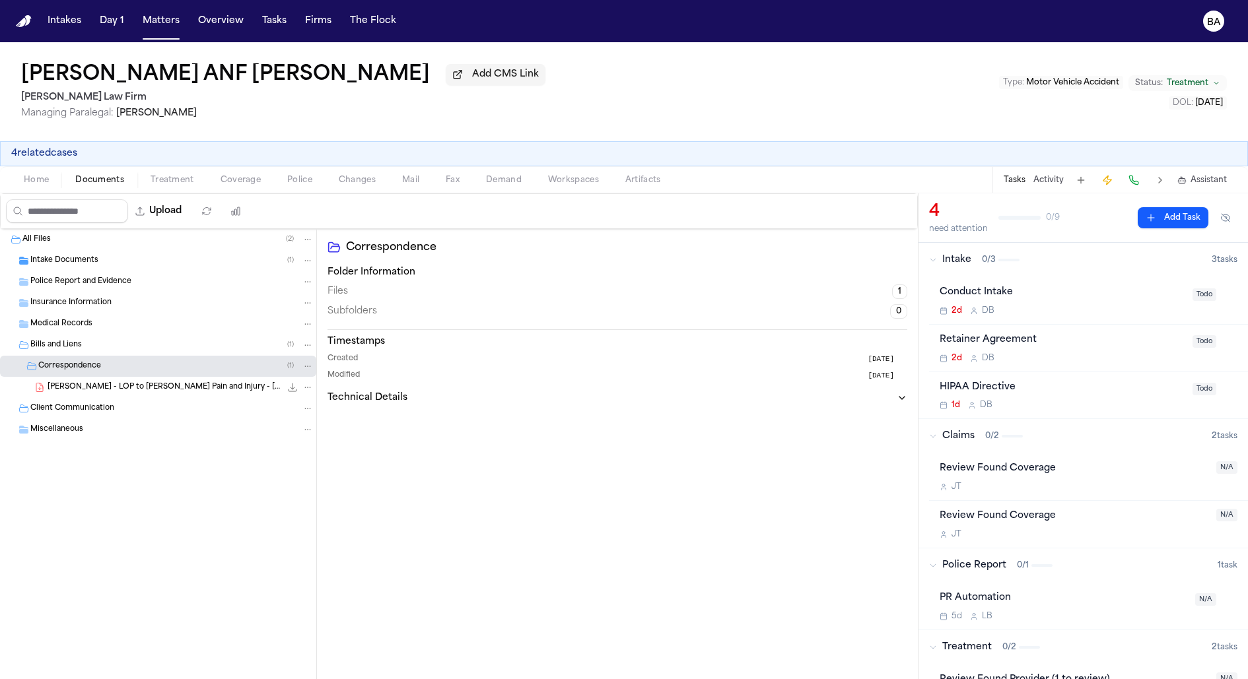
click at [97, 395] on div "[PERSON_NAME] - LOP to [PERSON_NAME] Pain and Injury - [DATE] 826.1 KB • PDF" at bounding box center [158, 387] width 316 height 21
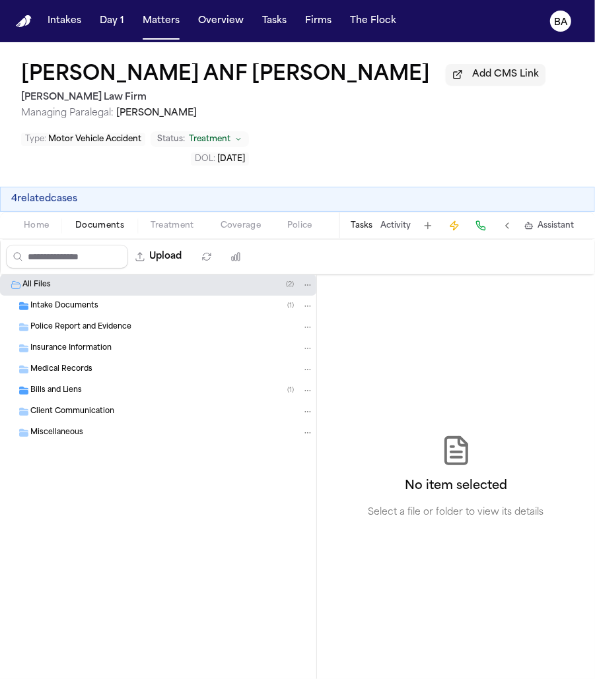
click at [165, 390] on div "Bills and Liens ( 1 )" at bounding box center [171, 391] width 283 height 12
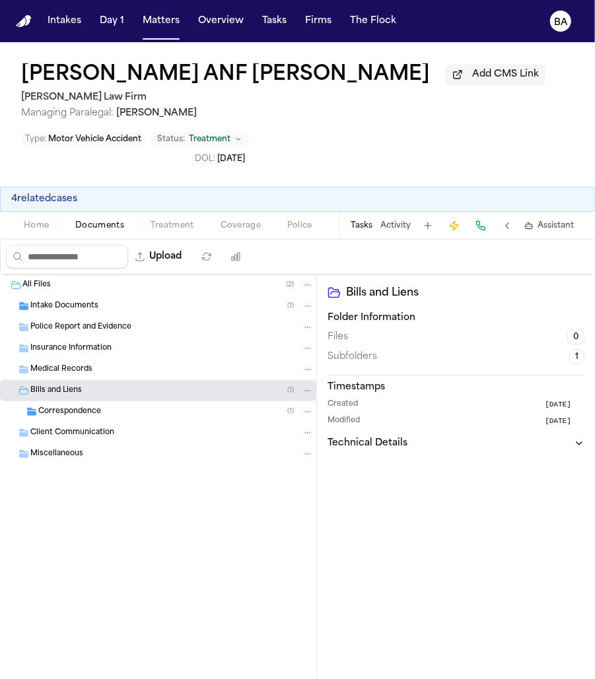
click at [165, 410] on div "Correspondence ( 1 )" at bounding box center [175, 412] width 275 height 12
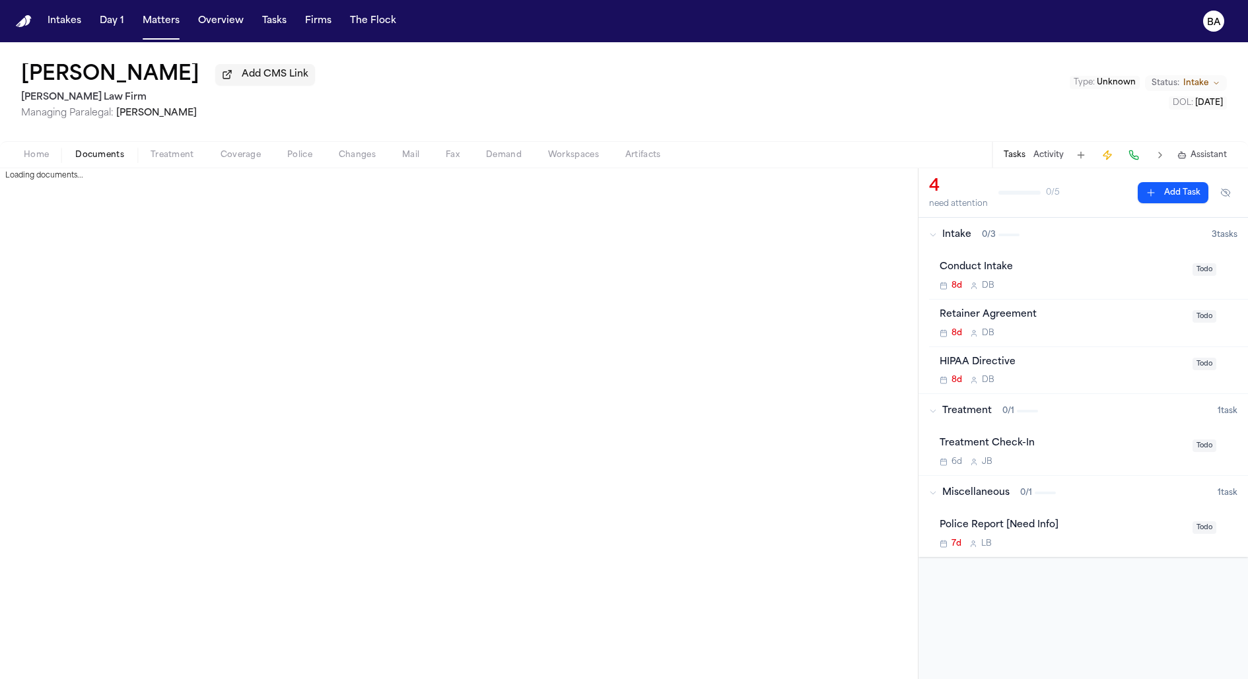
click at [105, 156] on span "Documents" at bounding box center [99, 155] width 49 height 11
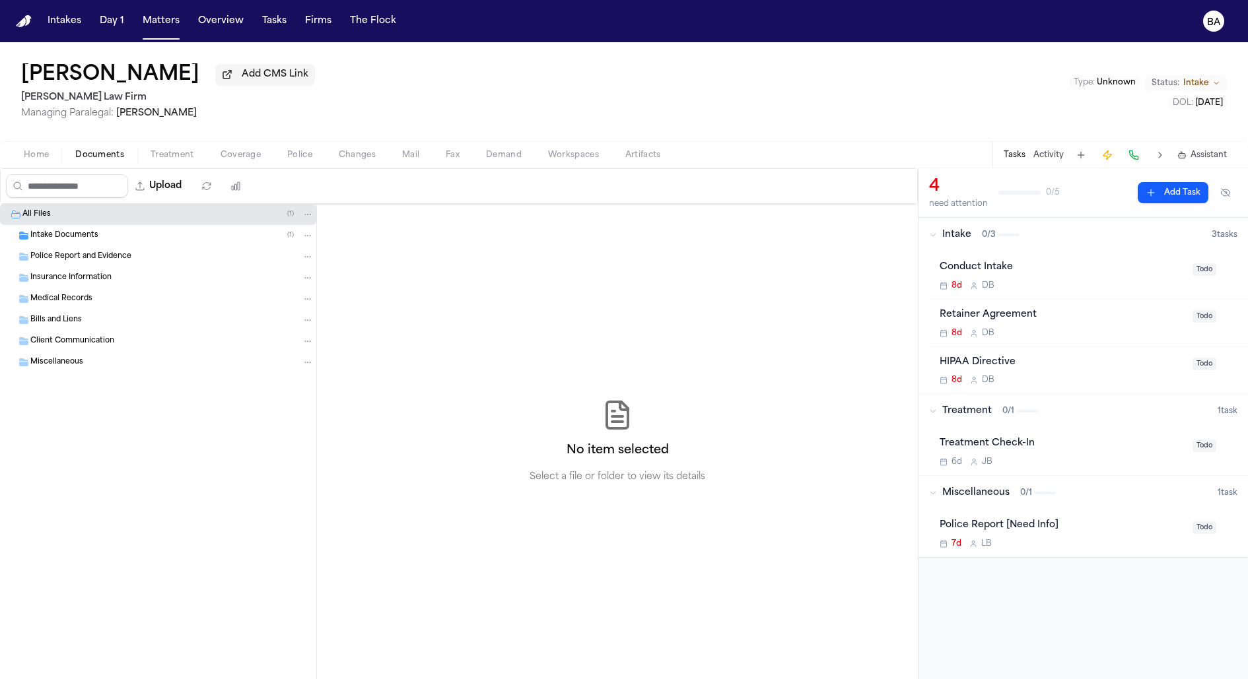
click at [96, 308] on div "Medical Records" at bounding box center [158, 299] width 316 height 21
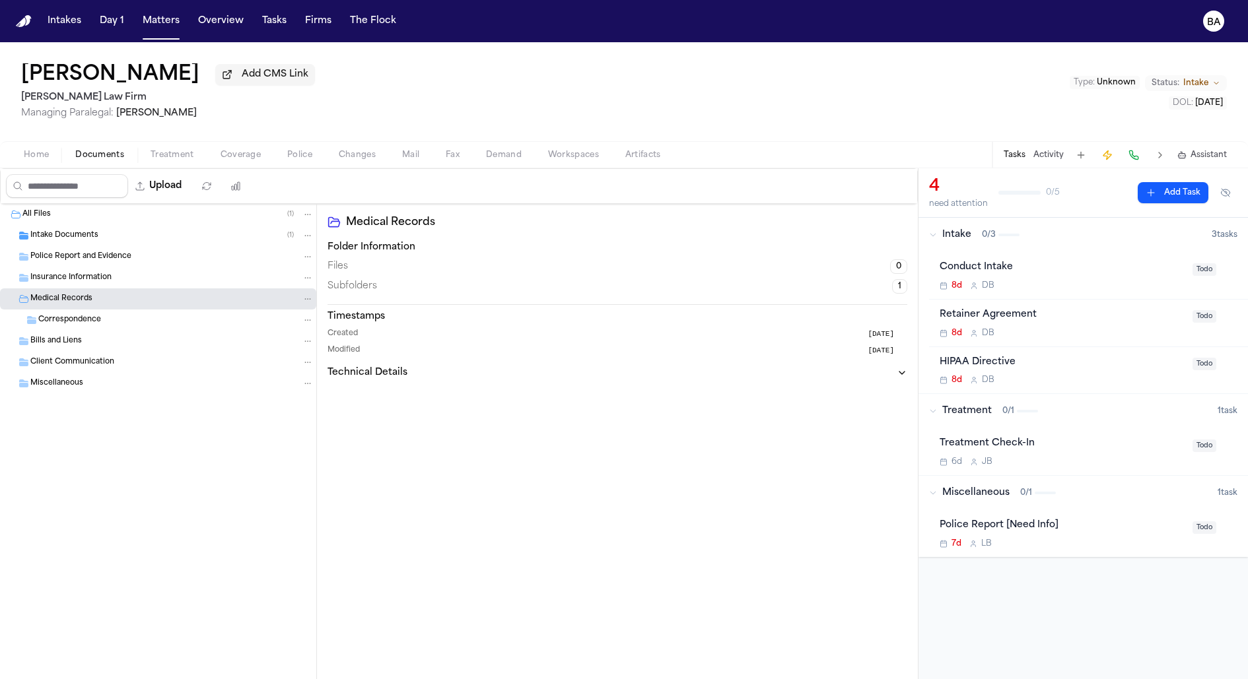
click at [96, 338] on div "Bills and Liens" at bounding box center [171, 341] width 283 height 12
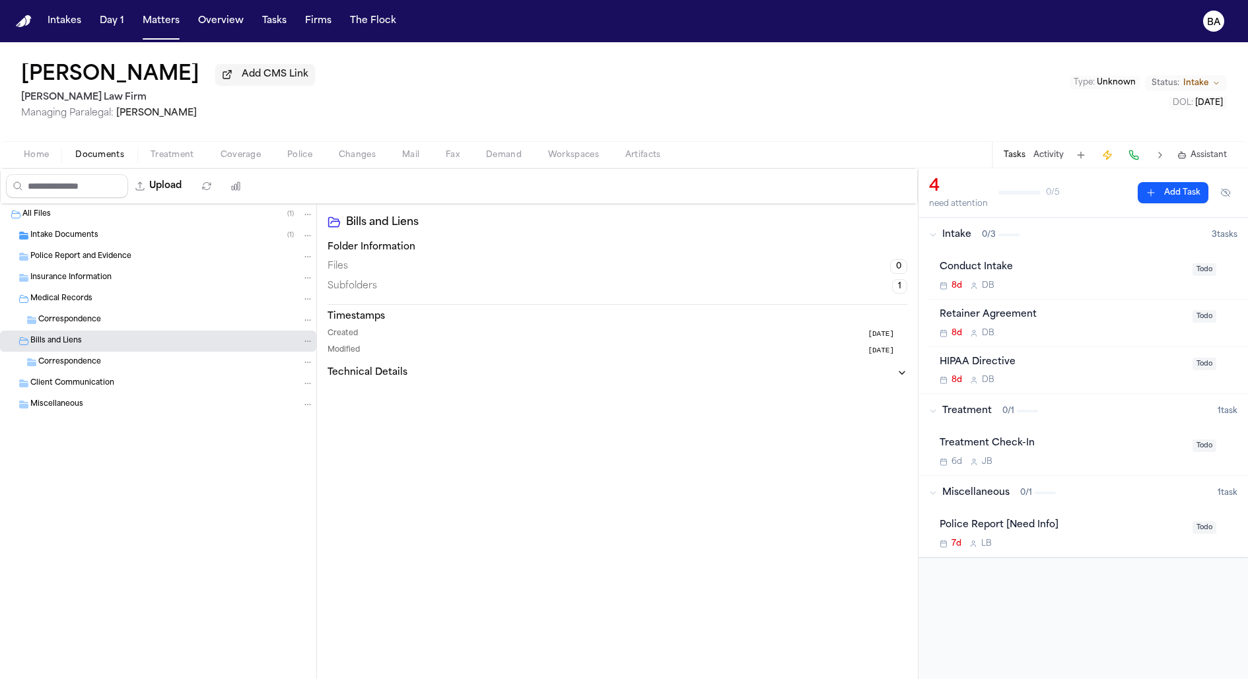
click at [94, 372] on div "Correspondence" at bounding box center [158, 362] width 316 height 21
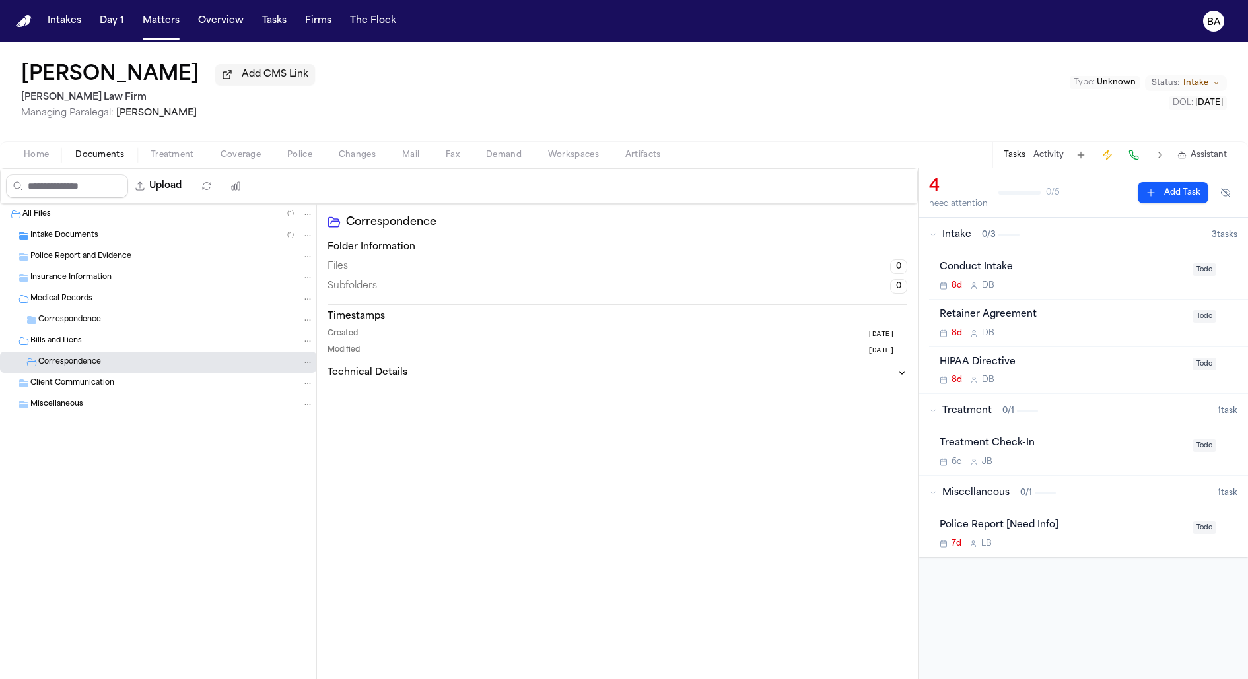
click at [94, 385] on span "Client Communication" at bounding box center [72, 383] width 84 height 11
click at [94, 403] on div "Miscellaneous" at bounding box center [171, 405] width 283 height 12
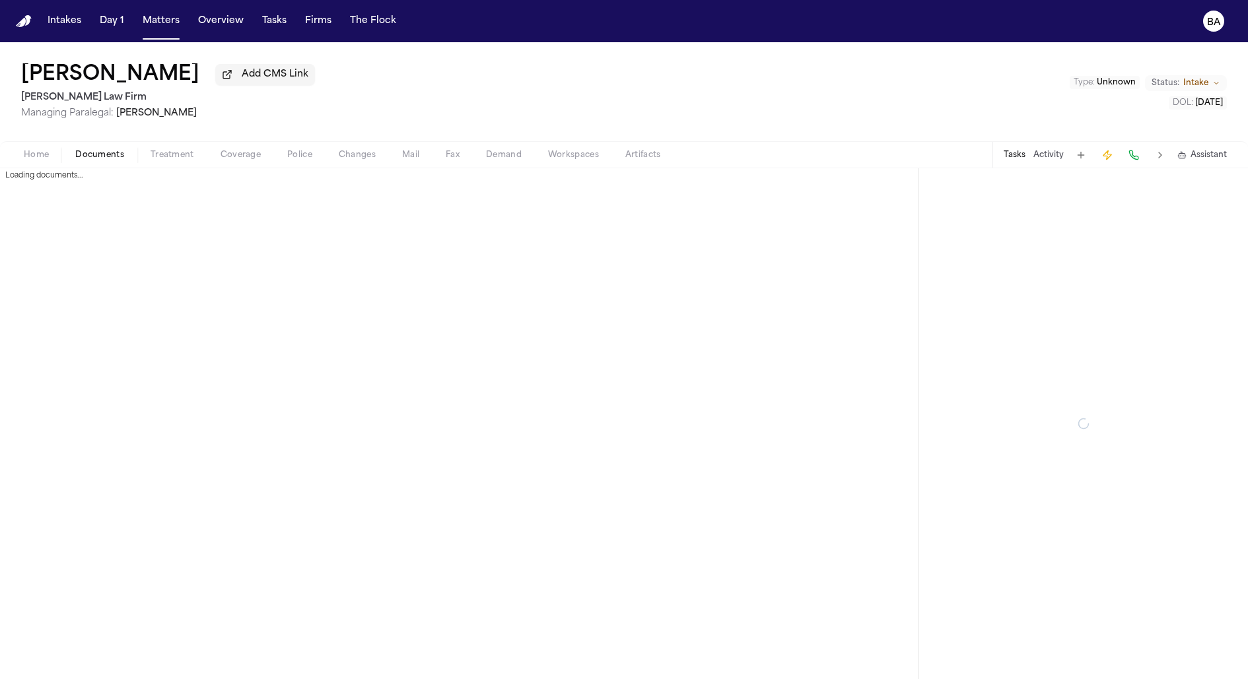
click at [104, 149] on button "Documents" at bounding box center [99, 155] width 75 height 16
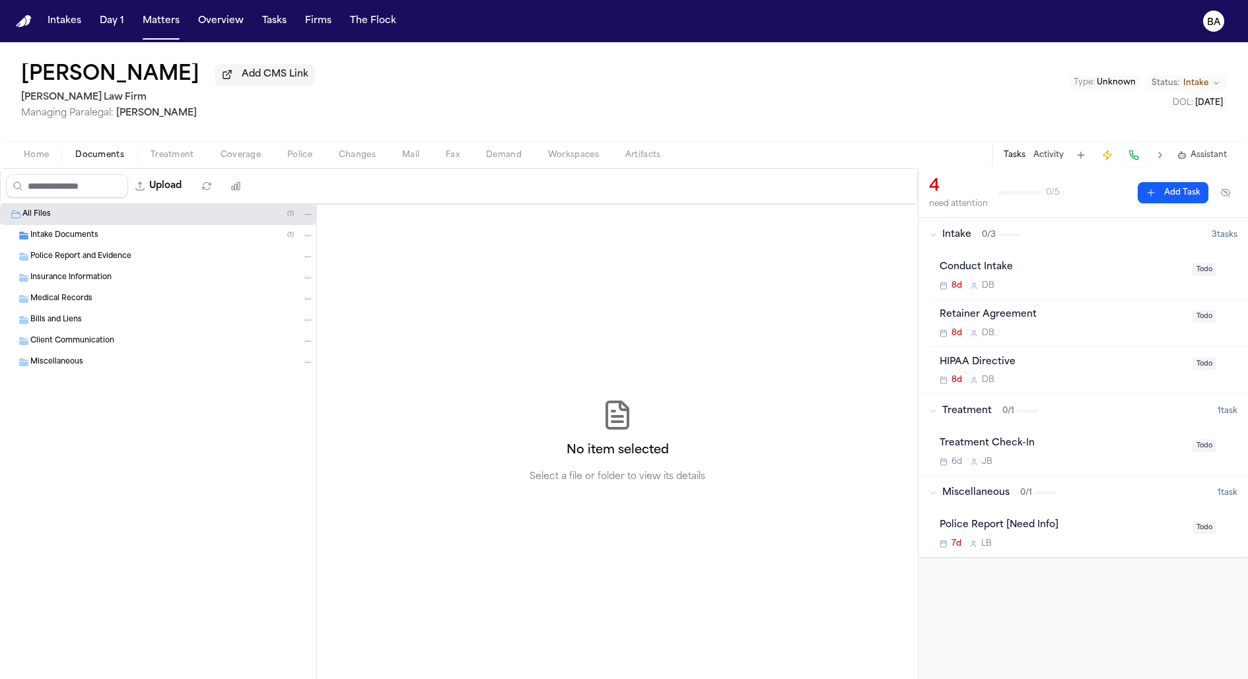
click at [78, 332] on div "Client Communication" at bounding box center [158, 341] width 316 height 21
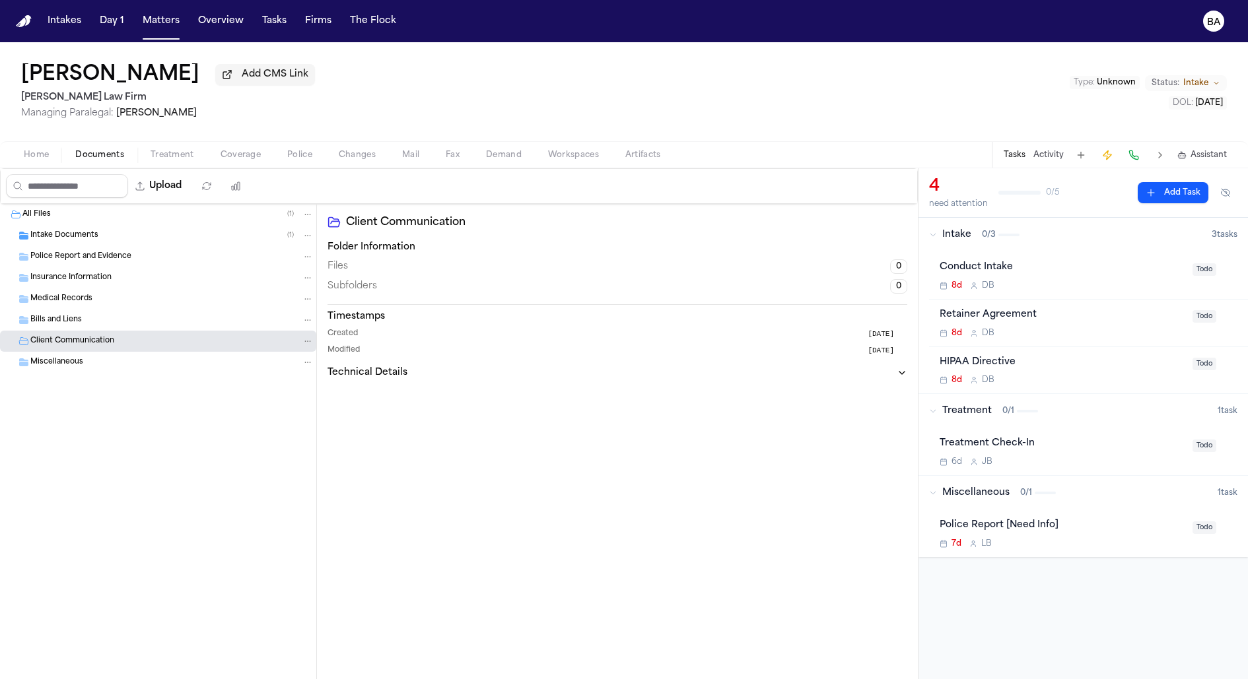
click at [77, 322] on span "Bills and Liens" at bounding box center [55, 320] width 51 height 11
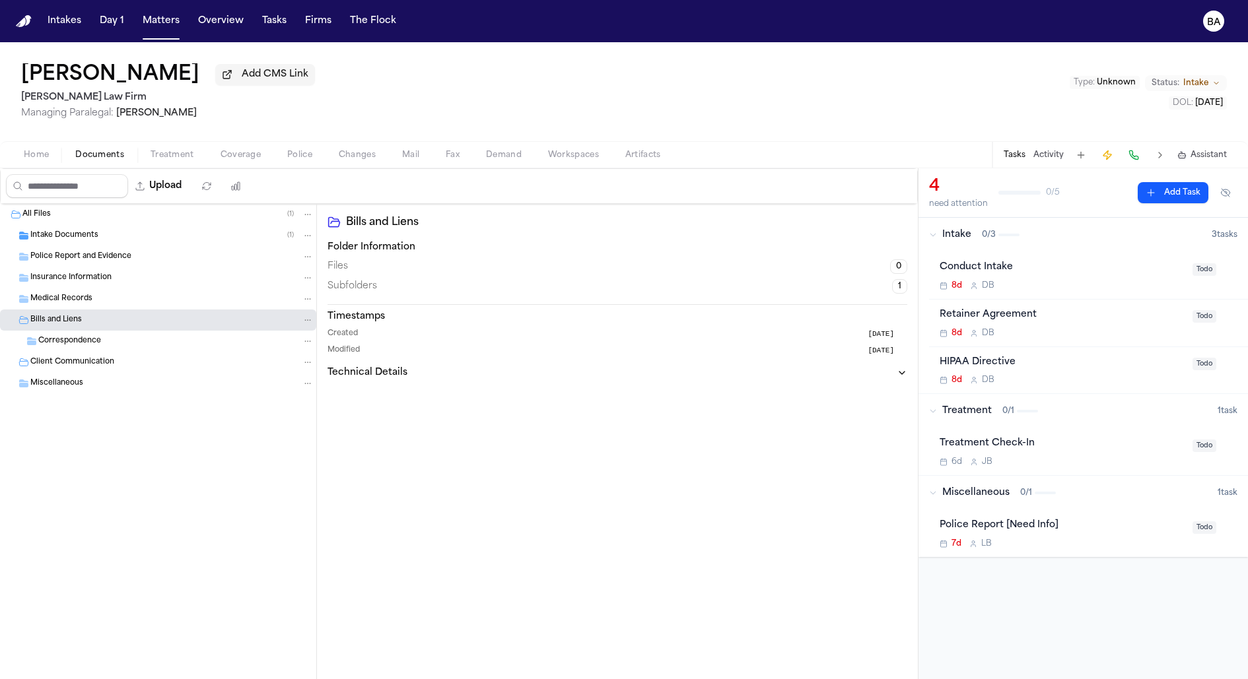
click at [83, 337] on span "Correspondence" at bounding box center [69, 341] width 63 height 11
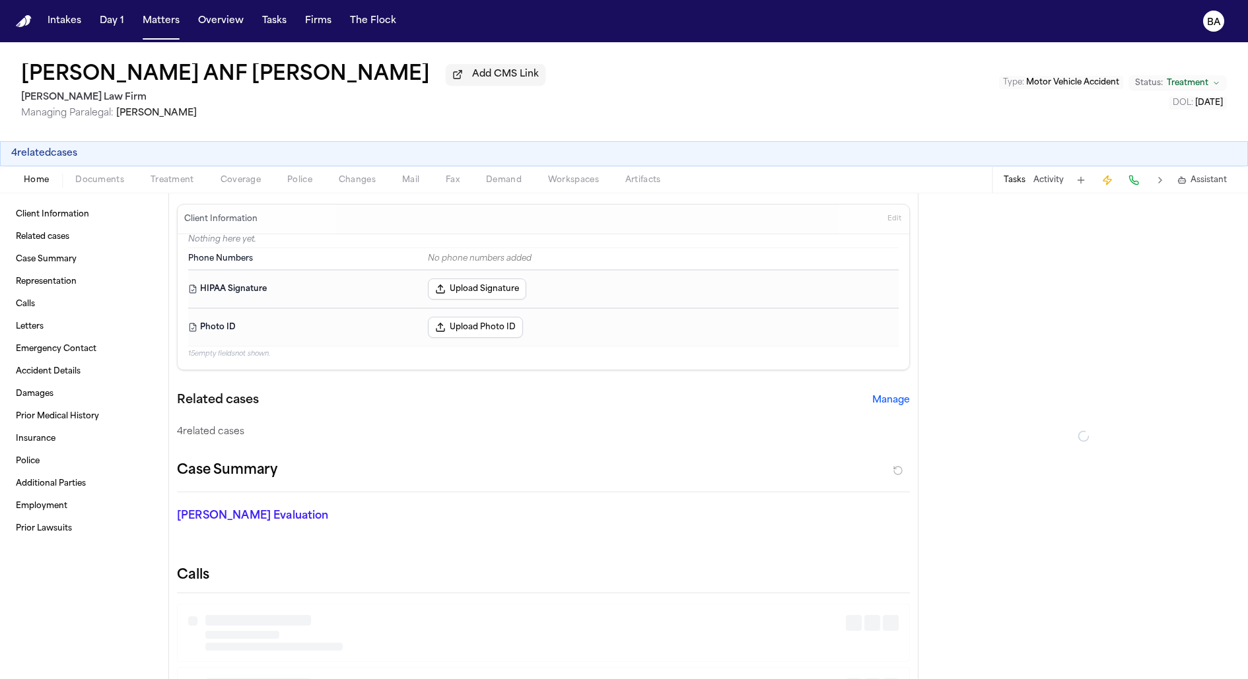
click at [95, 184] on span "Documents" at bounding box center [99, 180] width 49 height 11
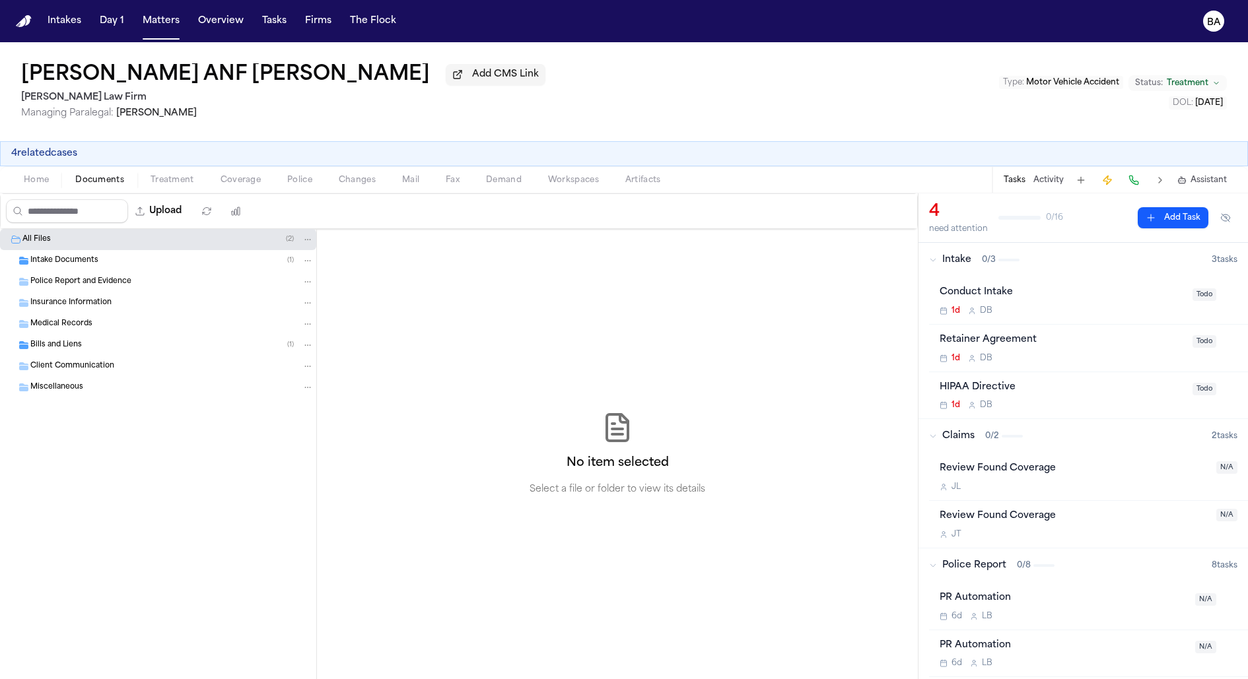
click at [120, 348] on div "Bills and Liens ( 1 )" at bounding box center [171, 345] width 283 height 12
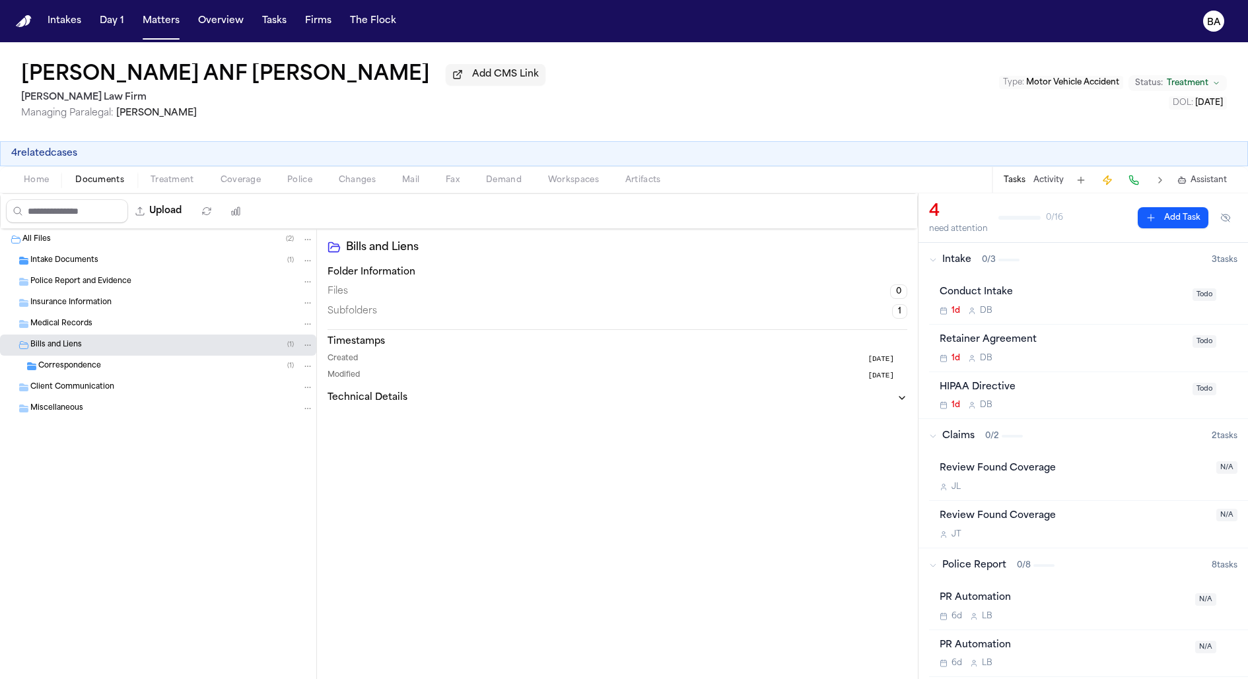
click at [116, 371] on div "Correspondence ( 1 )" at bounding box center [175, 366] width 275 height 12
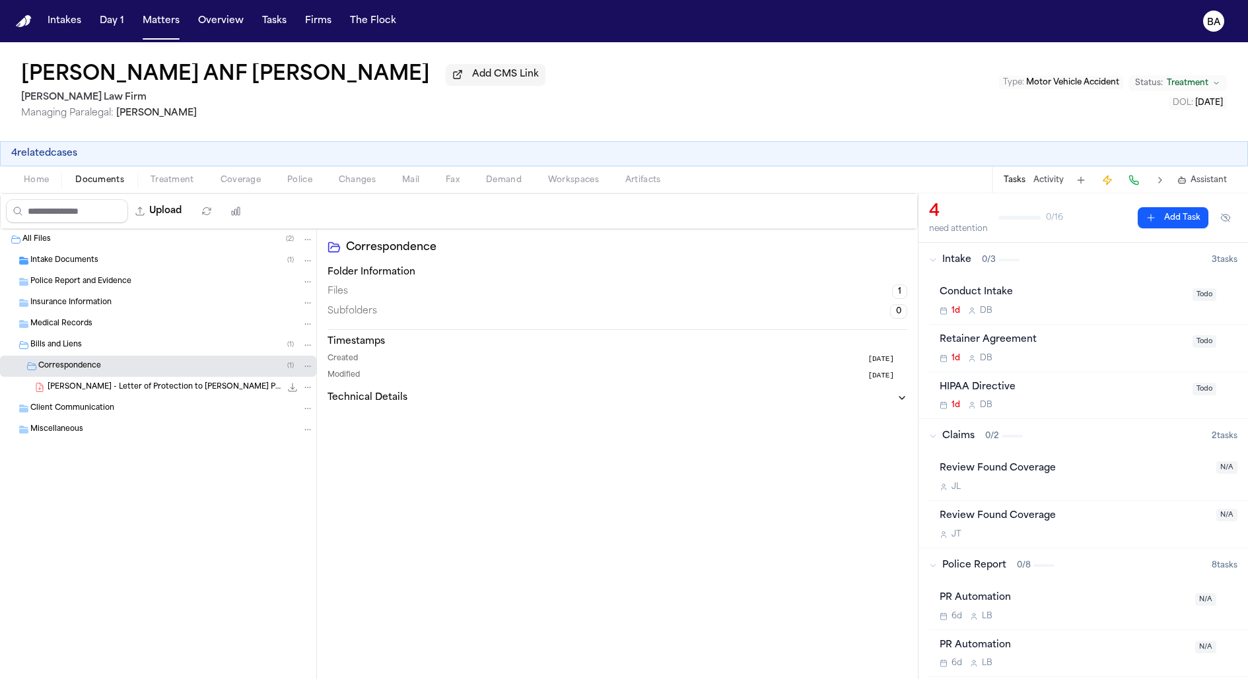
click at [72, 392] on span "[PERSON_NAME] - Letter of Protection to [PERSON_NAME] Pain and Injury - [DATE]" at bounding box center [164, 387] width 233 height 11
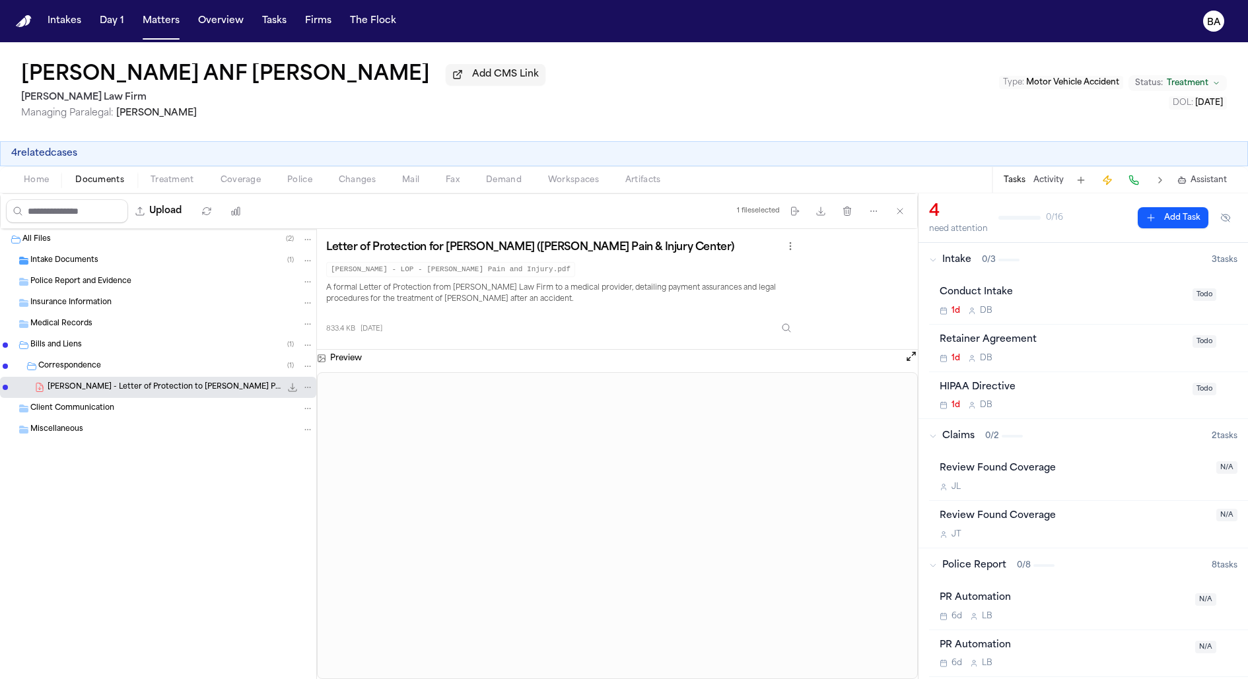
click at [304, 185] on span "Police" at bounding box center [299, 180] width 25 height 11
